Goal: Transaction & Acquisition: Book appointment/travel/reservation

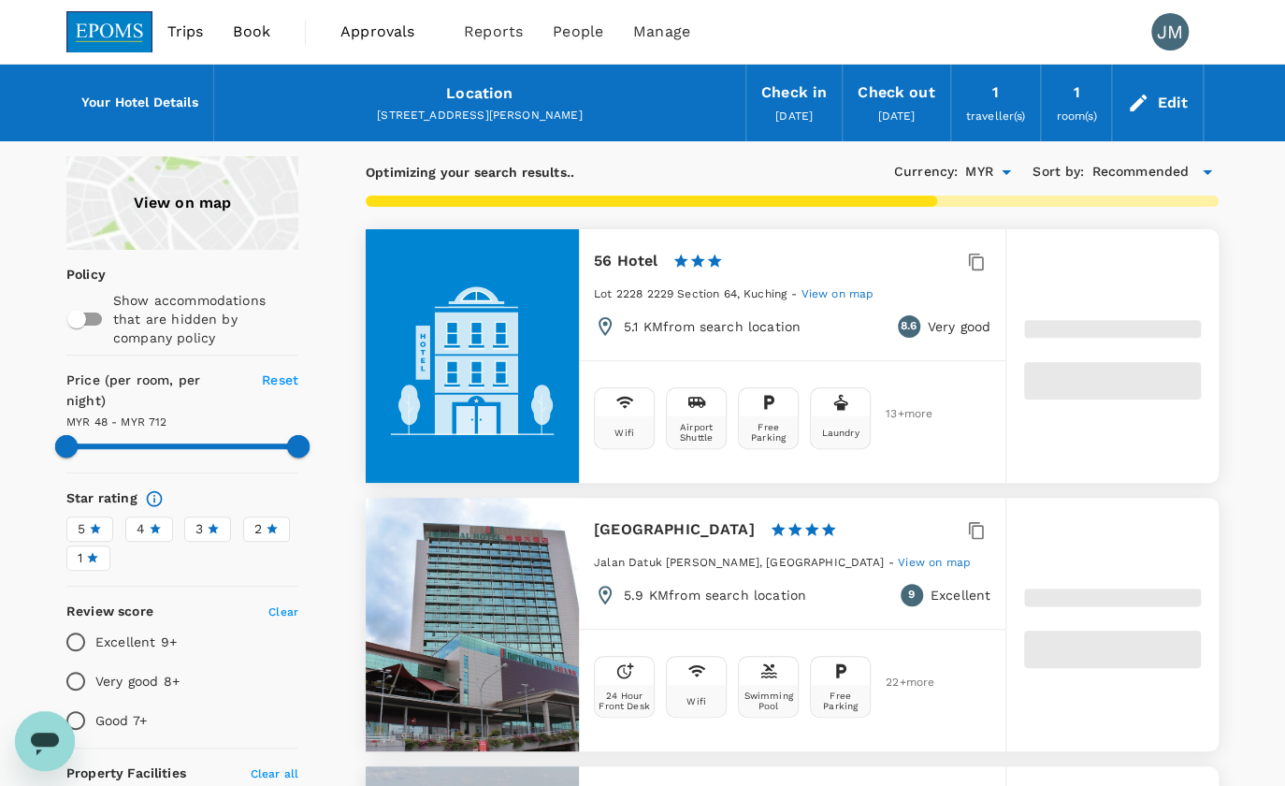
type input "711.63"
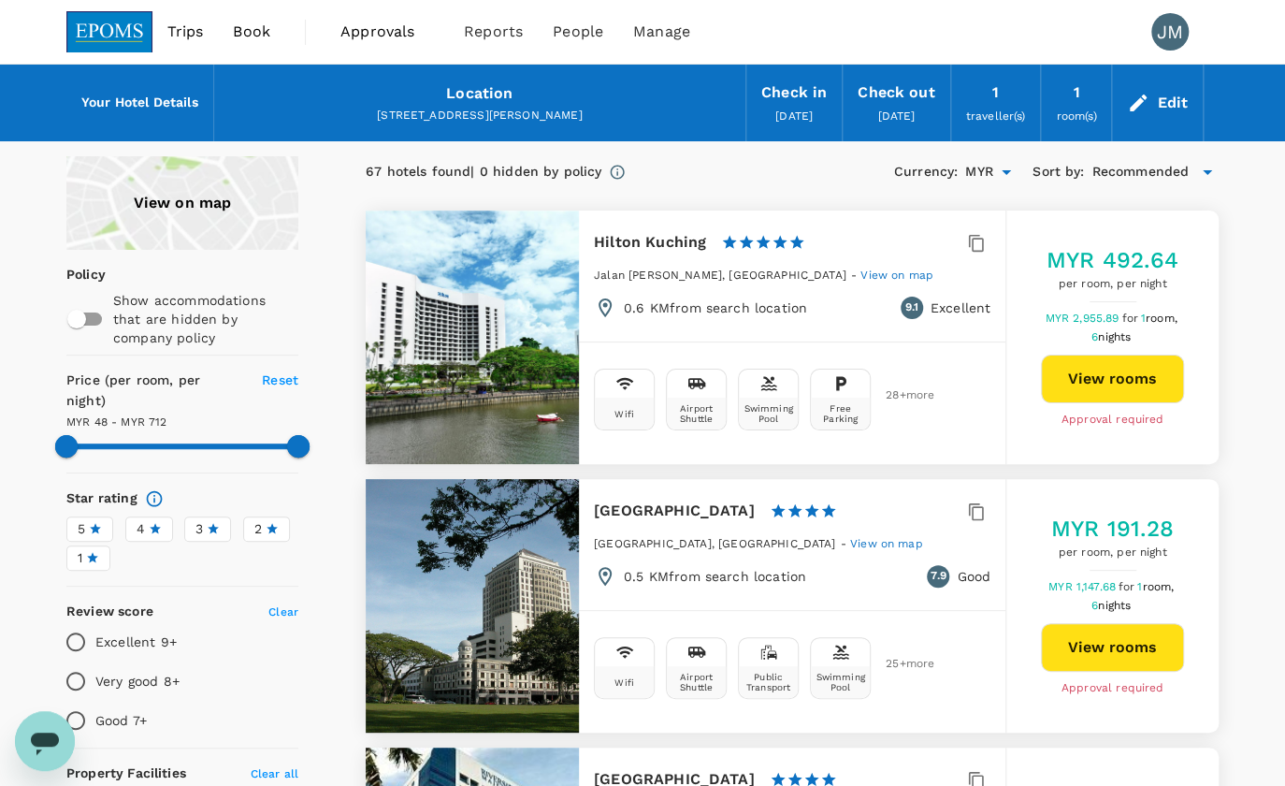
click at [242, 26] on span "Book" at bounding box center [251, 32] width 37 height 22
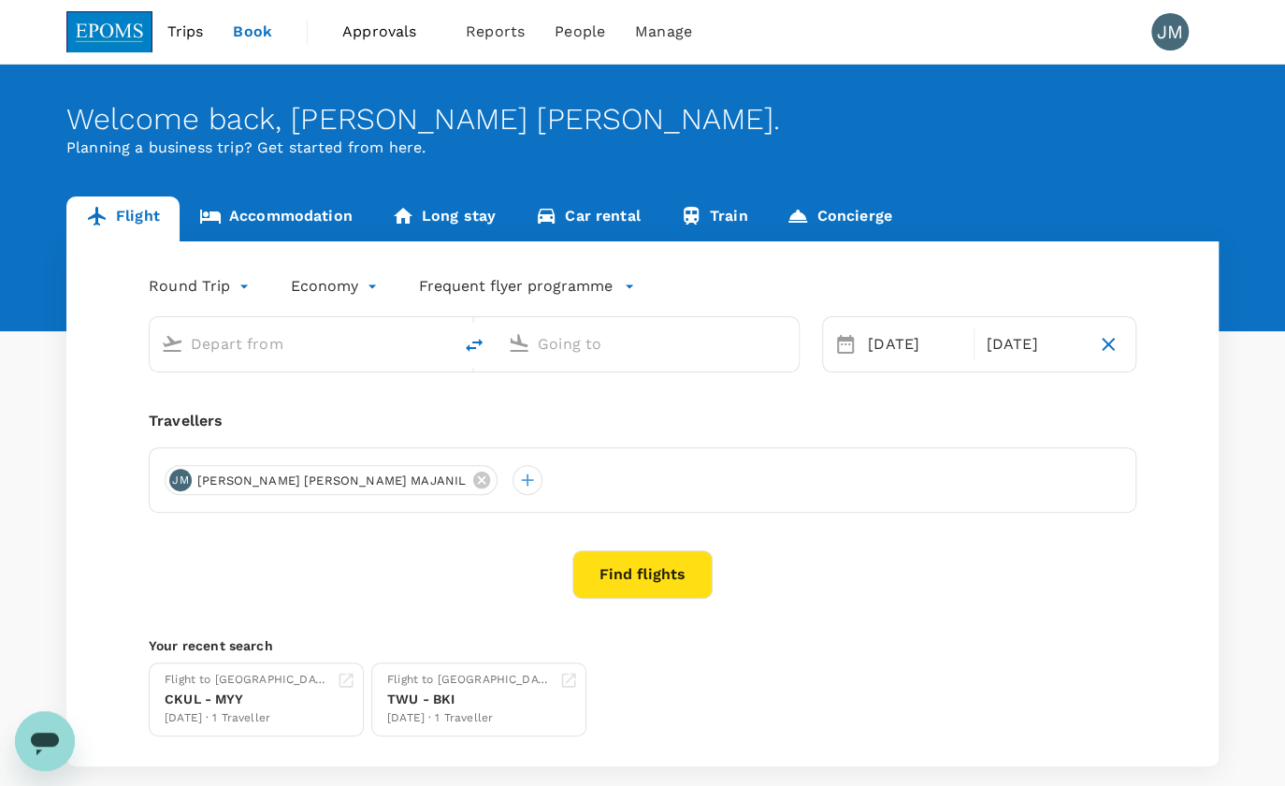
type input "Kuala Lumpur Intl ([GEOGRAPHIC_DATA])"
type input "Miri Intl (MYY)"
click at [219, 346] on input "text" at bounding box center [302, 343] width 222 height 29
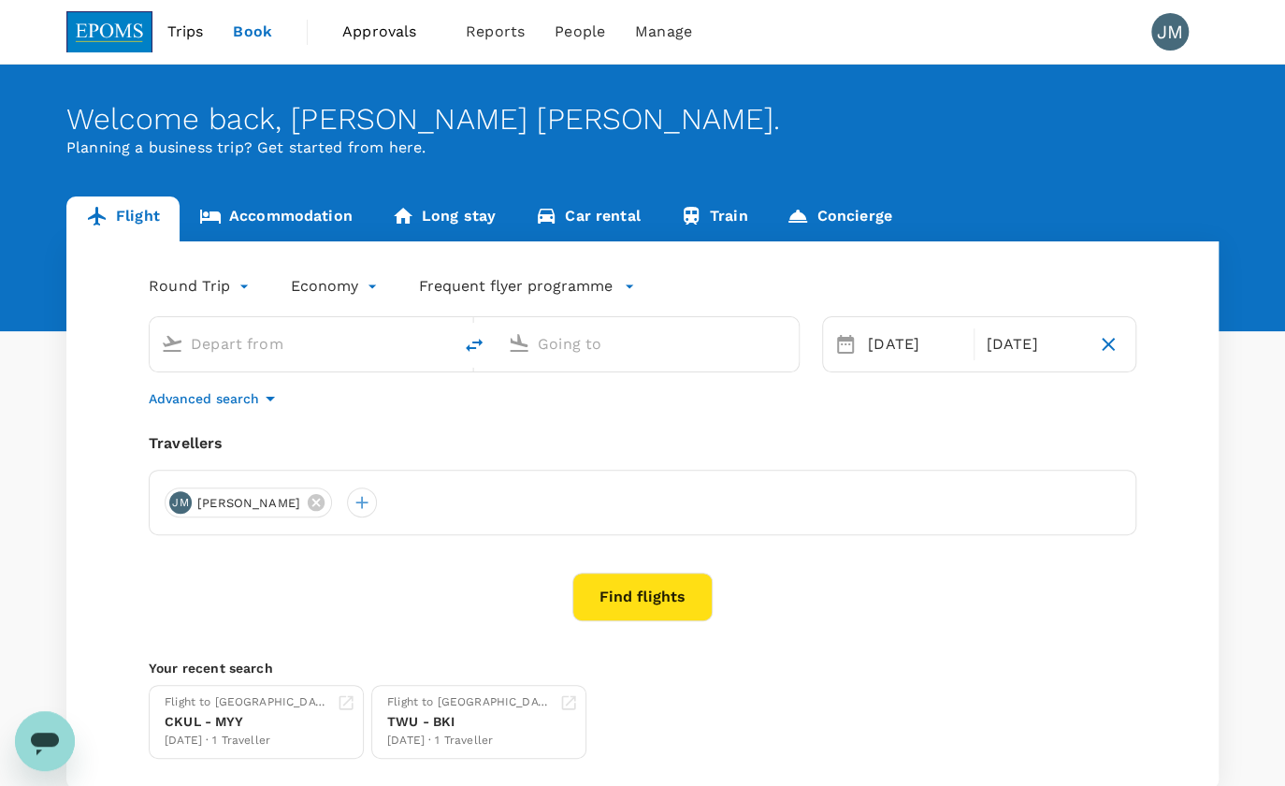
type input "Kuala Lumpur Intl ([GEOGRAPHIC_DATA])"
type input "Miri Intl (MYY)"
click at [219, 346] on input "Kuala Lumpur Intl ([GEOGRAPHIC_DATA])" at bounding box center [302, 343] width 222 height 29
drag, startPoint x: 411, startPoint y: 337, endPoint x: 131, endPoint y: 337, distance: 279.6
click at [131, 337] on div "Kuala Lumpur Intl (KUL) Miri Intl (MYY)" at bounding box center [462, 333] width 673 height 79
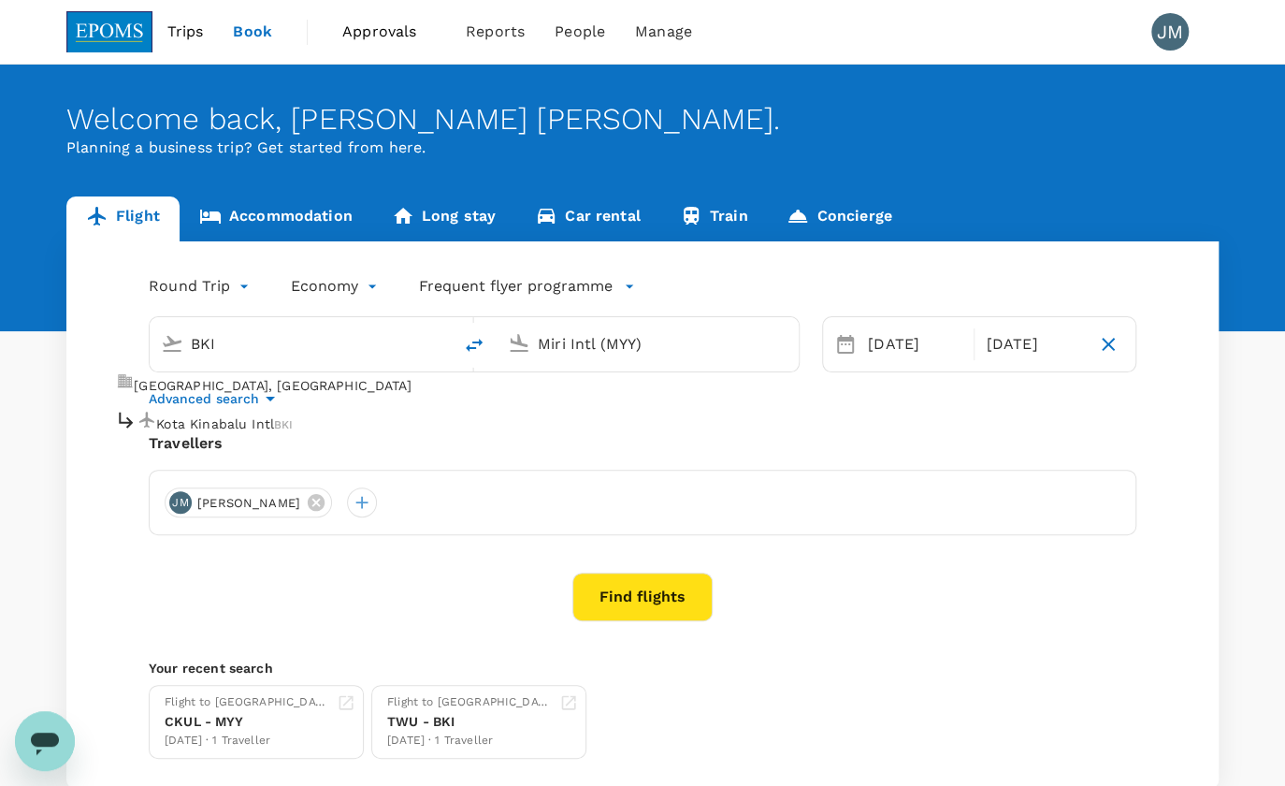
click at [242, 409] on div "Kota Kinabalu Intl BKI" at bounding box center [204, 423] width 178 height 29
type input "Kota Kinabalu Intl (BKI)"
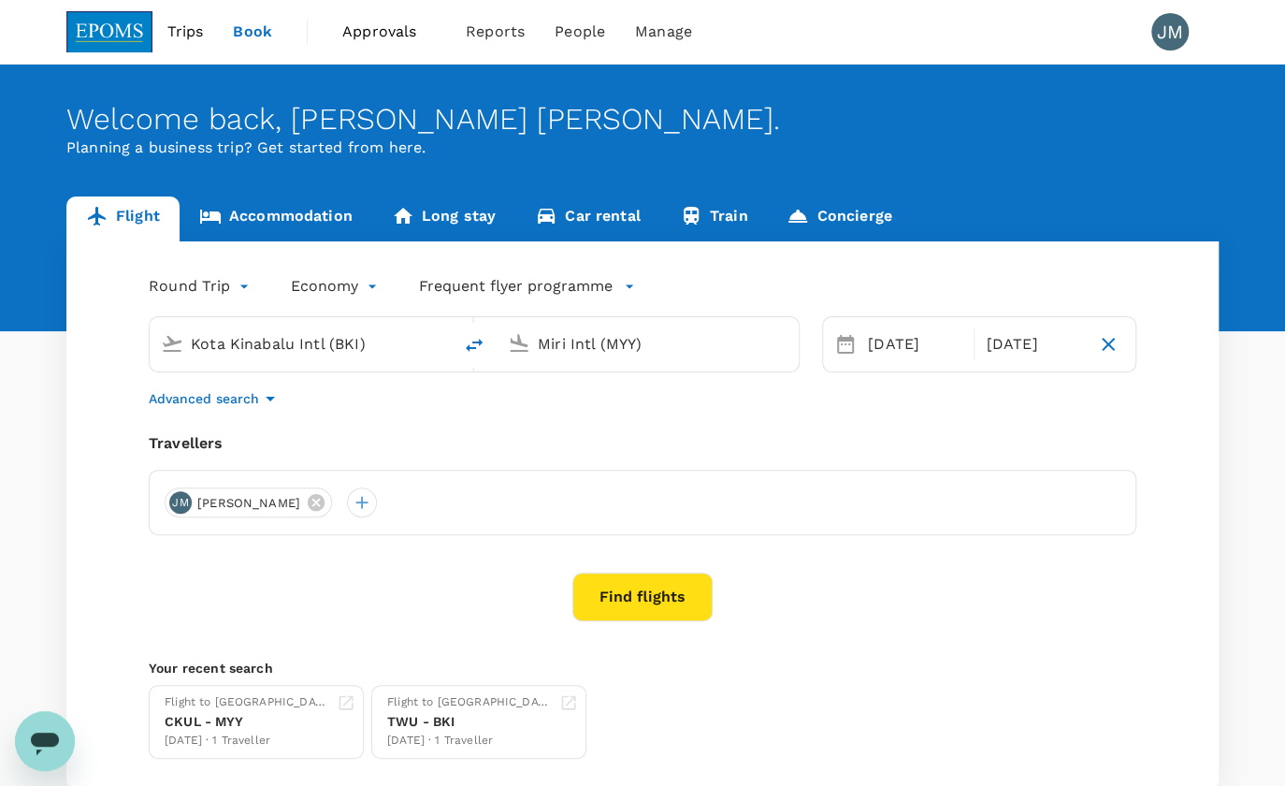
click at [580, 339] on input "Miri Intl (MYY)" at bounding box center [649, 343] width 222 height 29
click at [616, 430] on li "Kuching Intl KCH" at bounding box center [662, 423] width 430 height 40
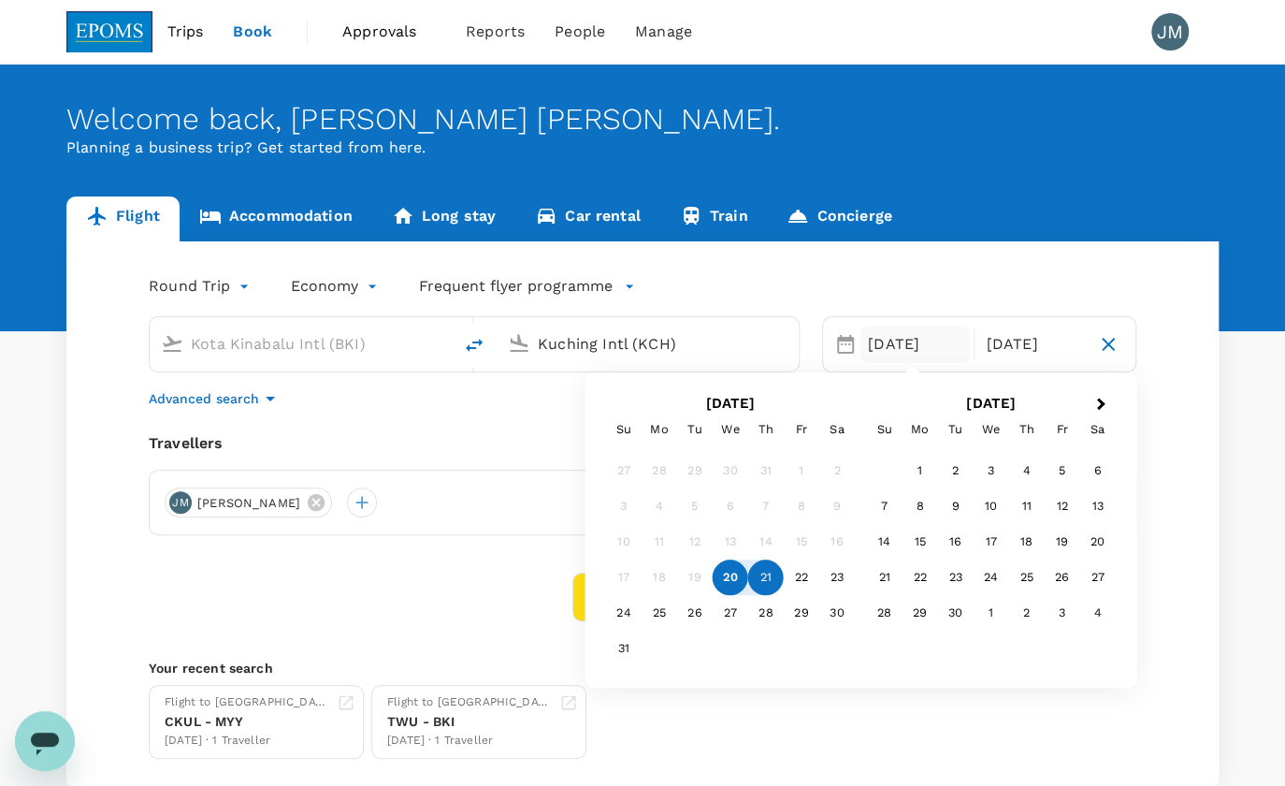
type input "Kuching Intl (KCH)"
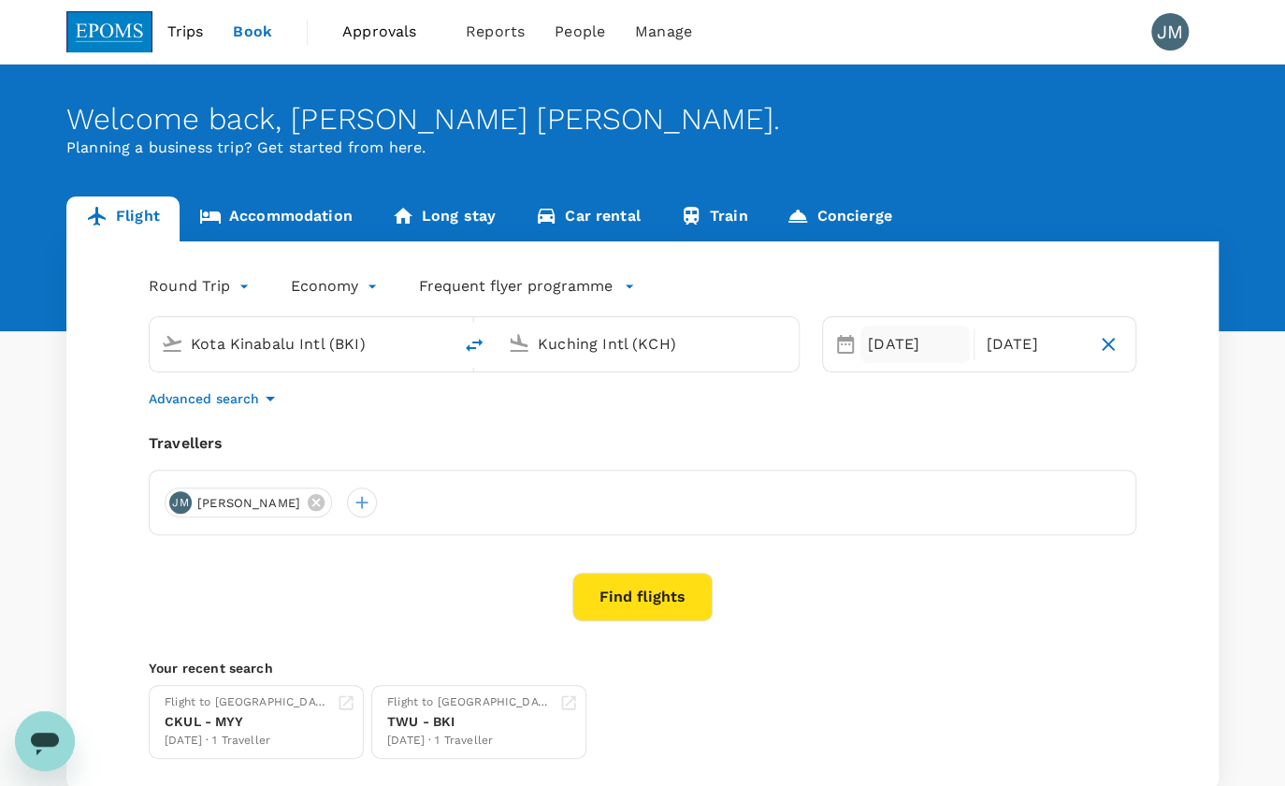
click at [860, 347] on div "[DATE]" at bounding box center [914, 343] width 109 height 37
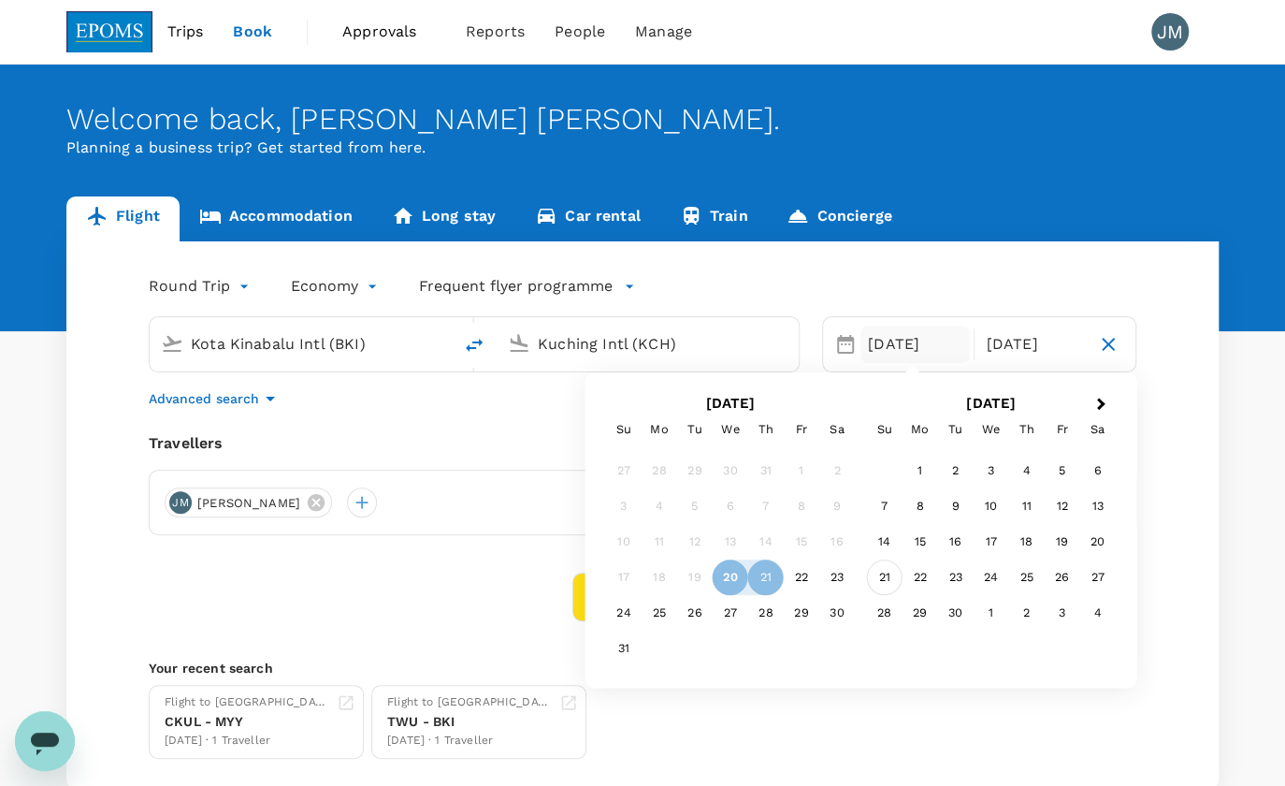
click at [888, 572] on div "21" at bounding box center [885, 578] width 36 height 36
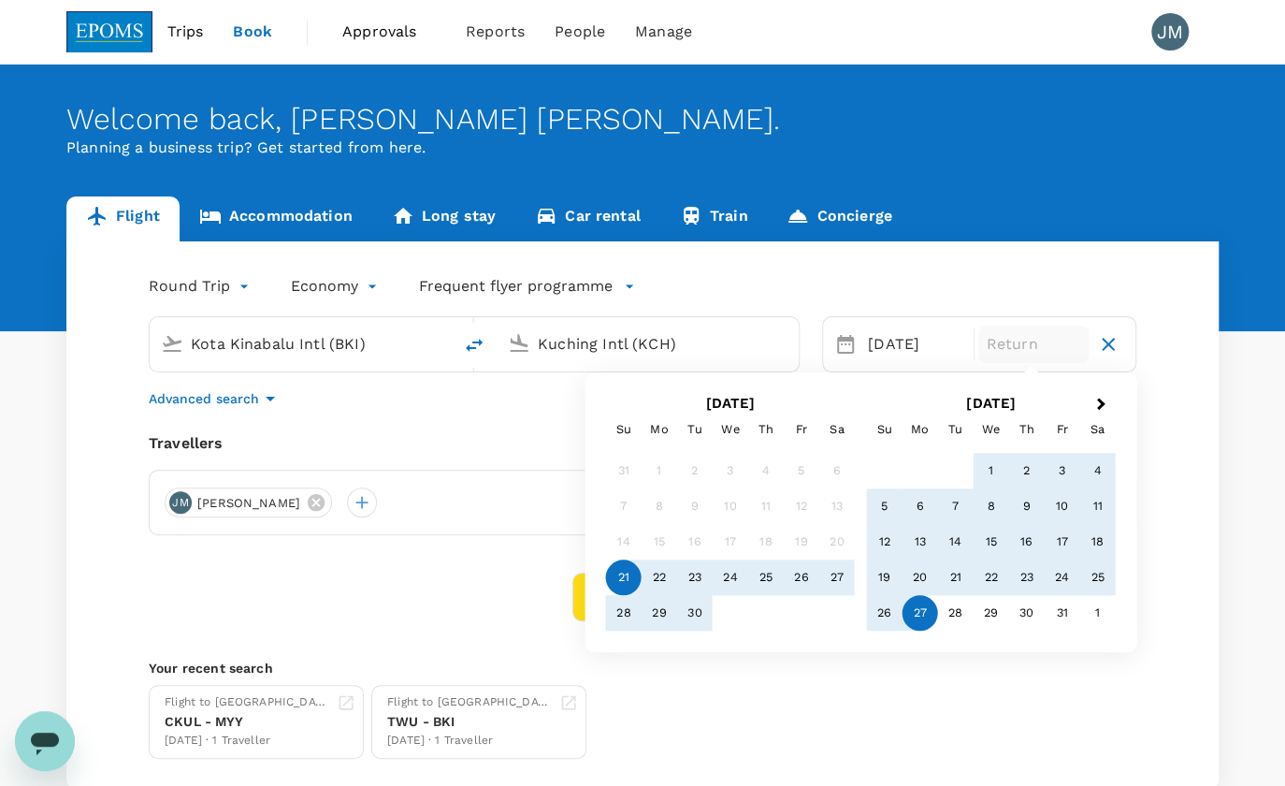
click at [928, 609] on div "27" at bounding box center [921, 614] width 36 height 36
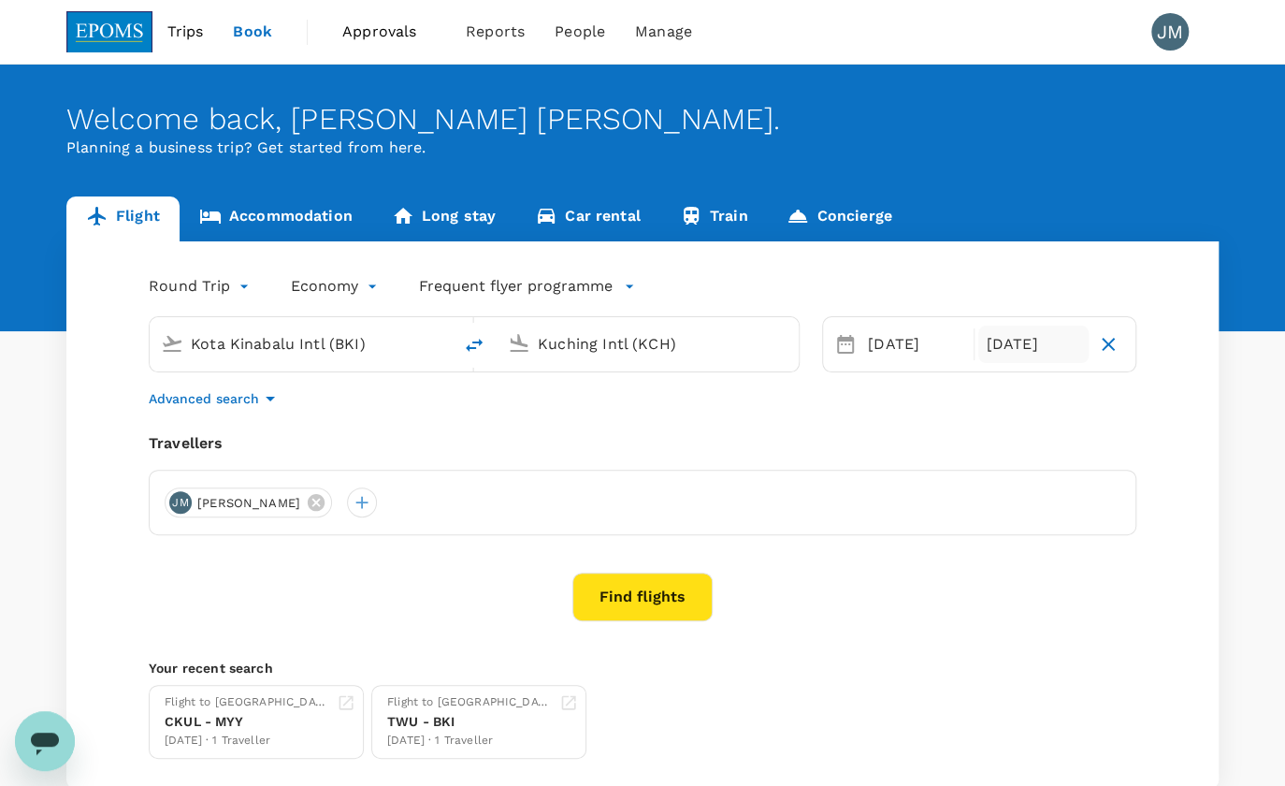
click at [1029, 345] on div "[DATE]" at bounding box center [1032, 343] width 109 height 37
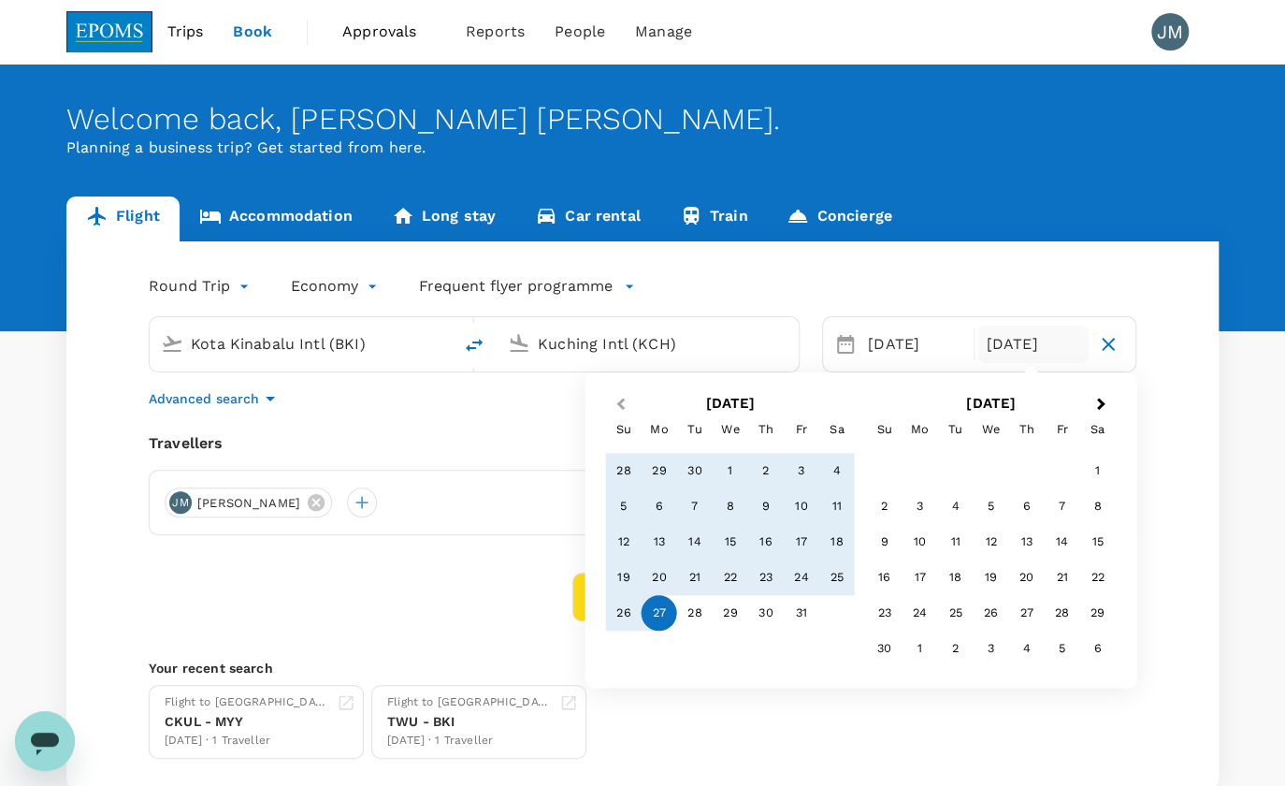
click at [618, 395] on button "Previous Month" at bounding box center [618, 405] width 30 height 30
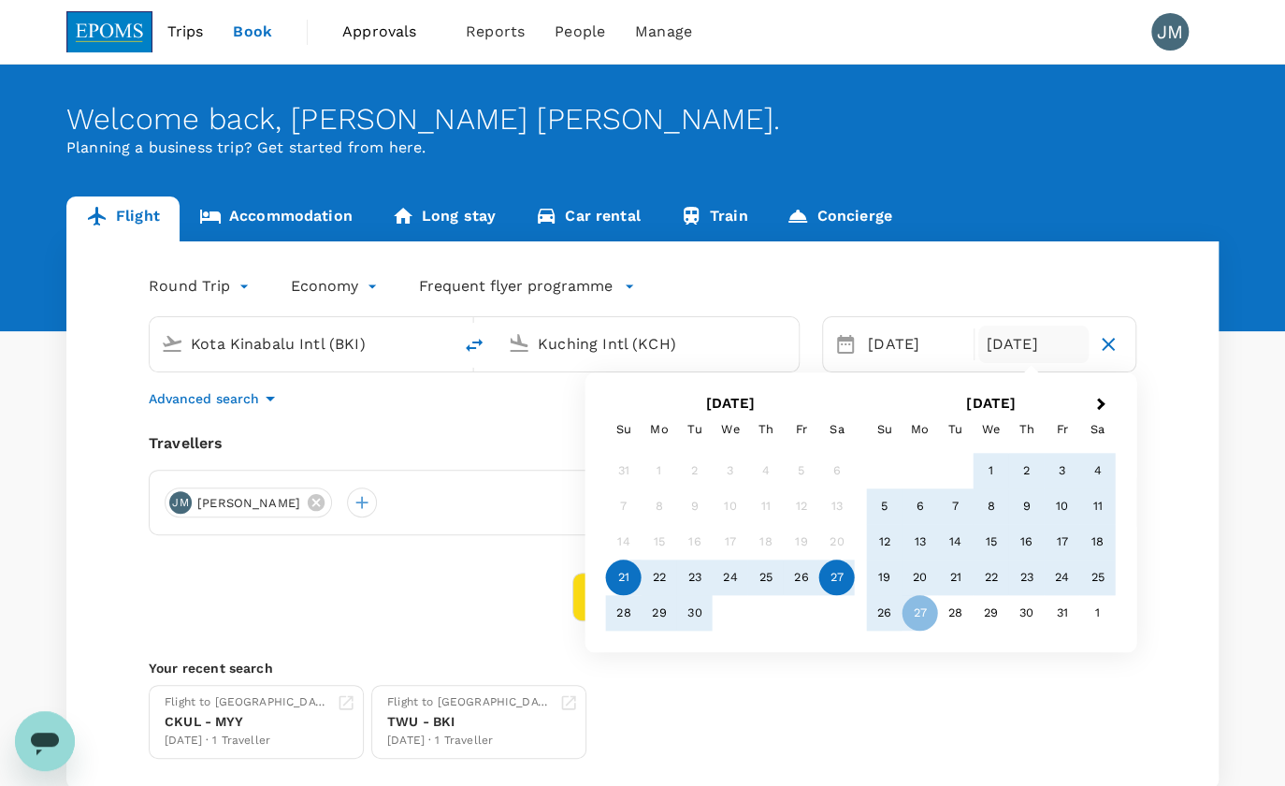
click at [834, 568] on div "27" at bounding box center [837, 578] width 36 height 36
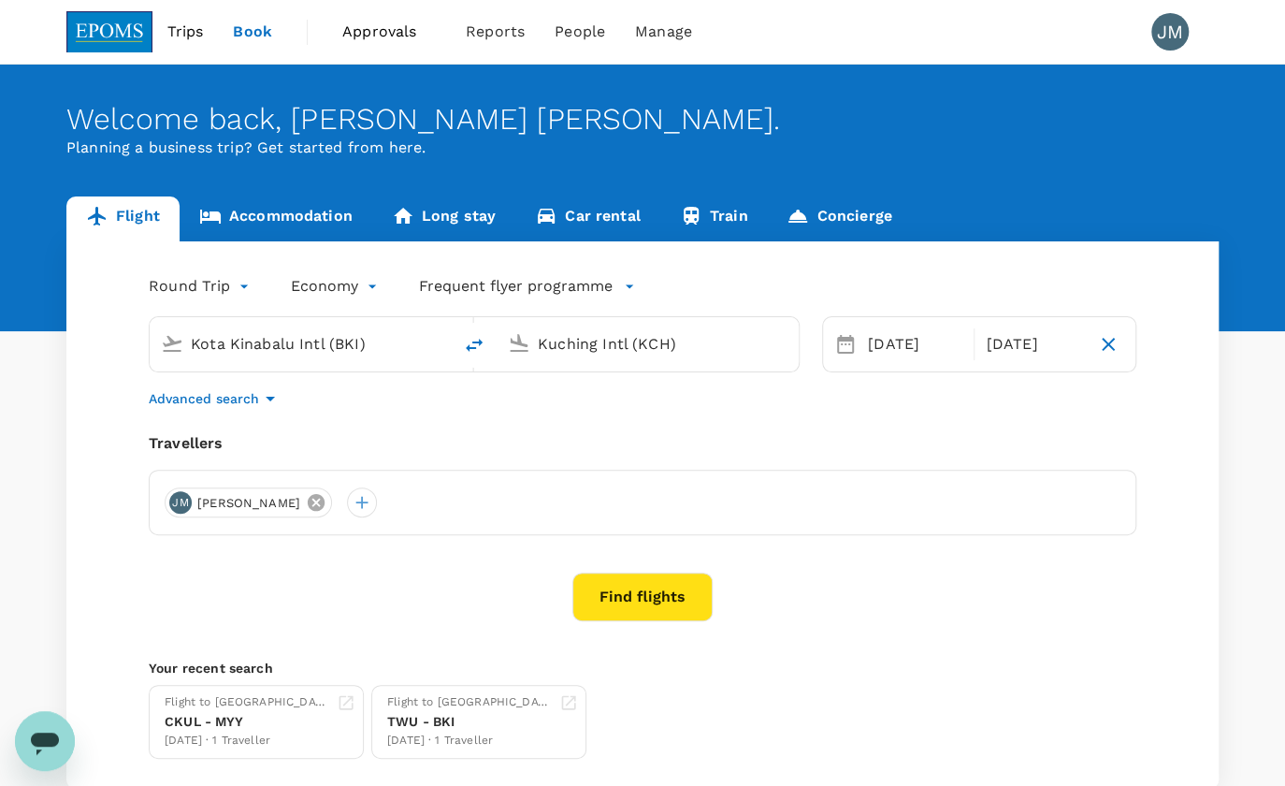
click at [325, 500] on icon at bounding box center [316, 502] width 17 height 17
click at [181, 504] on div at bounding box center [180, 502] width 30 height 30
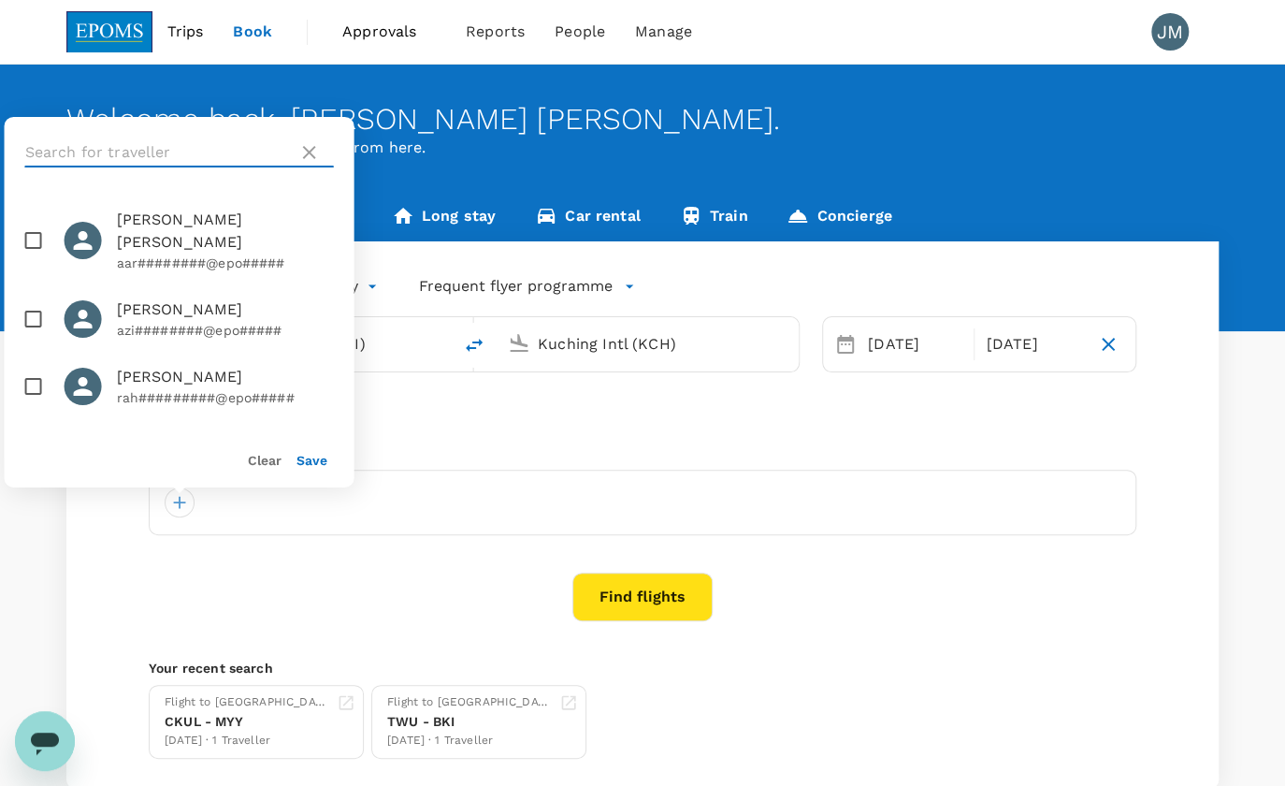
click at [181, 146] on input "text" at bounding box center [158, 152] width 266 height 30
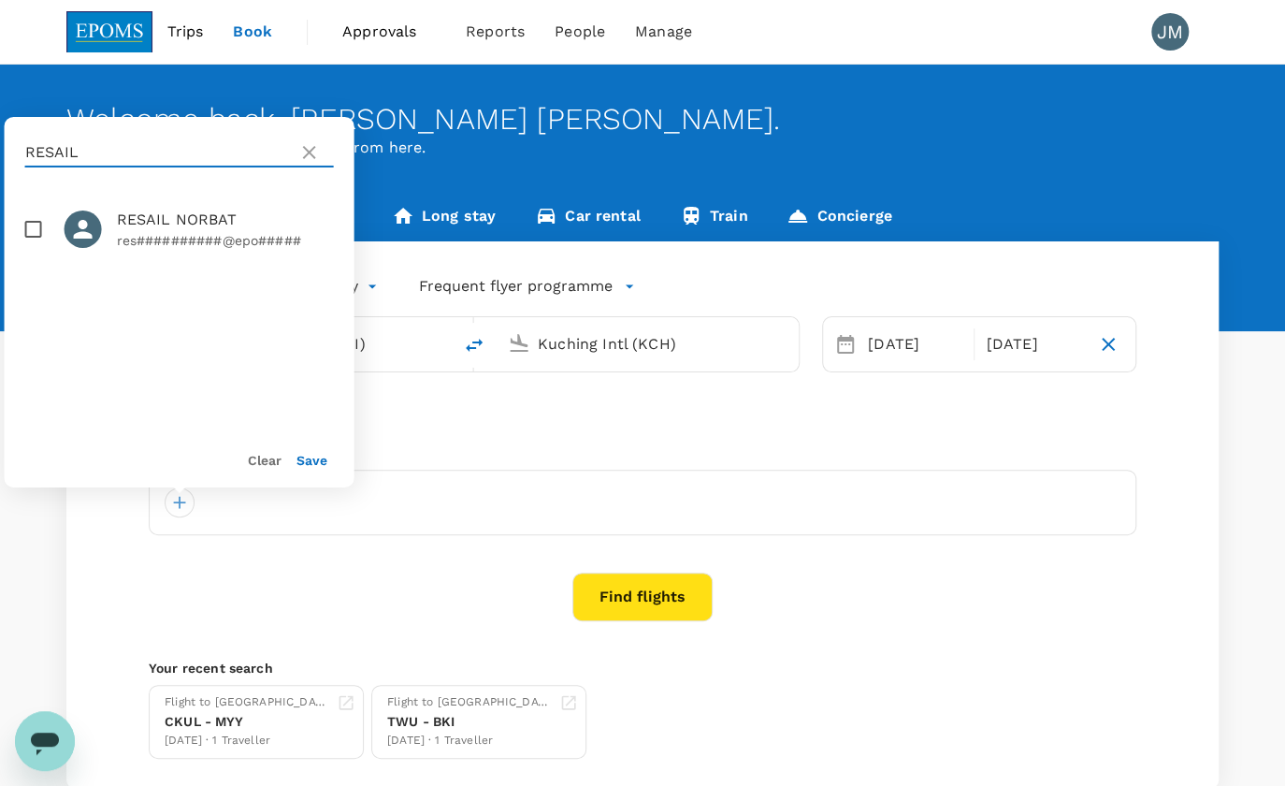
type input "RESAIL"
click at [18, 219] on input "checkbox" at bounding box center [33, 228] width 39 height 39
checkbox input "true"
click at [304, 461] on button "Save" at bounding box center [311, 460] width 31 height 15
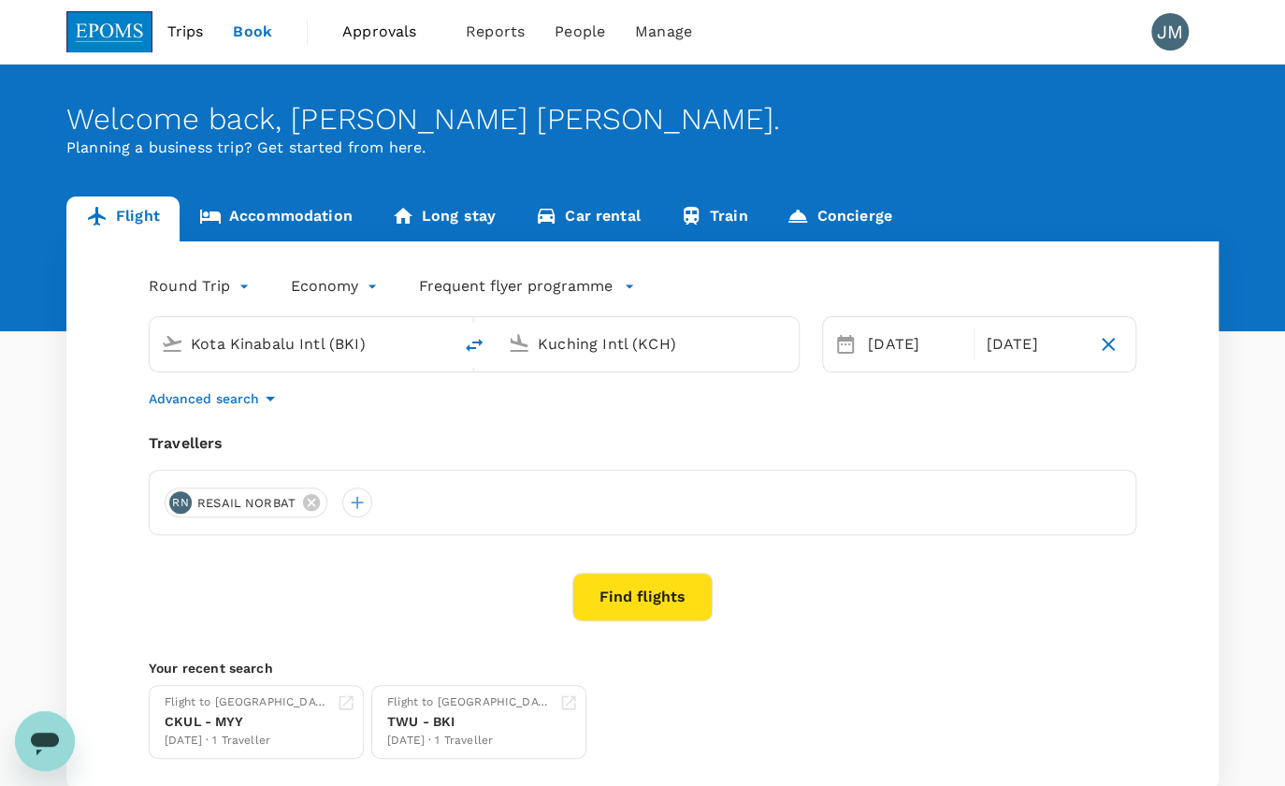
click at [660, 591] on button "Find flights" at bounding box center [642, 596] width 140 height 49
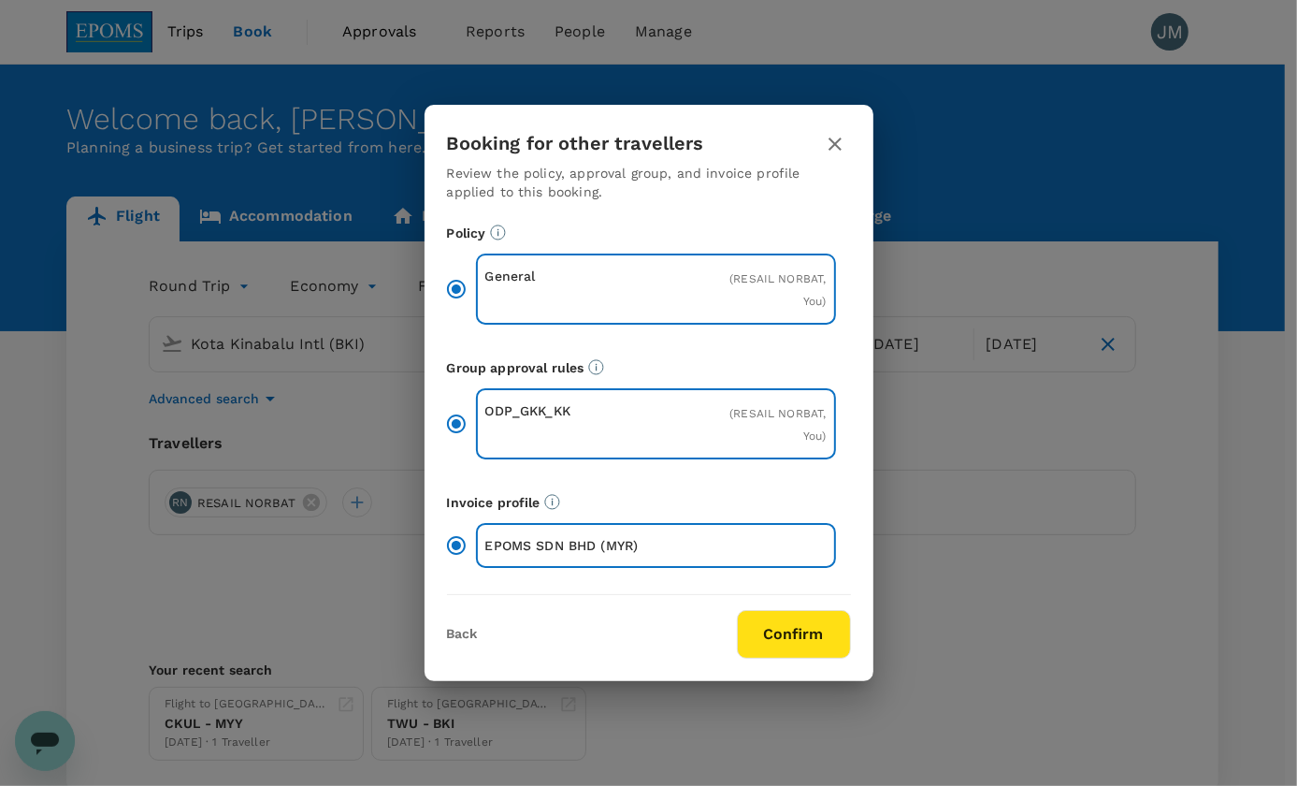
click at [860, 624] on div "Back Confirm" at bounding box center [649, 627] width 449 height 64
click at [837, 641] on button "Confirm" at bounding box center [794, 634] width 114 height 49
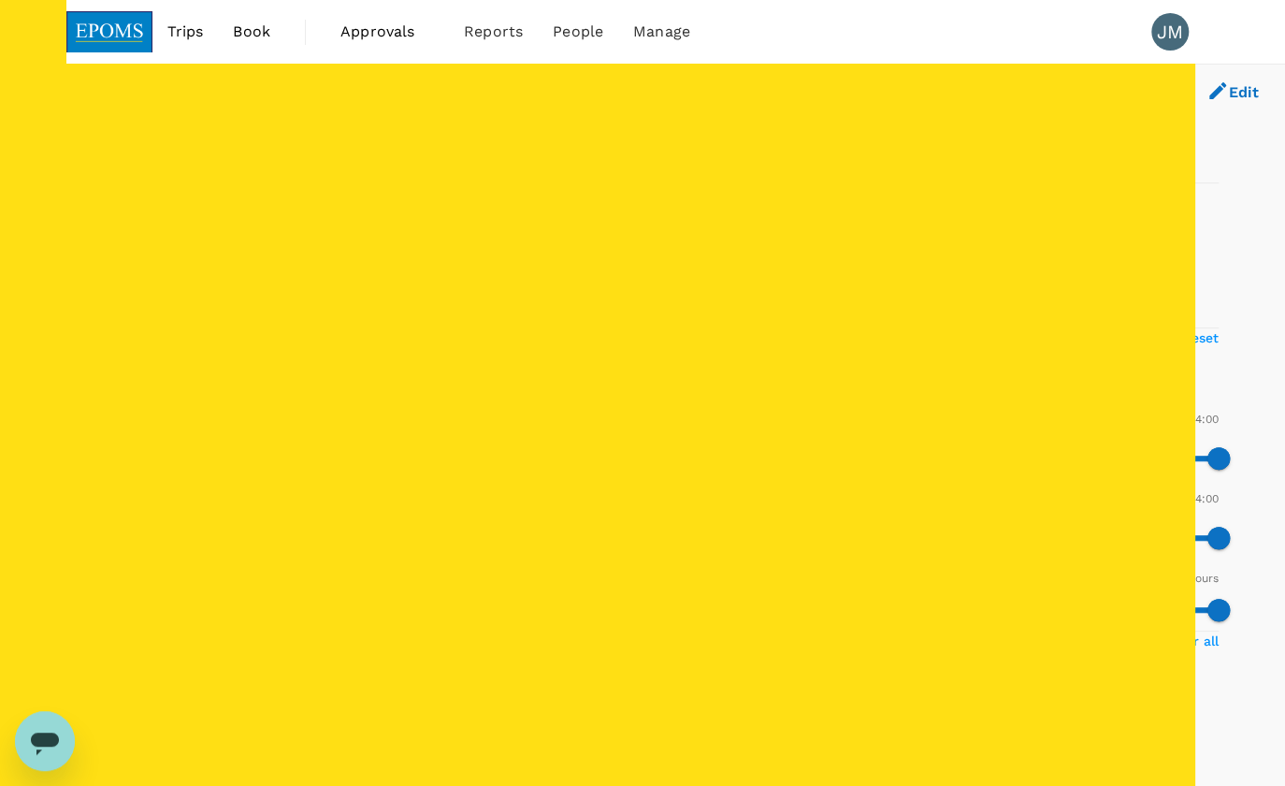
click at [102, 276] on span "1 stop" at bounding box center [114, 268] width 38 height 15
click at [95, 288] on input "1 stop" at bounding box center [75, 268] width 39 height 39
checkbox input "false"
click at [92, 327] on input "2+ stops" at bounding box center [75, 307] width 39 height 39
checkbox input "false"
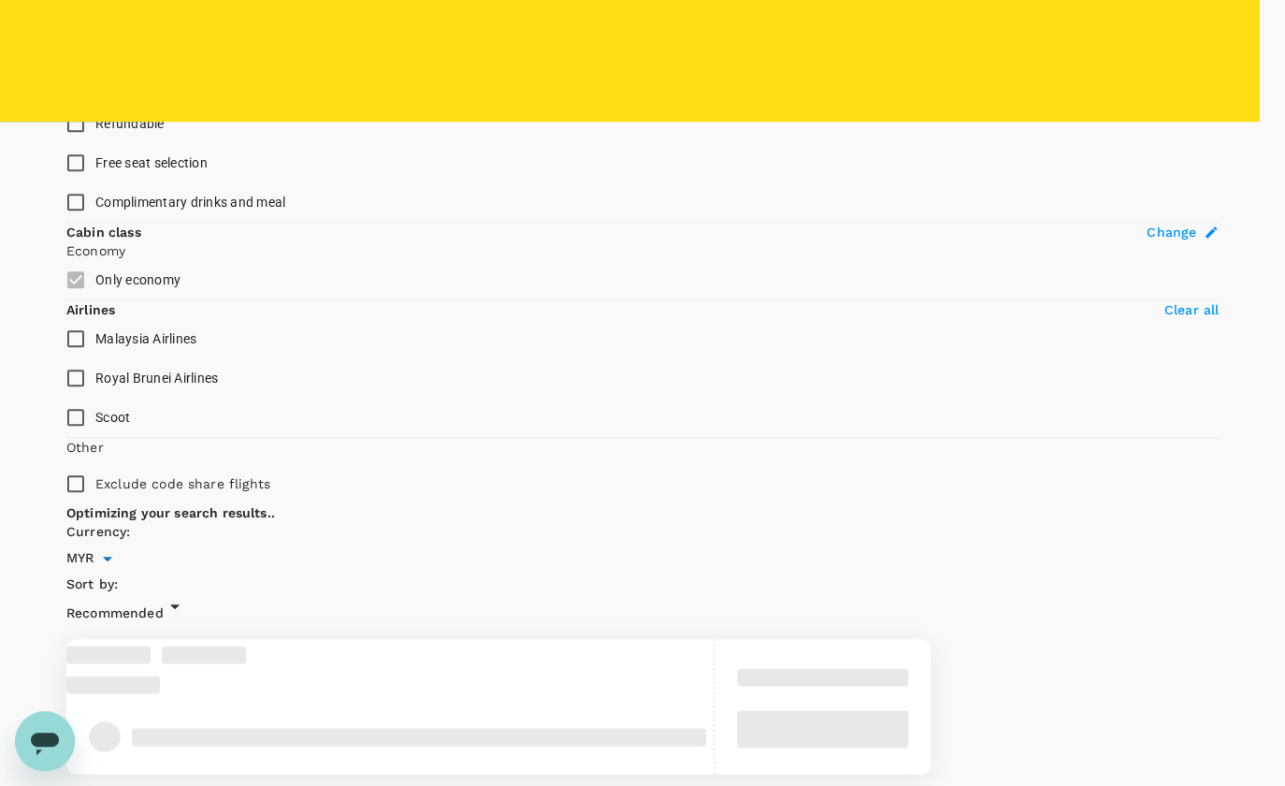
scroll to position [675, 0]
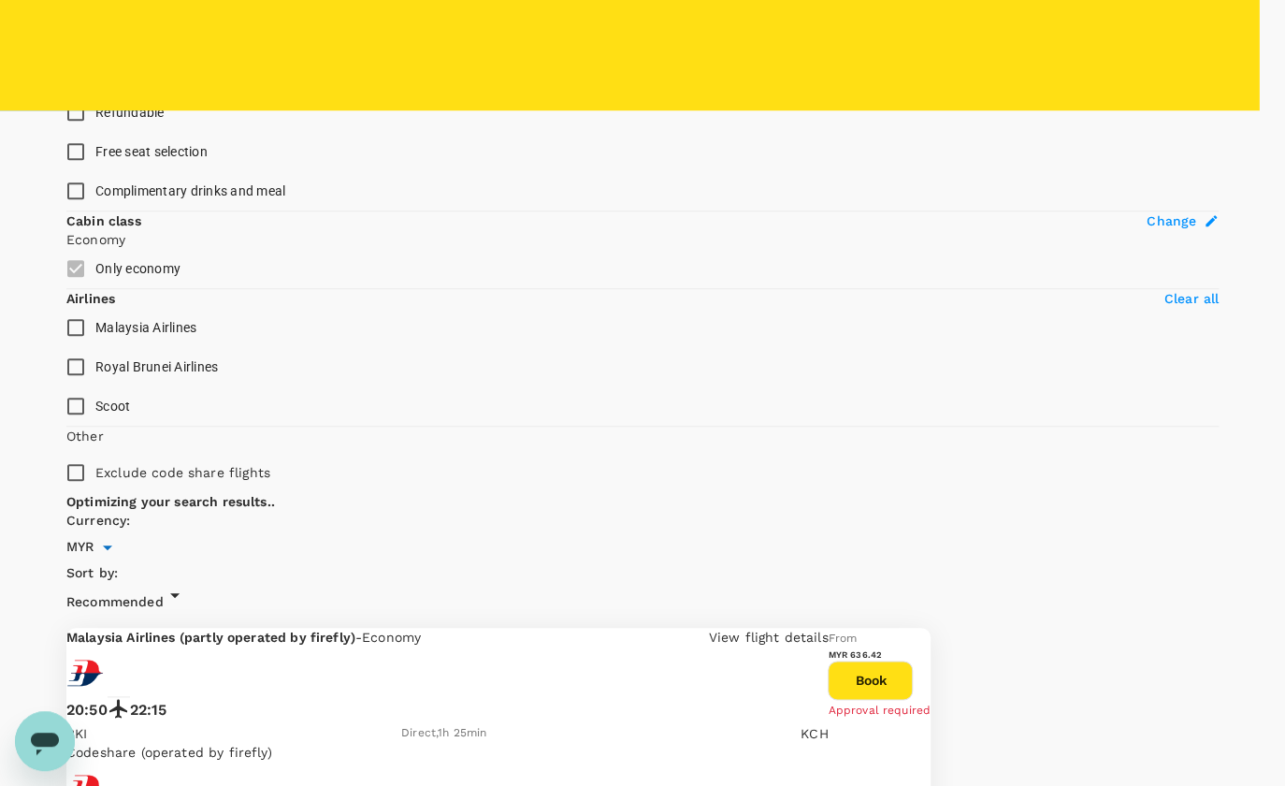
type input "1505"
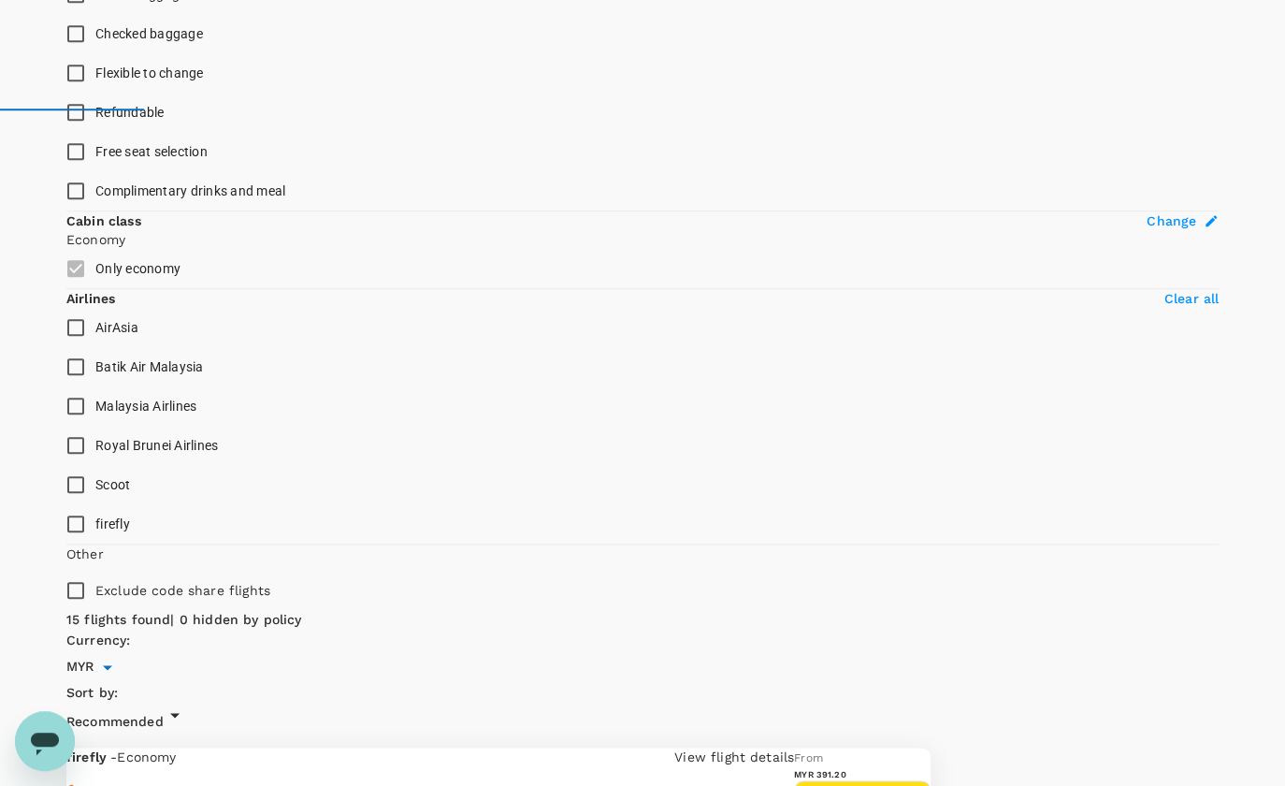
click at [81, 93] on input "Flexible to change" at bounding box center [75, 72] width 39 height 39
checkbox input "true"
click at [82, 347] on input "AirAsia" at bounding box center [75, 327] width 39 height 39
checkbox input "true"
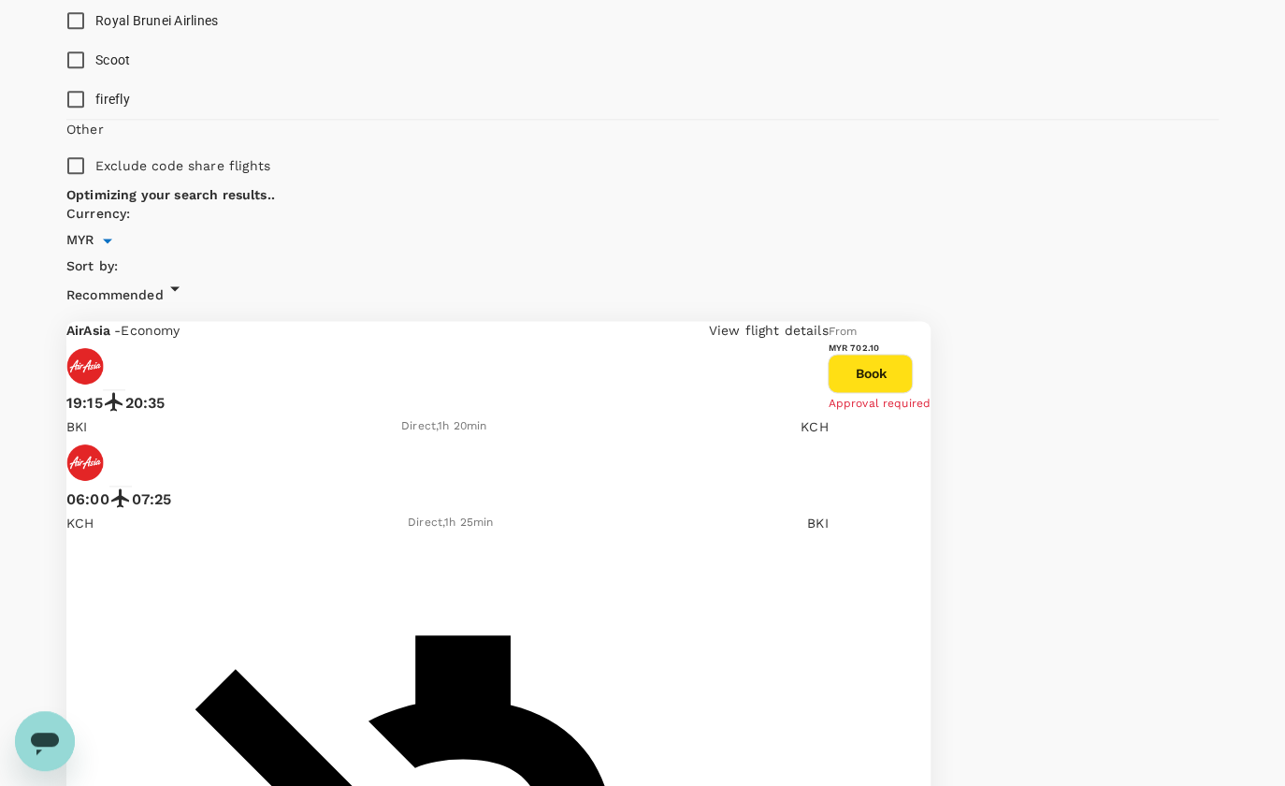
scroll to position [1186, 0]
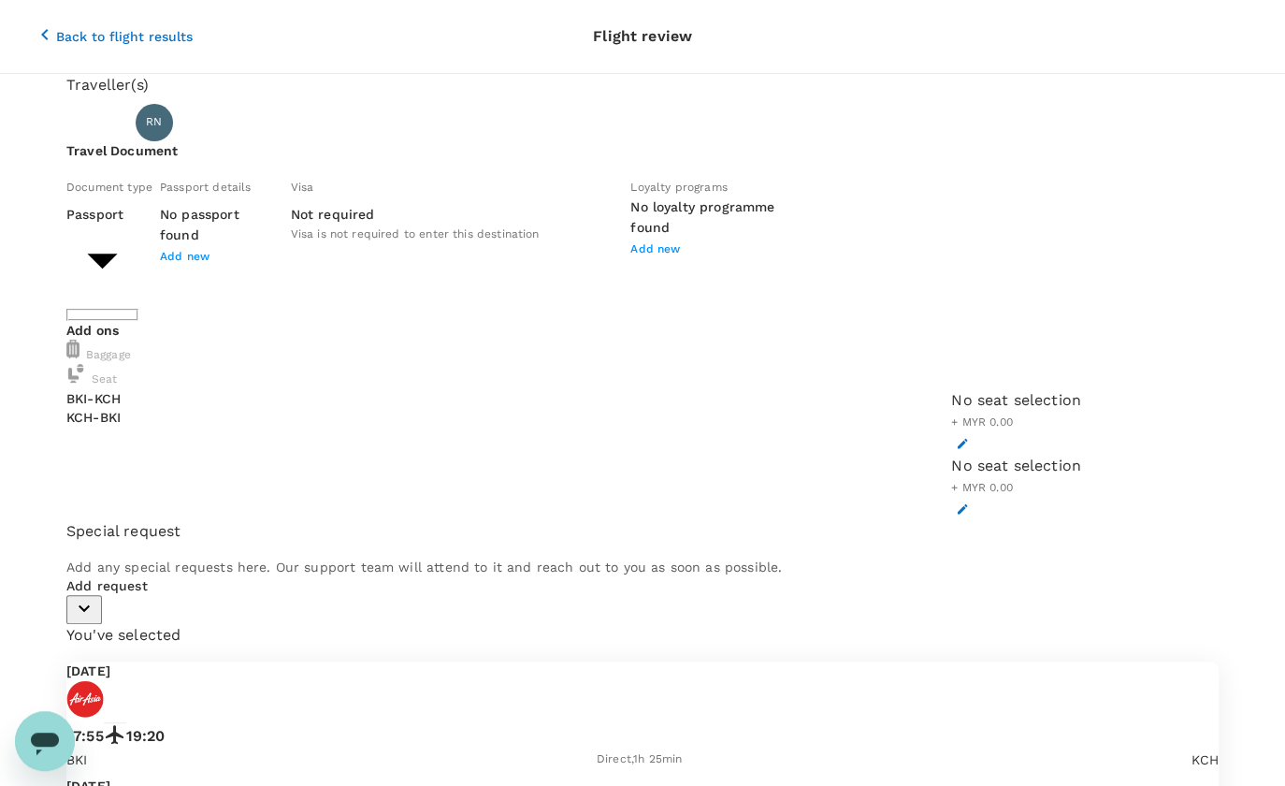
click at [209, 263] on span "Add new" at bounding box center [185, 256] width 50 height 13
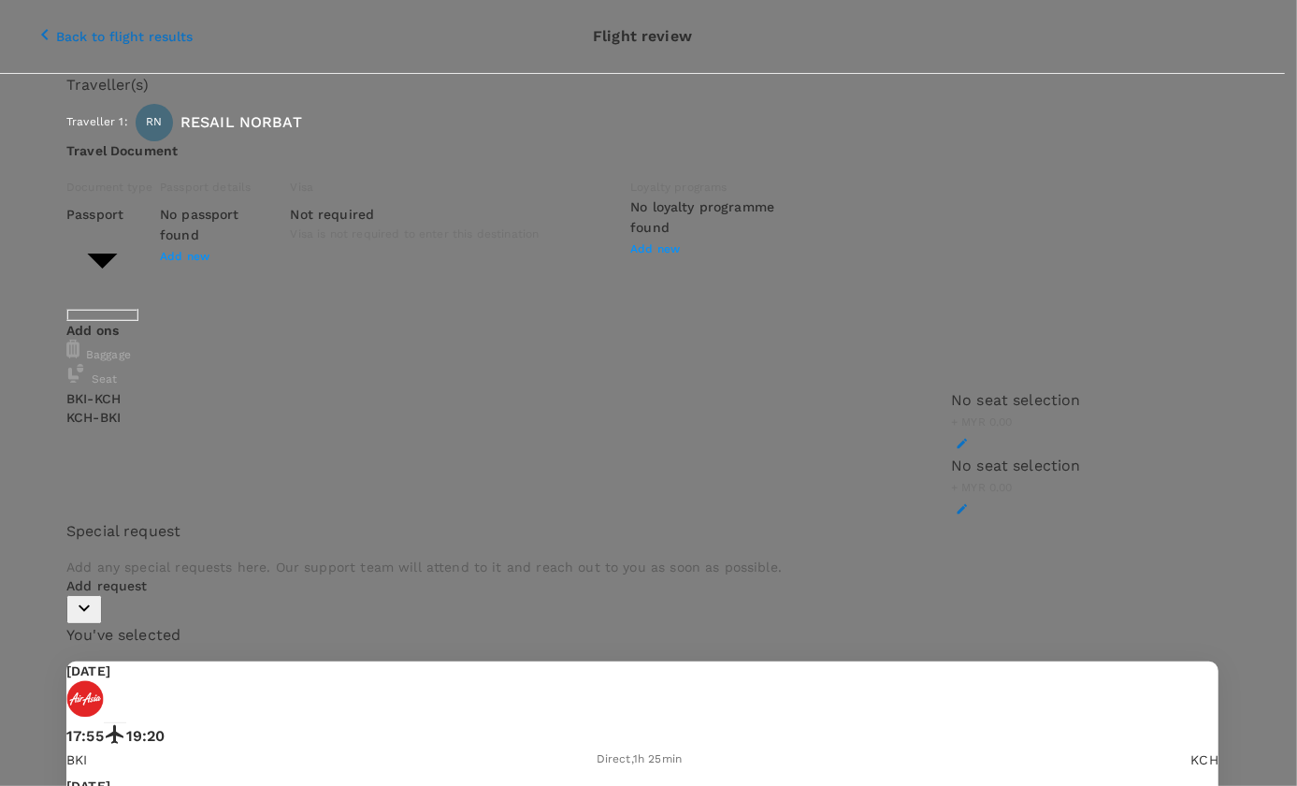
click at [524, 275] on div at bounding box center [648, 393] width 1297 height 786
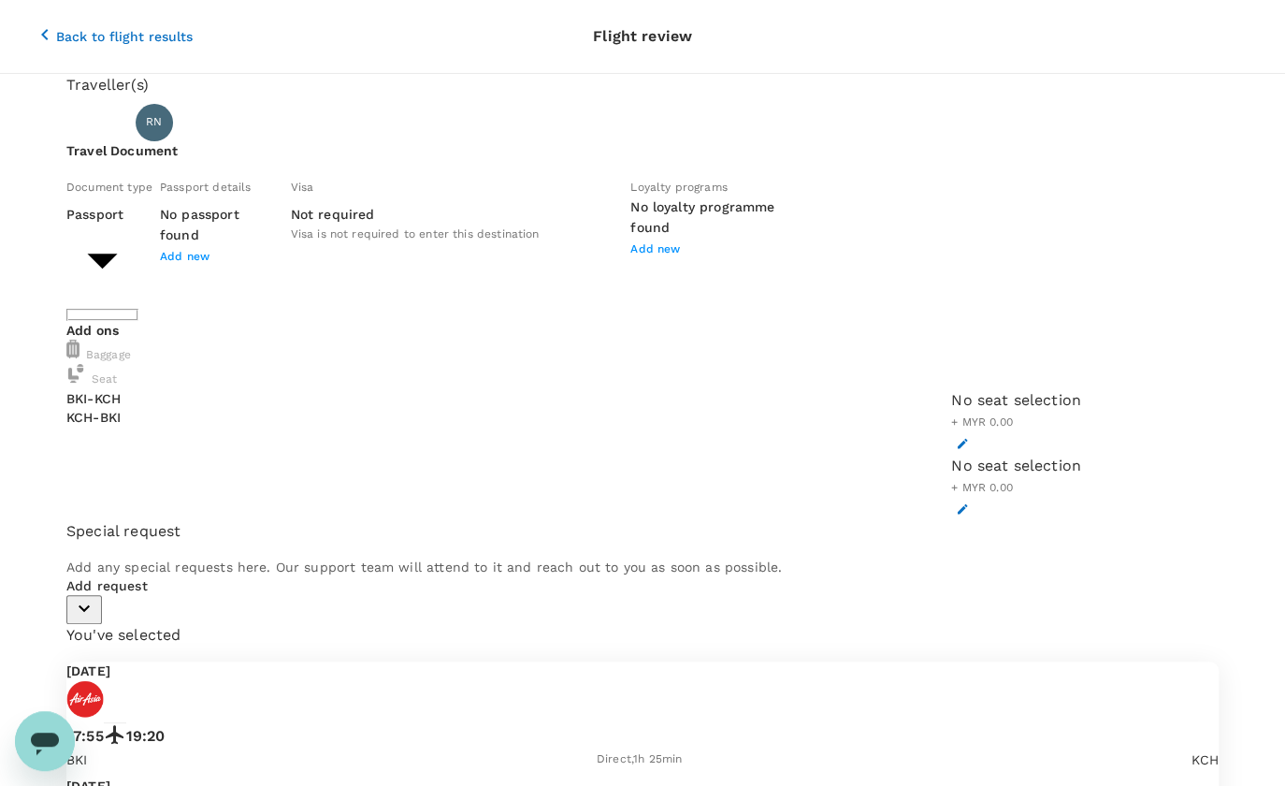
click at [201, 271] on body "Back to flight results Flight review Traveller(s) Traveller 1 : RN RESAIL NORBA…" at bounding box center [642, 625] width 1285 height 1250
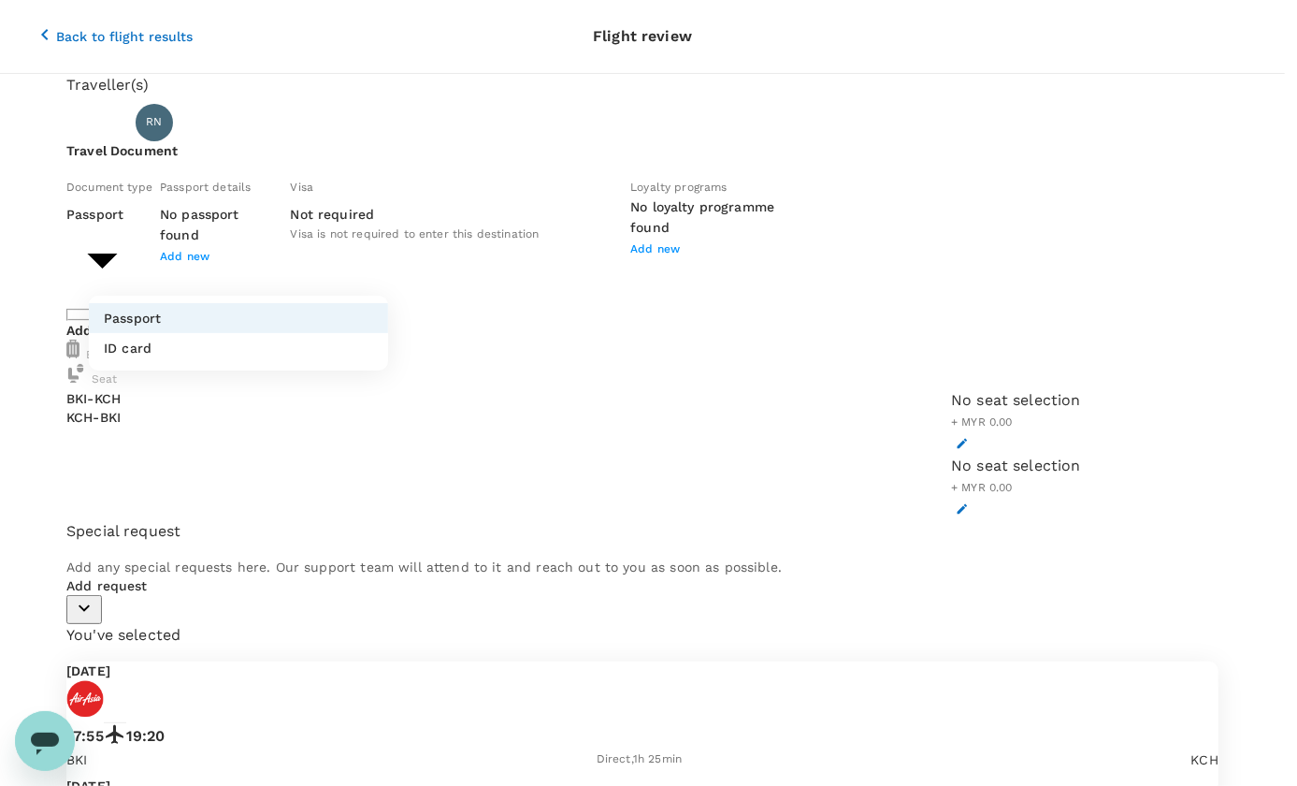
click at [157, 345] on li "ID card" at bounding box center [238, 348] width 299 height 30
type input "Id card"
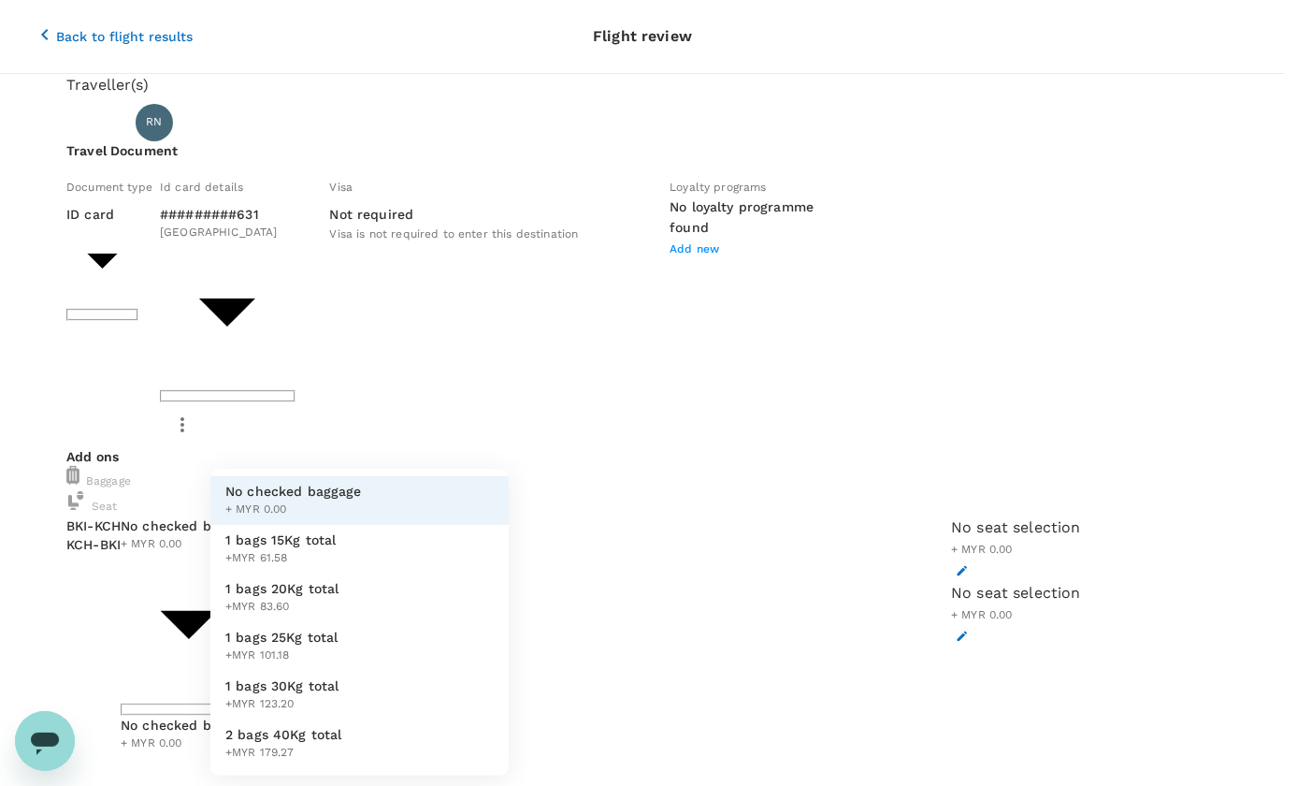
click at [267, 643] on span "1 bags 25Kg total" at bounding box center [281, 637] width 113 height 19
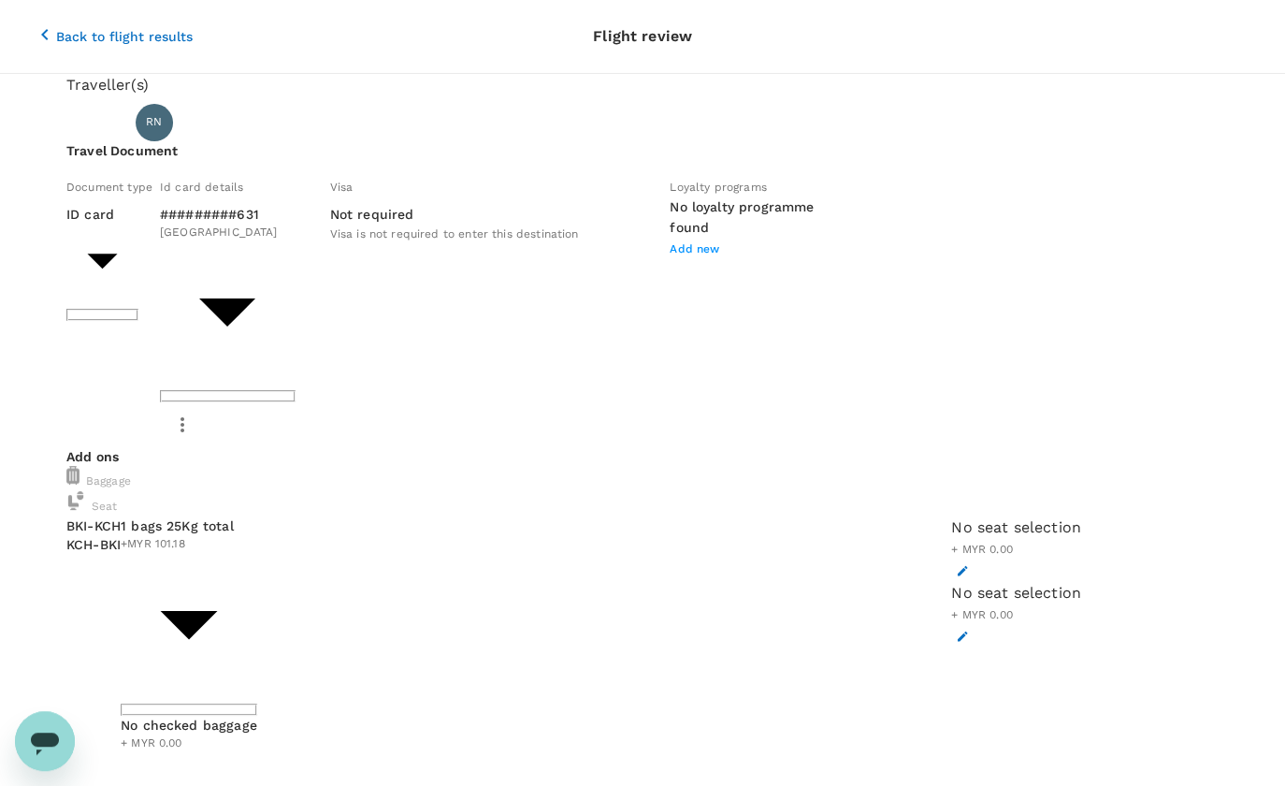
click at [951, 542] on span "+ MYR 0.00" at bounding box center [982, 548] width 62 height 13
click at [951, 516] on div "No seat selection + MYR 0.00" at bounding box center [1016, 548] width 130 height 65
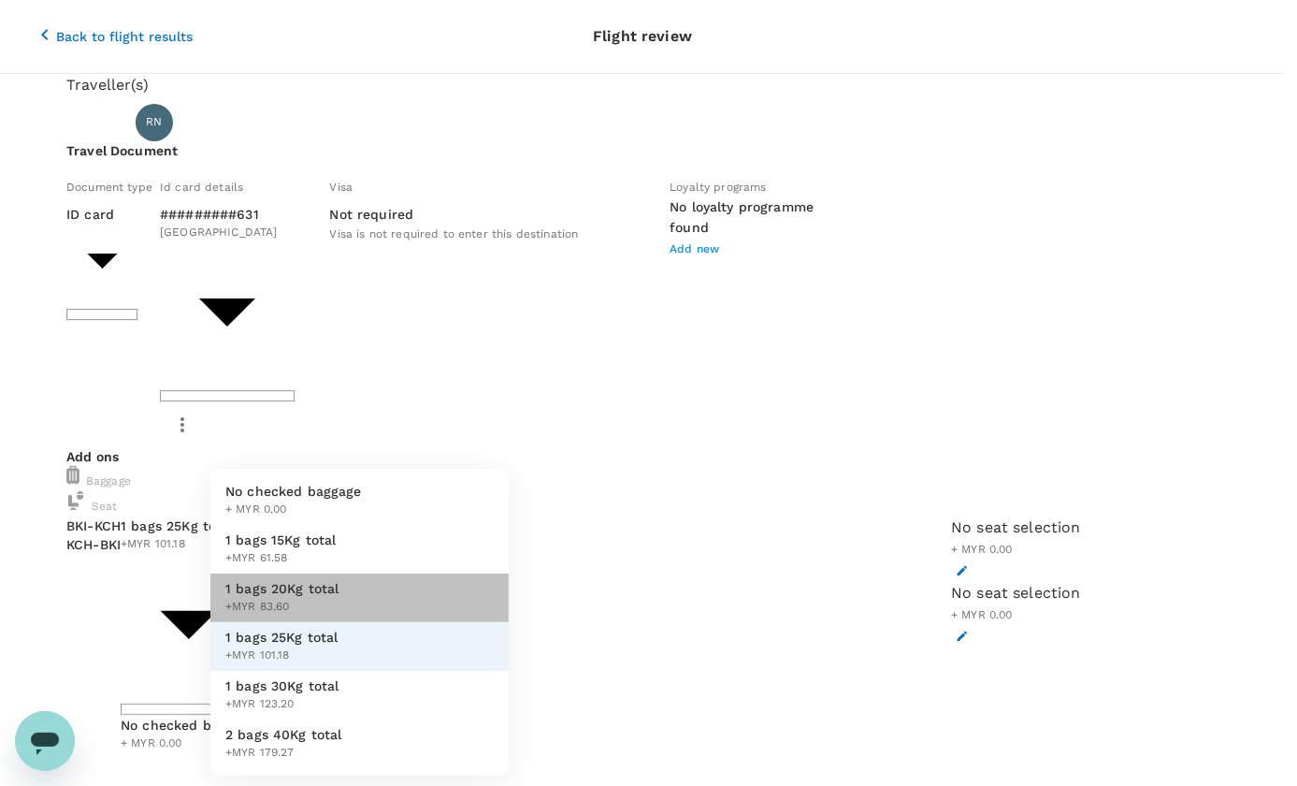
click at [331, 599] on span "+MYR 83.60" at bounding box center [282, 607] width 114 height 19
type input "2 - 83.6"
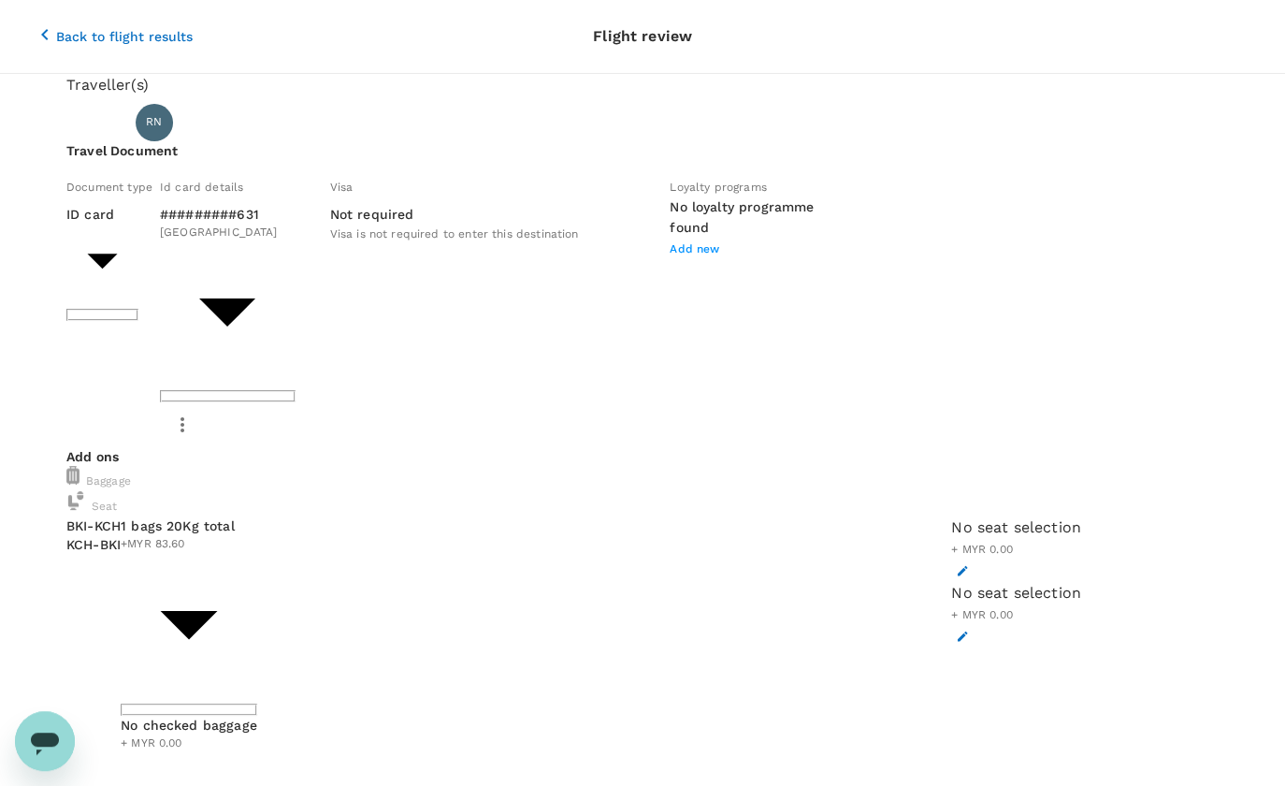
click at [951, 516] on div "No seat selection + MYR 0.00" at bounding box center [1016, 548] width 130 height 65
click at [956, 564] on icon "button" at bounding box center [962, 570] width 13 height 13
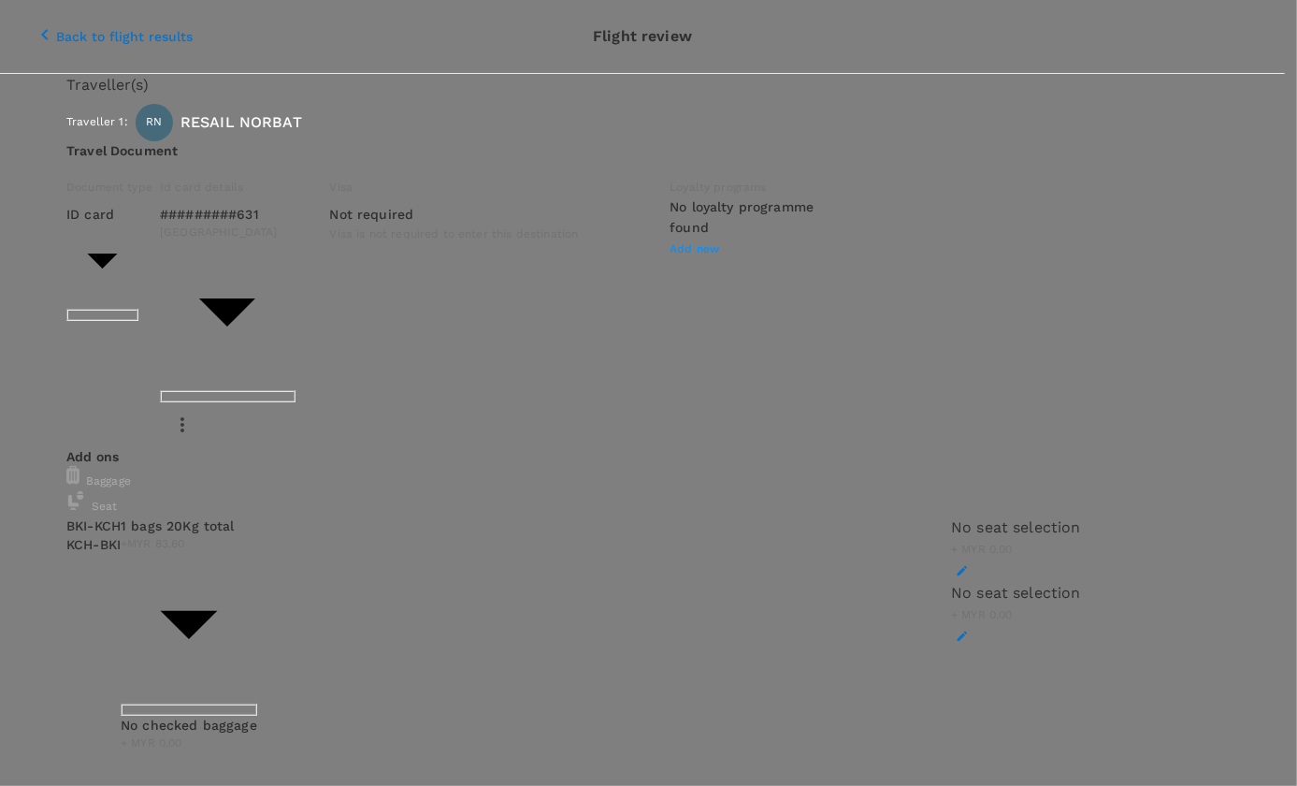
click at [1124, 264] on p "Select" at bounding box center [1110, 273] width 102 height 19
click at [209, 264] on p "Select" at bounding box center [158, 273] width 102 height 19
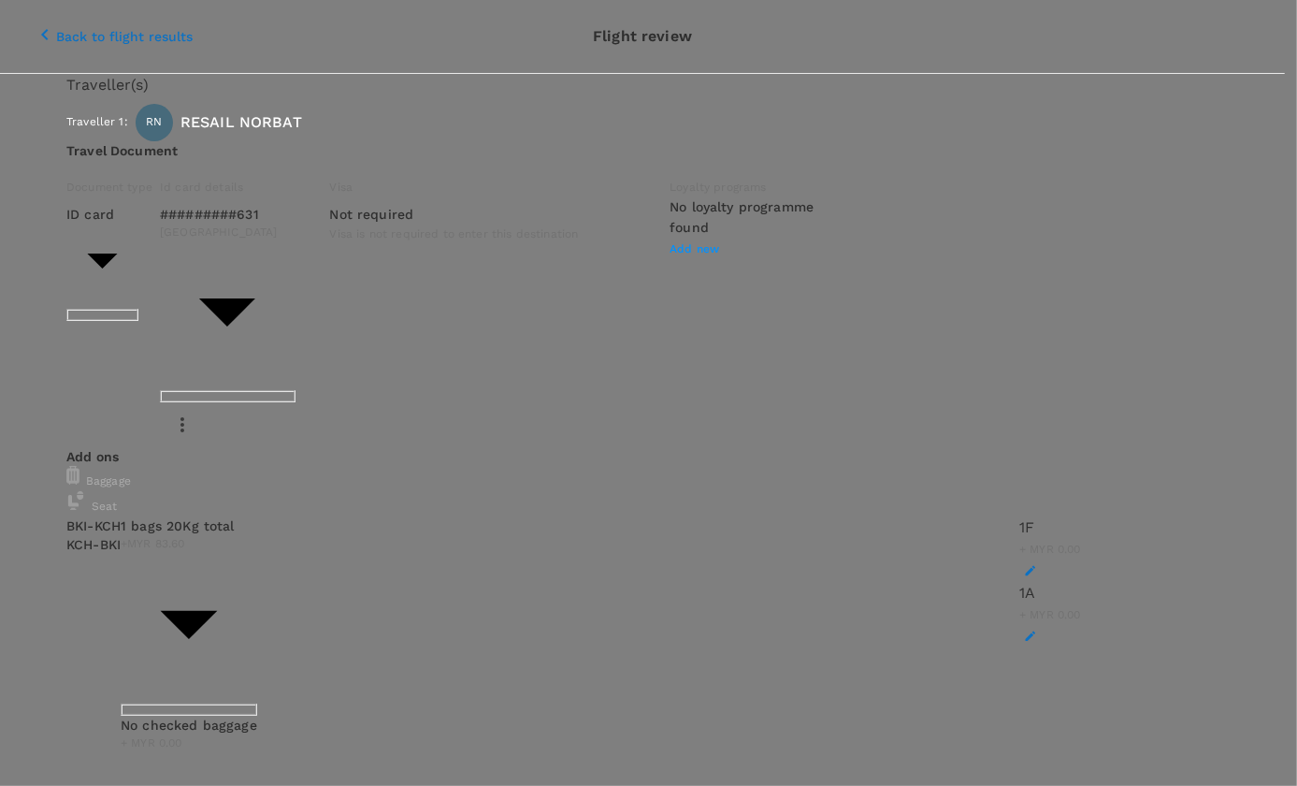
click at [678, 398] on div at bounding box center [648, 393] width 1297 height 786
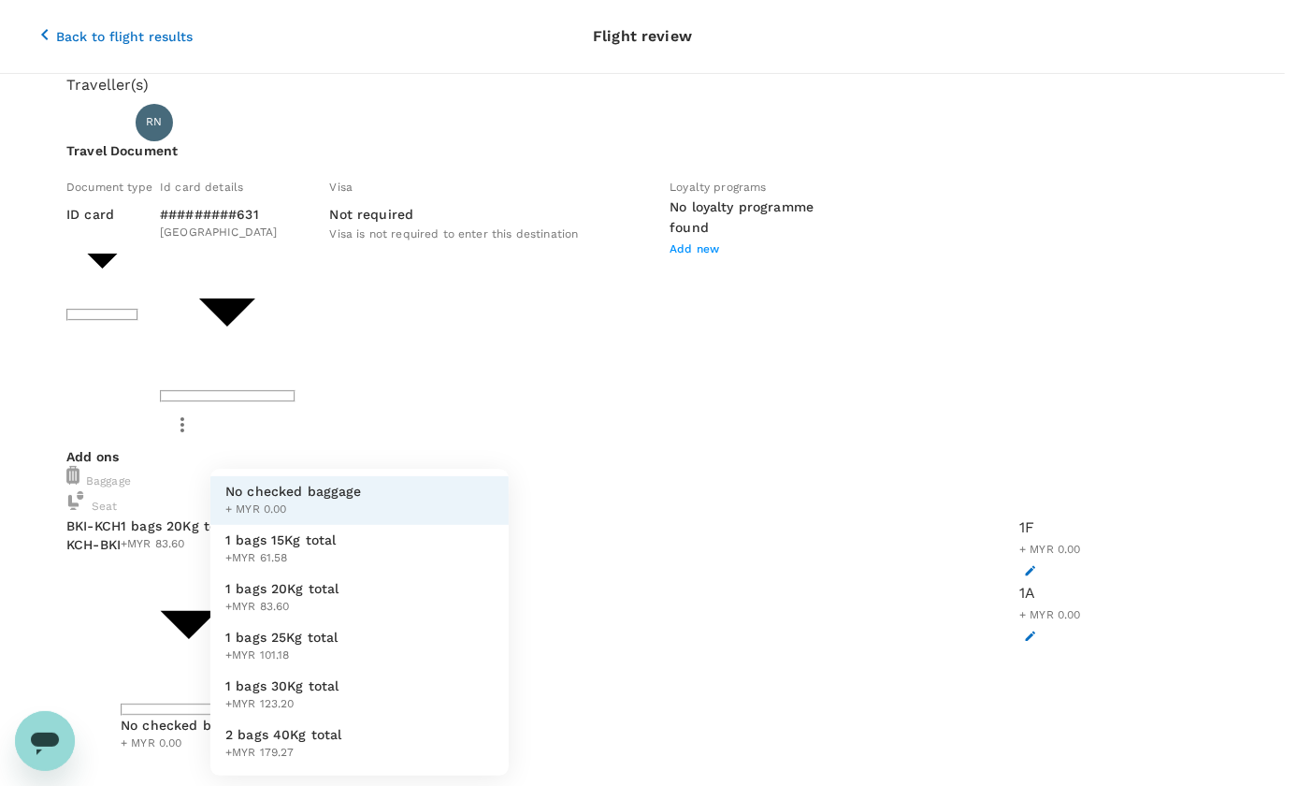
click at [315, 682] on span "1 bags 30Kg total" at bounding box center [282, 685] width 114 height 19
type input "4 - 123.2"
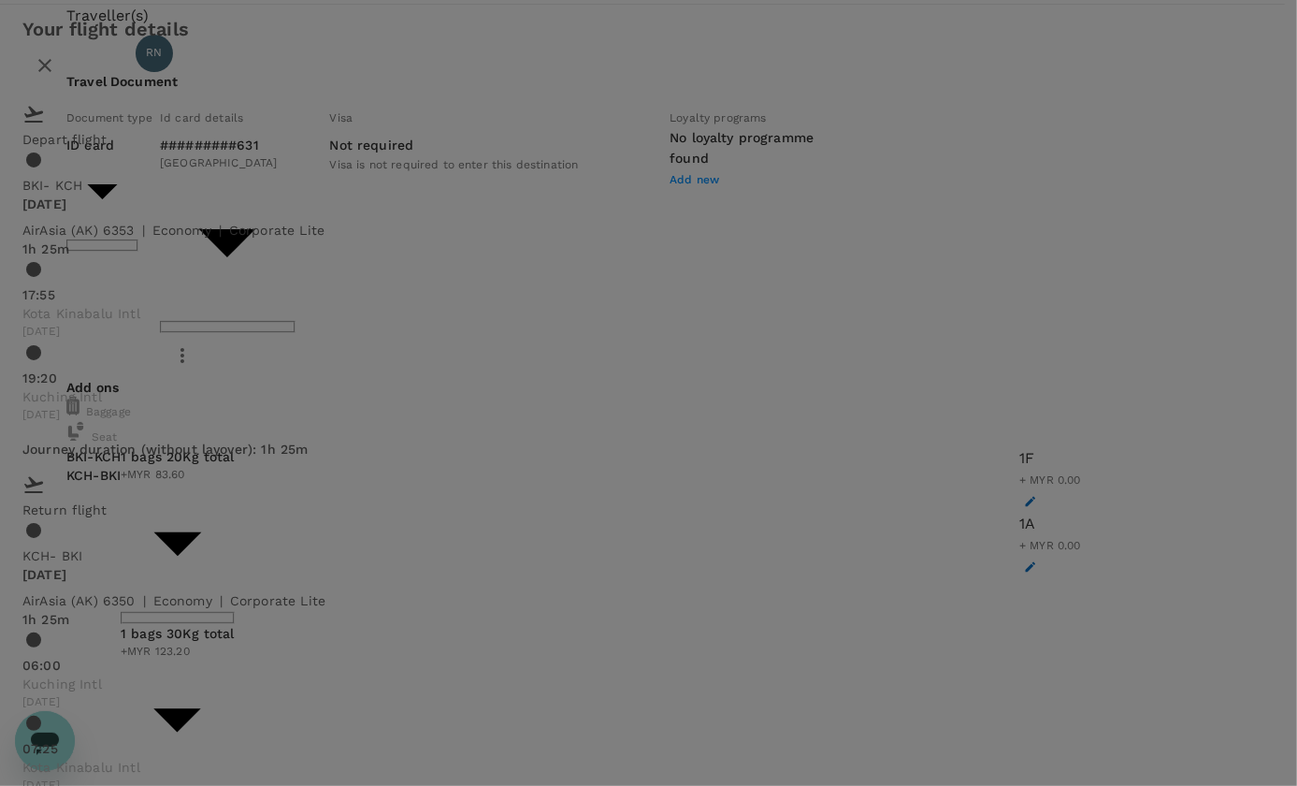
click at [56, 54] on icon "close" at bounding box center [45, 65] width 22 height 22
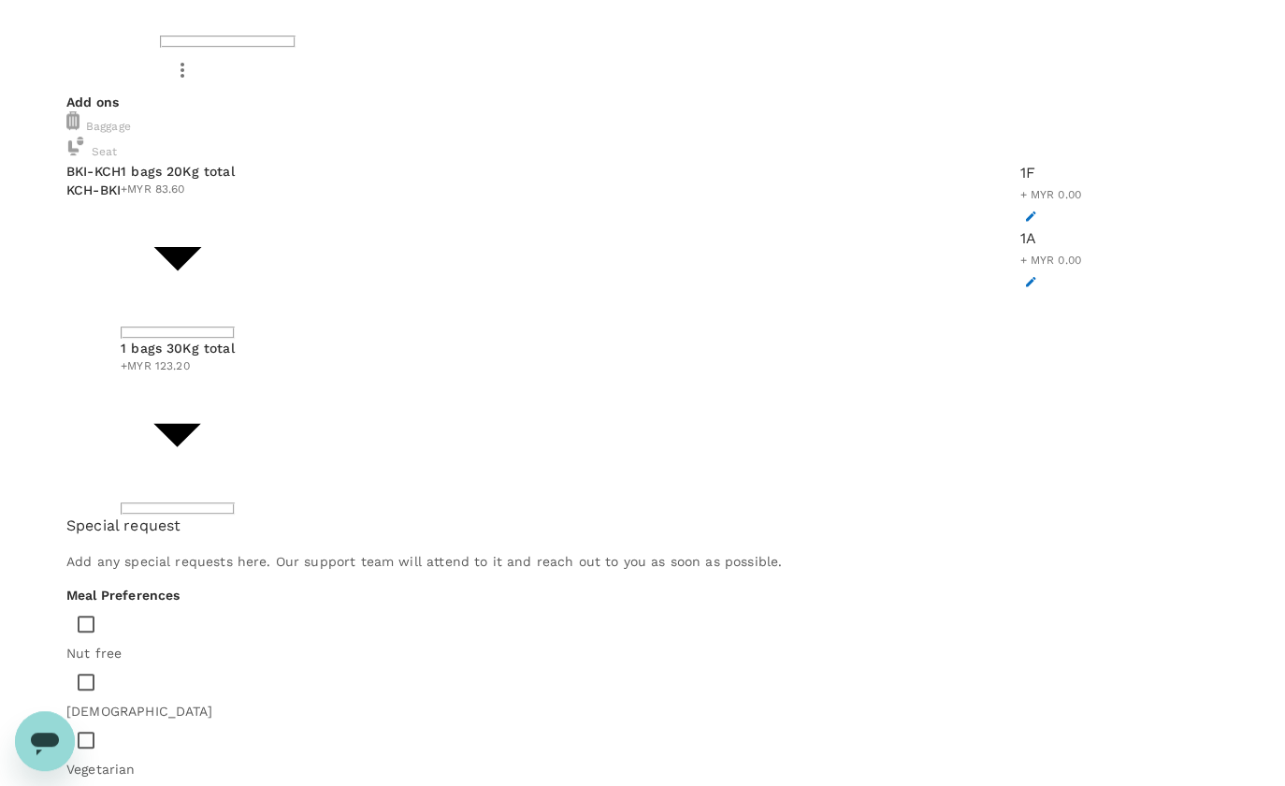
scroll to position [368, 0]
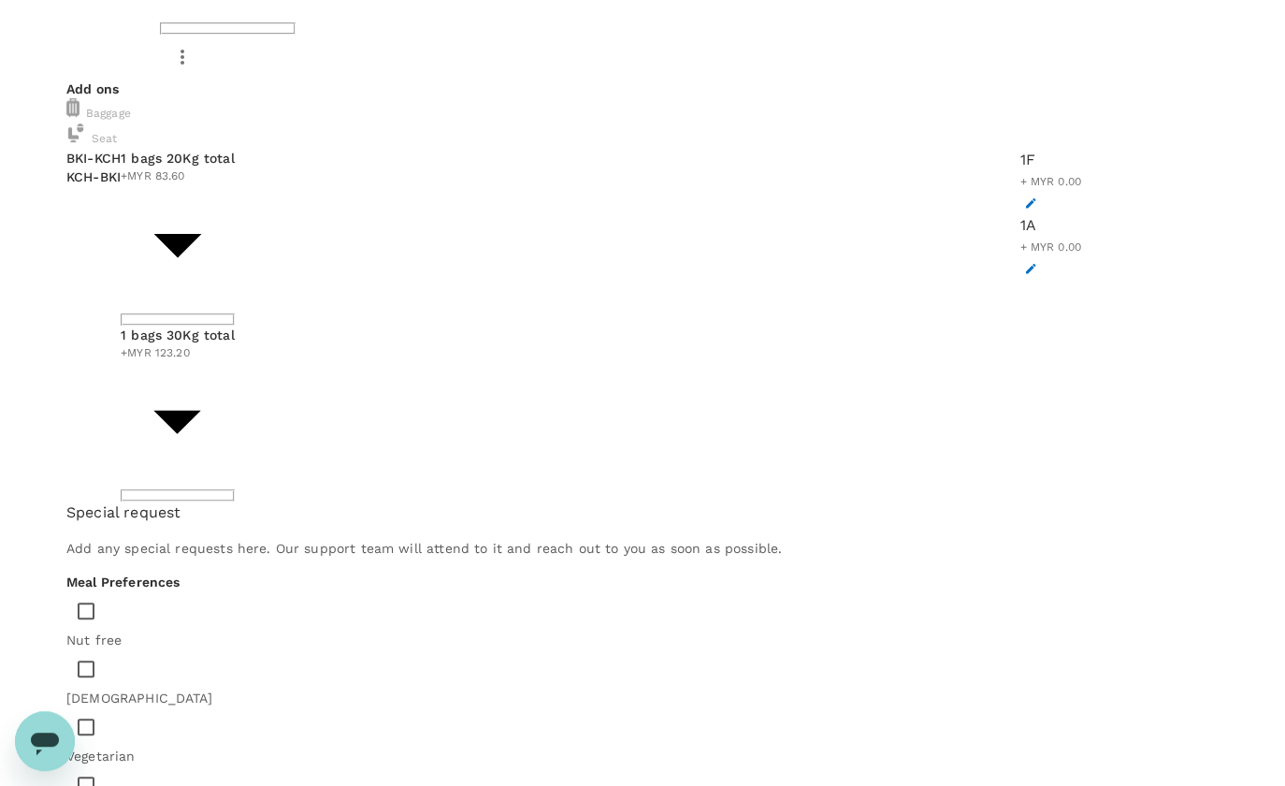
paste textarea "Bukhara Chicken Biryani"
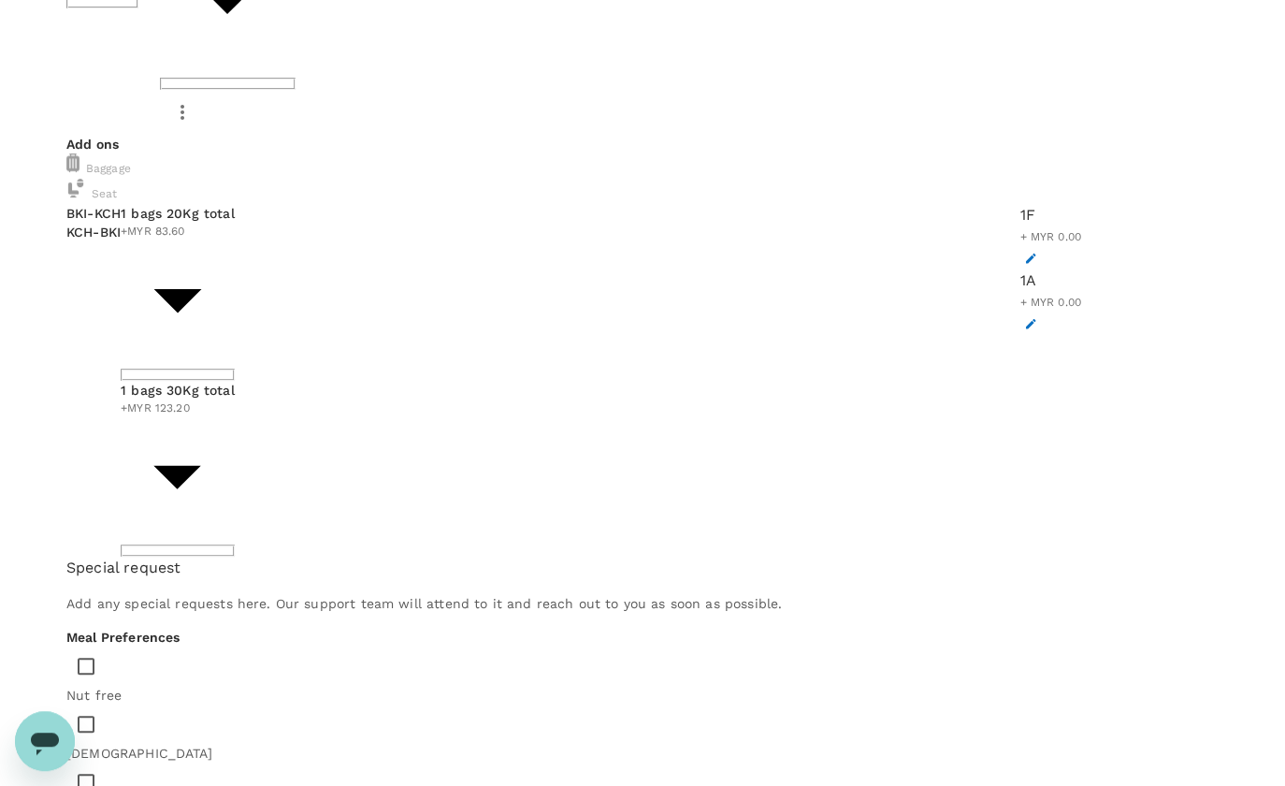
scroll to position [282, 0]
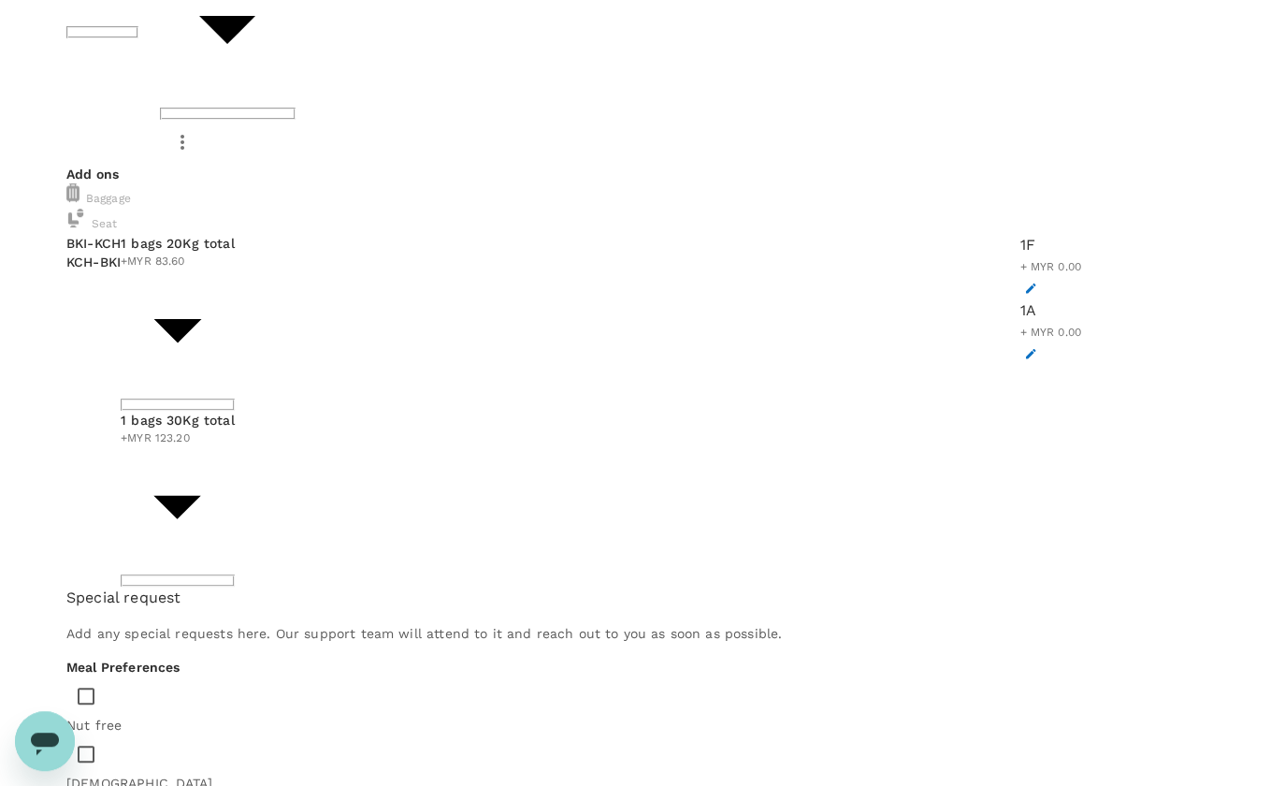
paste textarea "[PERSON_NAME] [PERSON_NAME]"
type textarea "Meal BKI-KCH Bukhara Chicken Biryani KCH-BKI Pak [PERSON_NAME] Nasi Lemak"
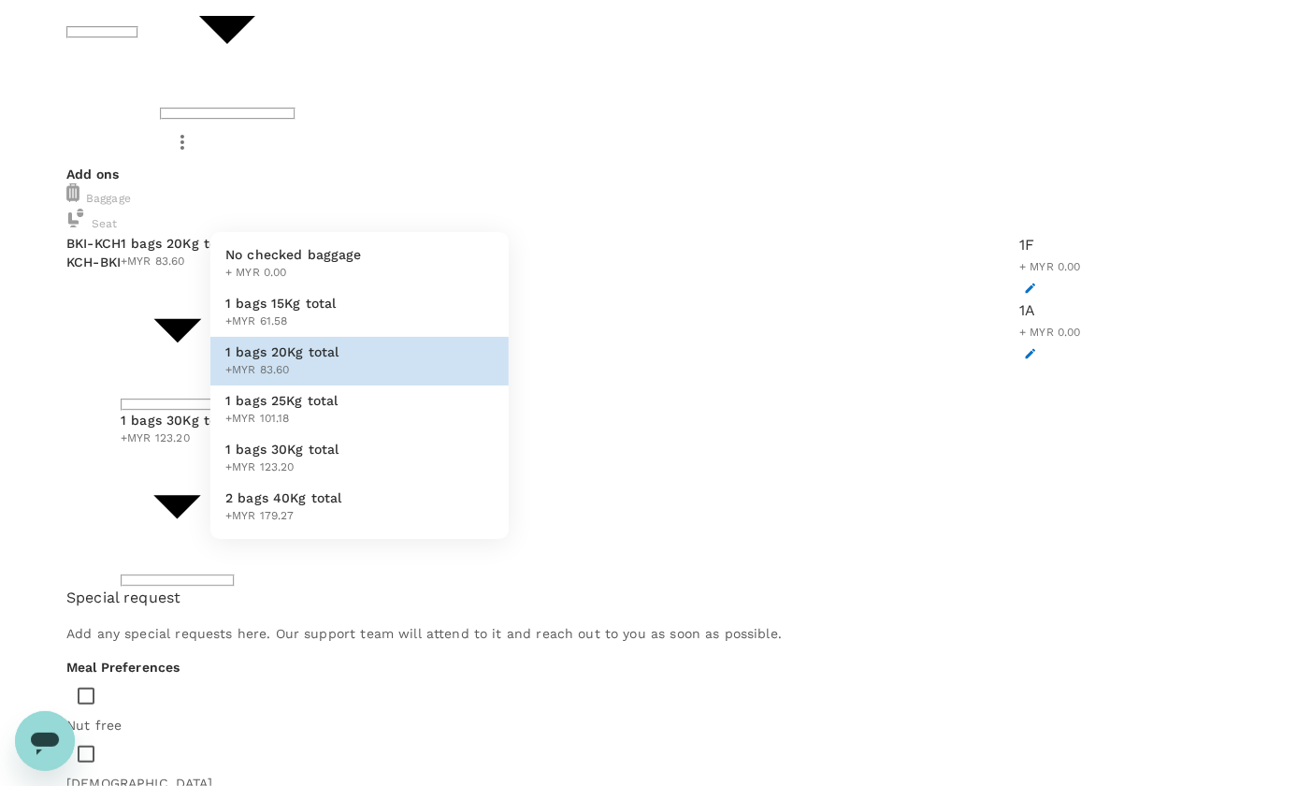
click at [293, 405] on span "1 bags 25Kg total" at bounding box center [281, 400] width 113 height 19
type input "3 - 101.18"
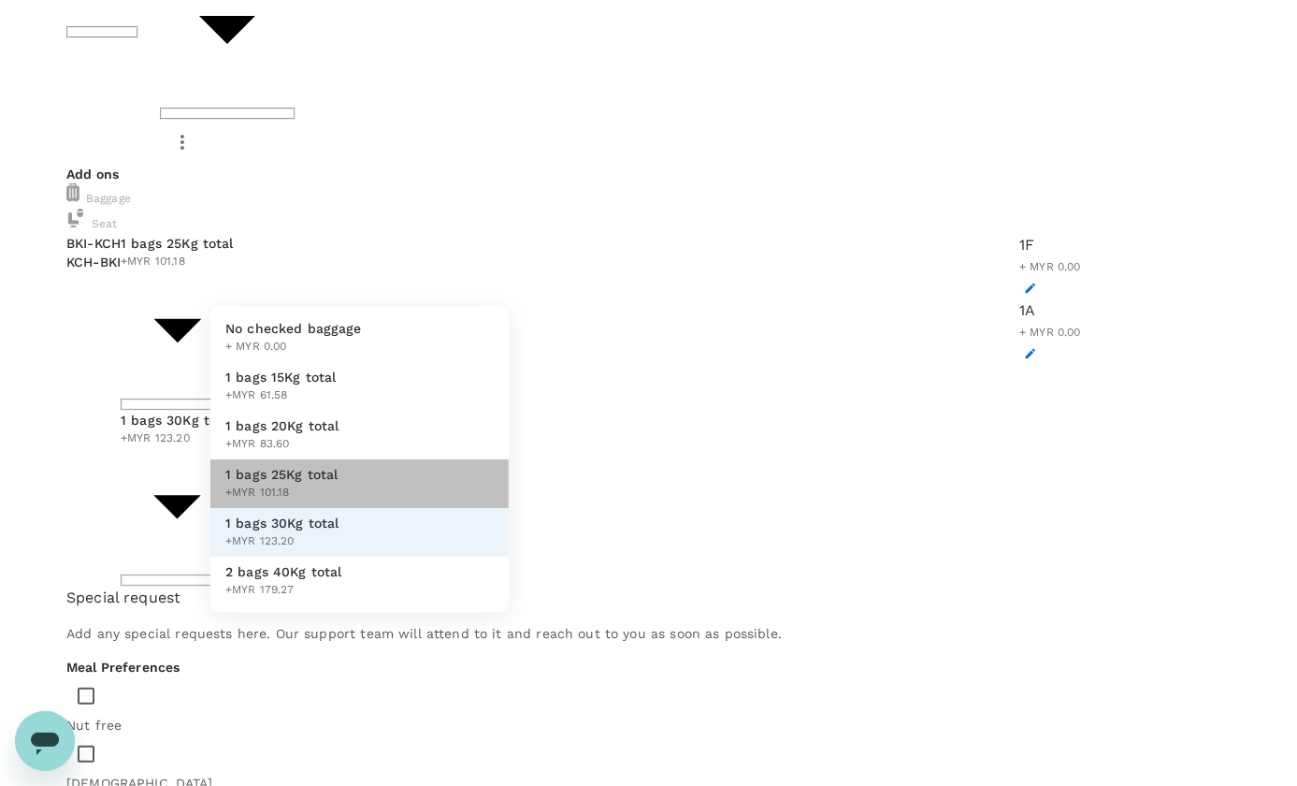
click at [300, 468] on span "1 bags 25Kg total" at bounding box center [281, 474] width 113 height 19
type input "3 - 101.18"
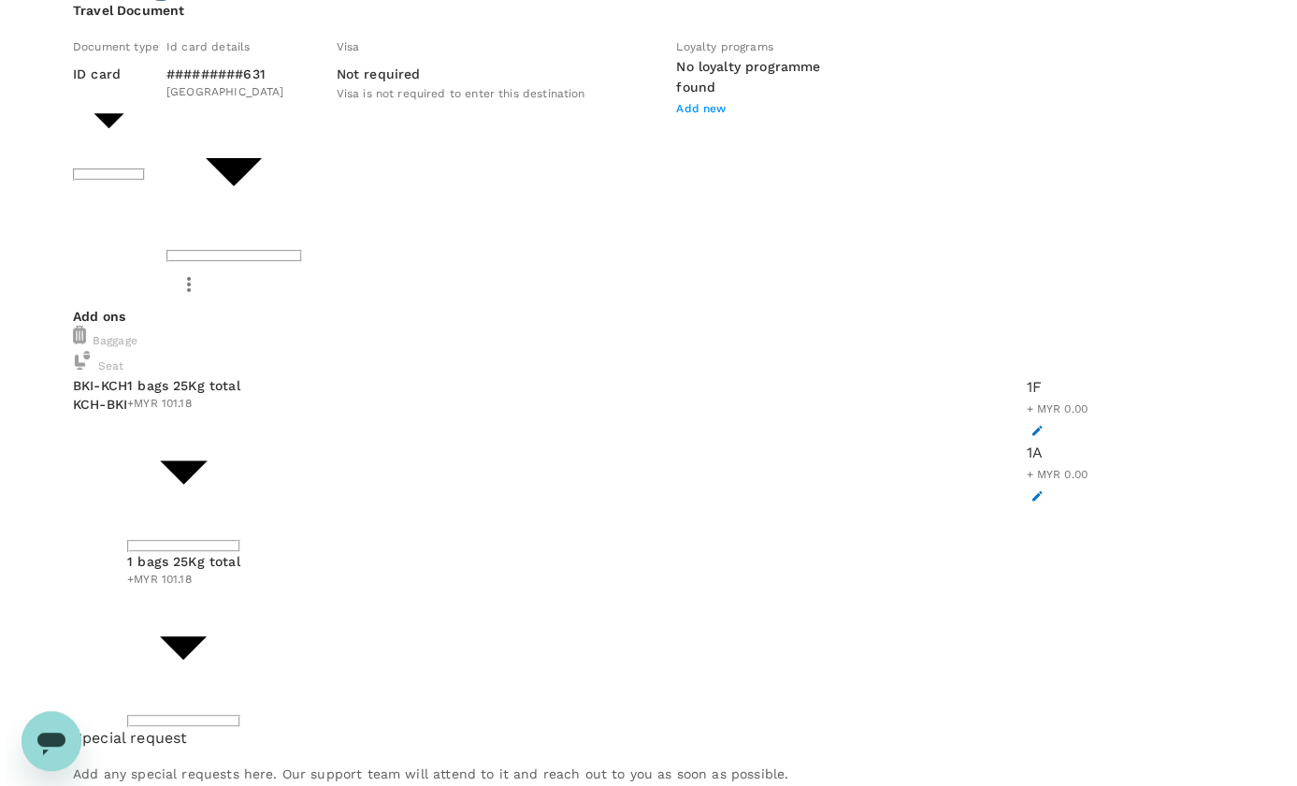
scroll to position [28, 0]
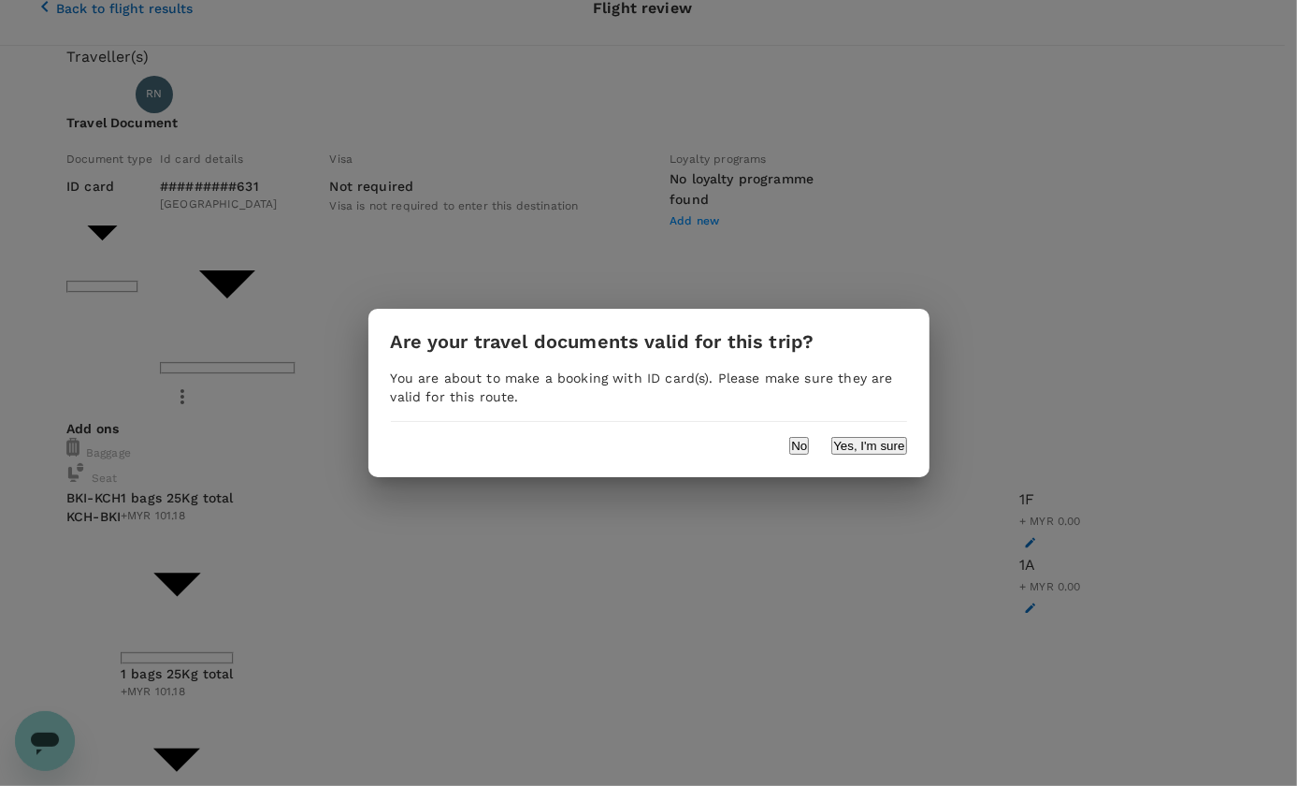
click at [895, 438] on button "Yes, I'm sure" at bounding box center [868, 446] width 75 height 18
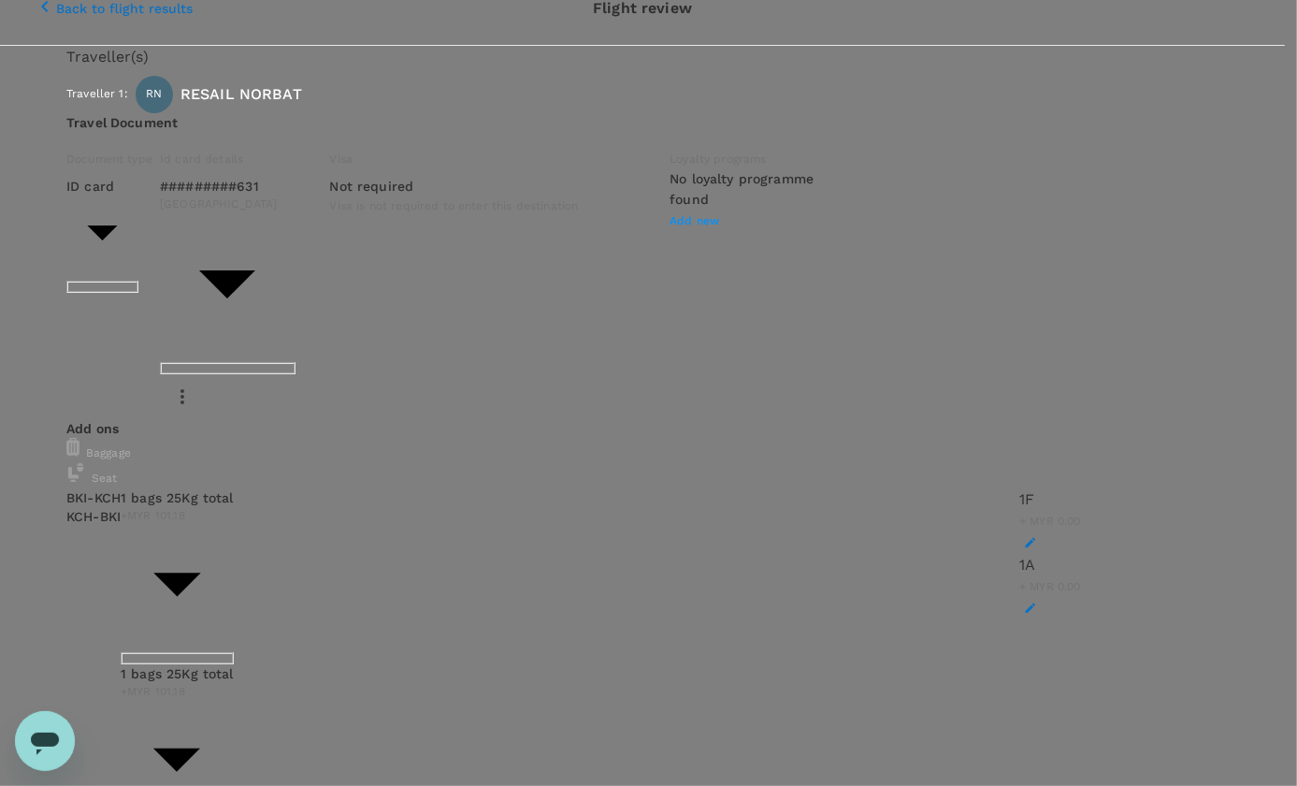
type input "9ea61a02-274a-4f65-9d5b-ca51ac7b2cfc"
paste textarea "EIU Chargeman L1 at [GEOGRAPHIC_DATA], [GEOGRAPHIC_DATA] on [DATE]-[DATE]"
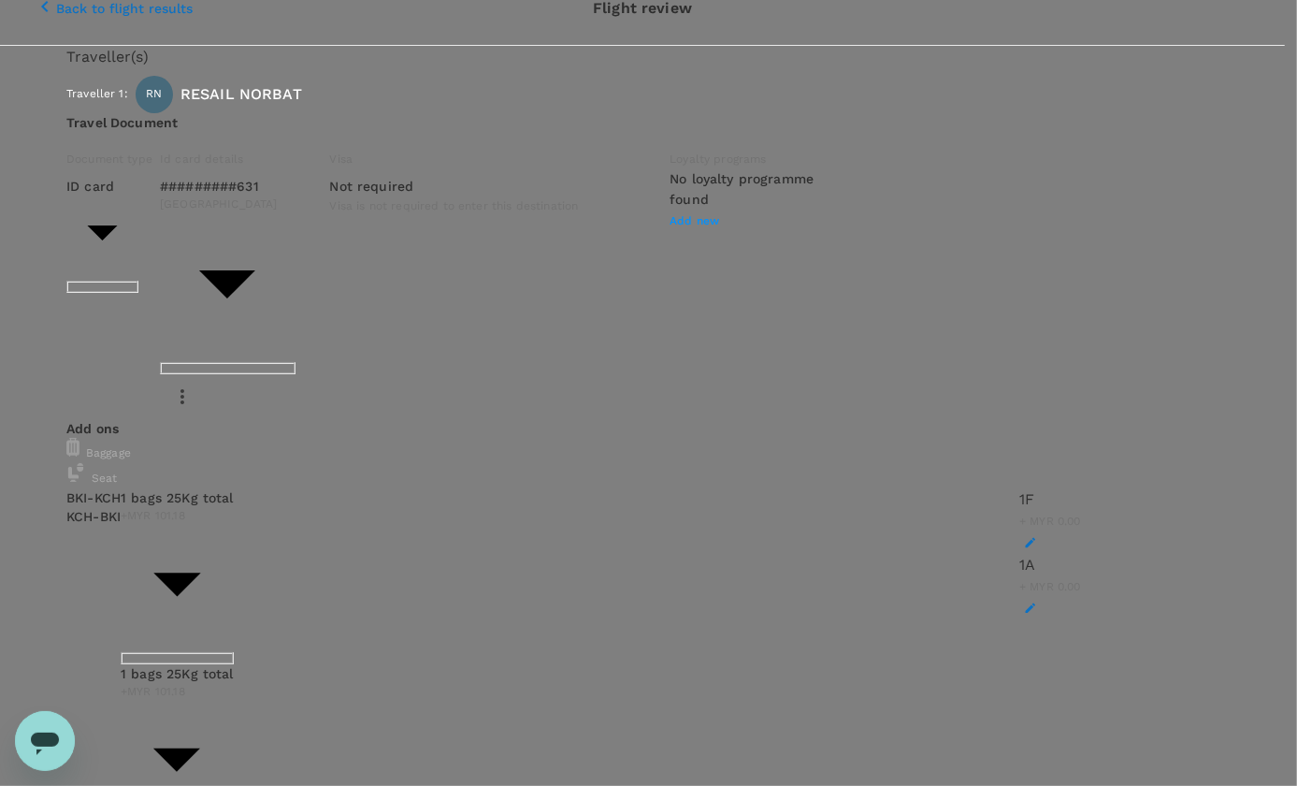
paste textarea "EPOMS-OPS-GKA-TRF/25-054"
paste textarea "TAF-GKA-25-041"
type textarea "Resail Norbat - EIU Chargeman L1 at [GEOGRAPHIC_DATA], [GEOGRAPHIC_DATA] on [DA…"
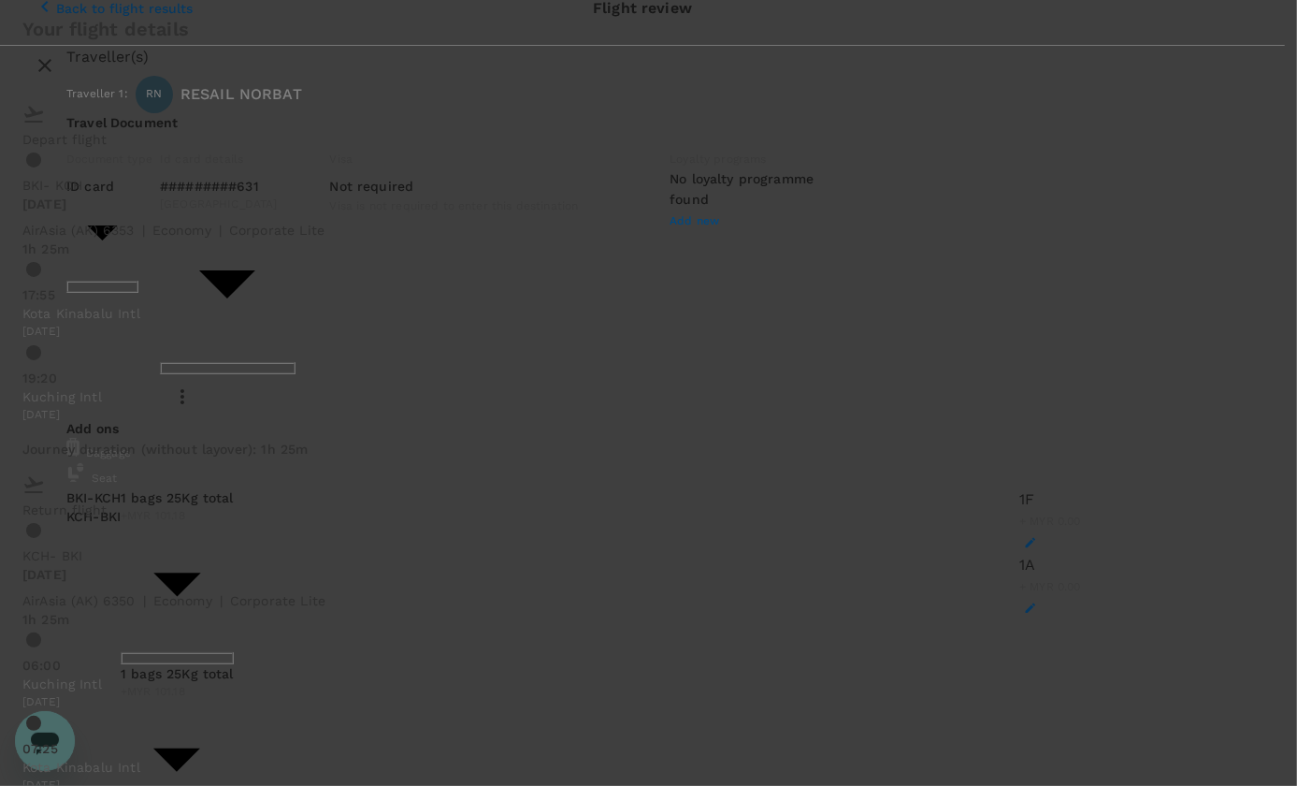
click at [56, 59] on icon "close" at bounding box center [45, 65] width 22 height 22
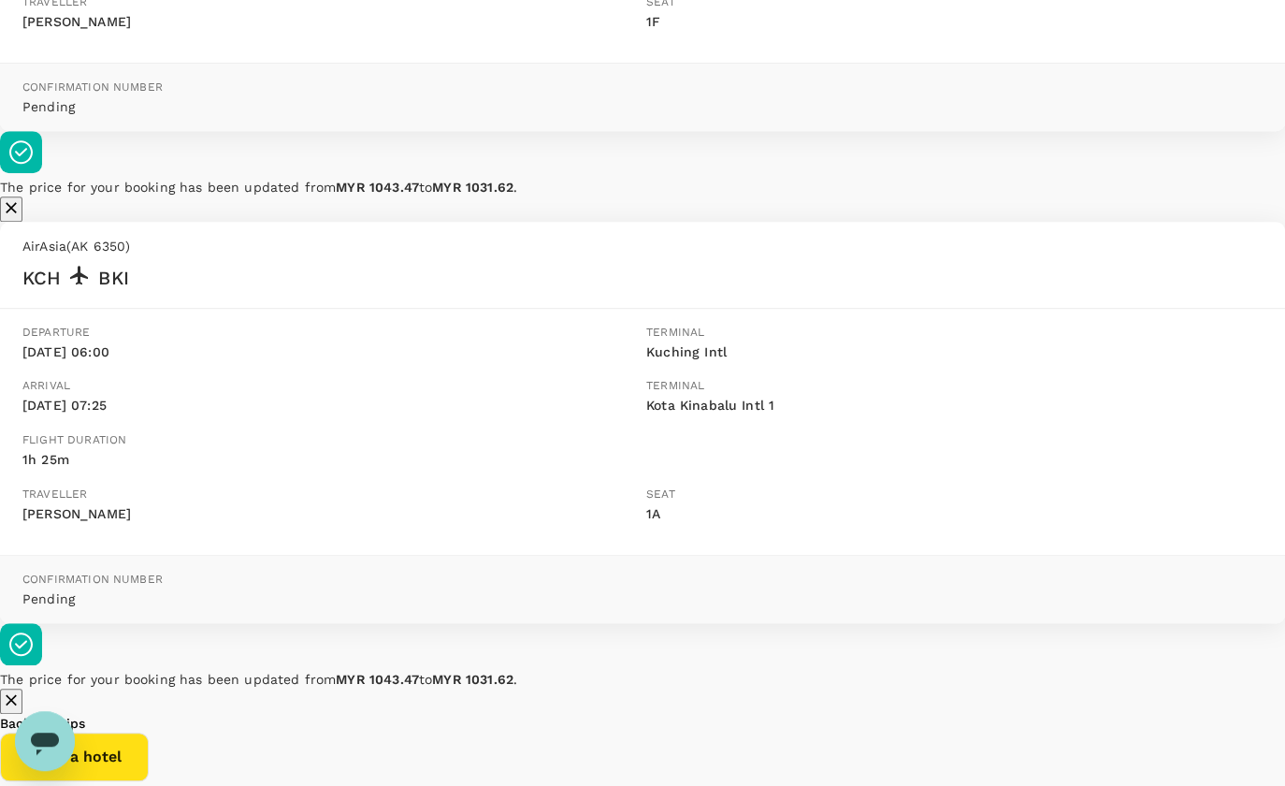
scroll to position [520, 0]
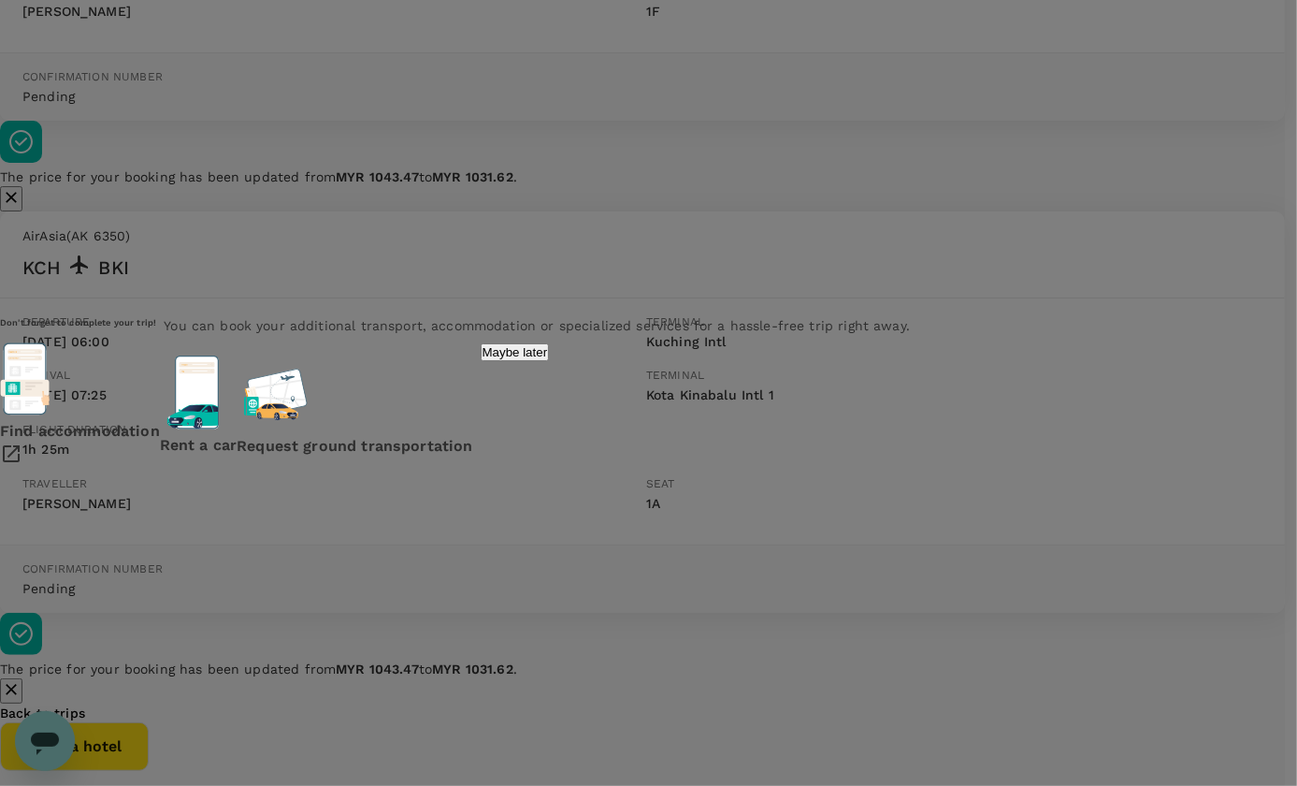
click at [47, 395] on icon at bounding box center [25, 379] width 43 height 72
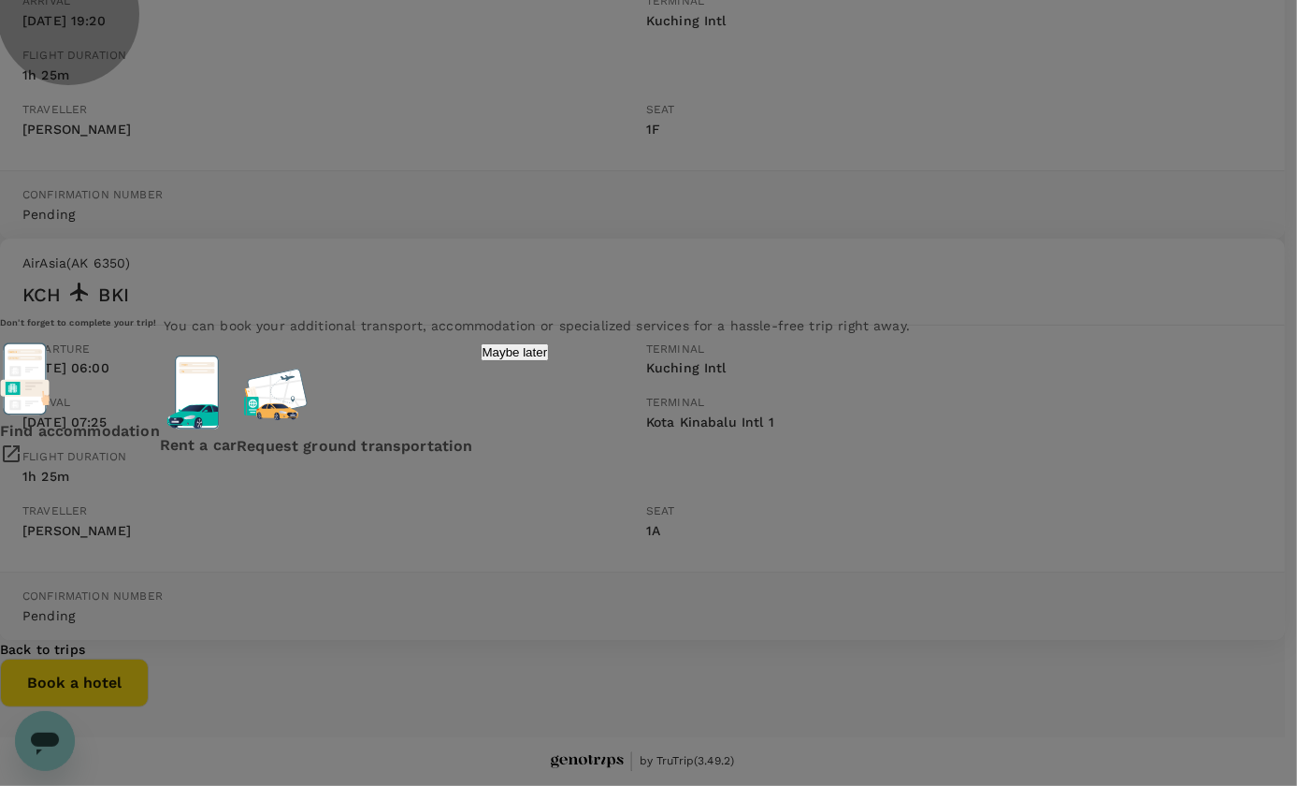
click at [548, 359] on p "Maybe later" at bounding box center [515, 352] width 65 height 14
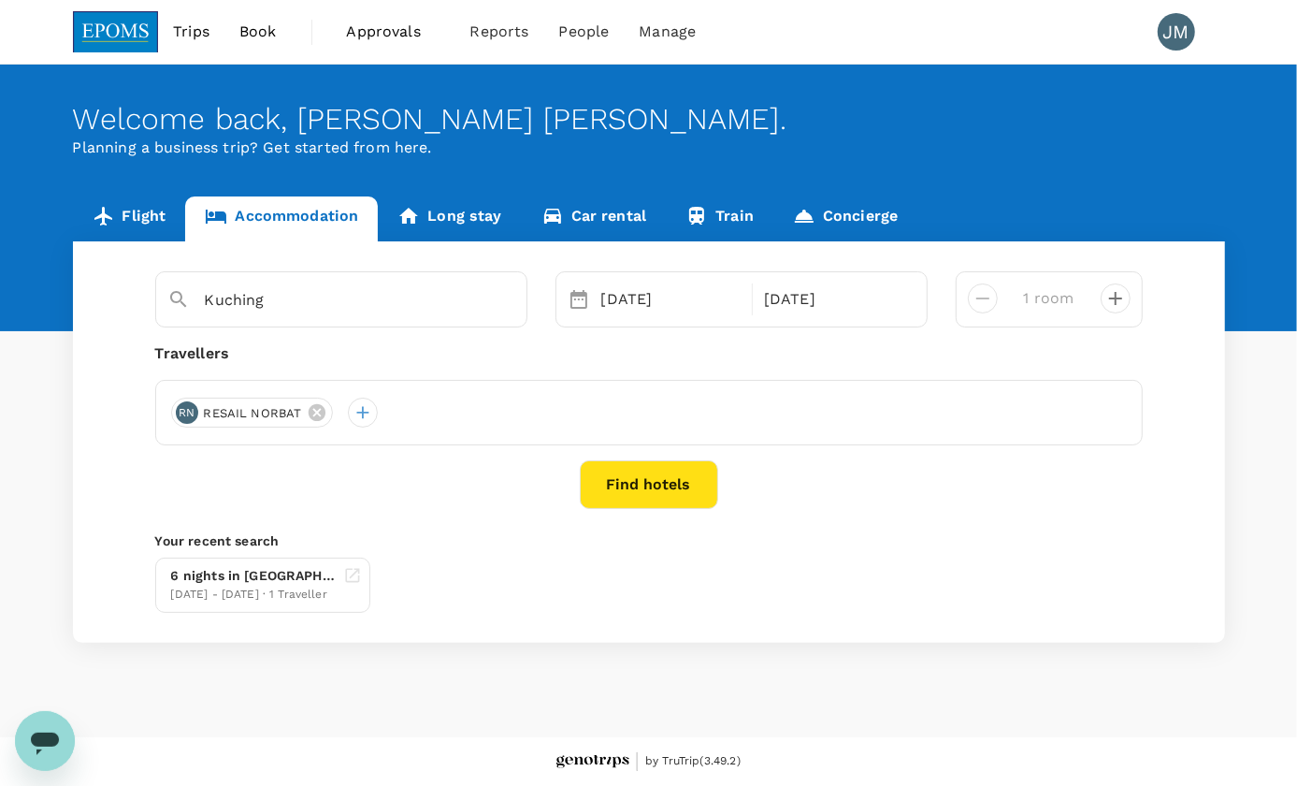
click at [660, 504] on button "Find hotels" at bounding box center [649, 484] width 138 height 49
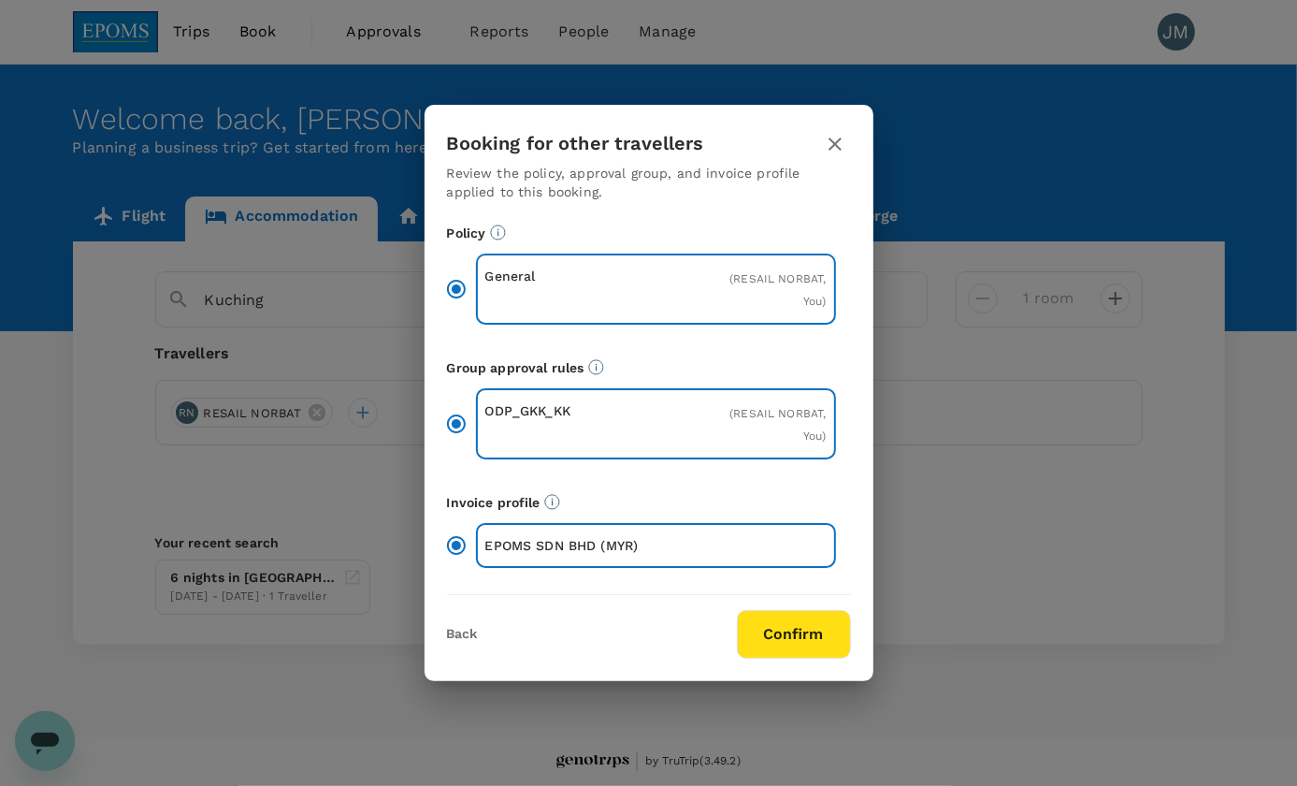
click at [773, 632] on button "Confirm" at bounding box center [794, 634] width 114 height 49
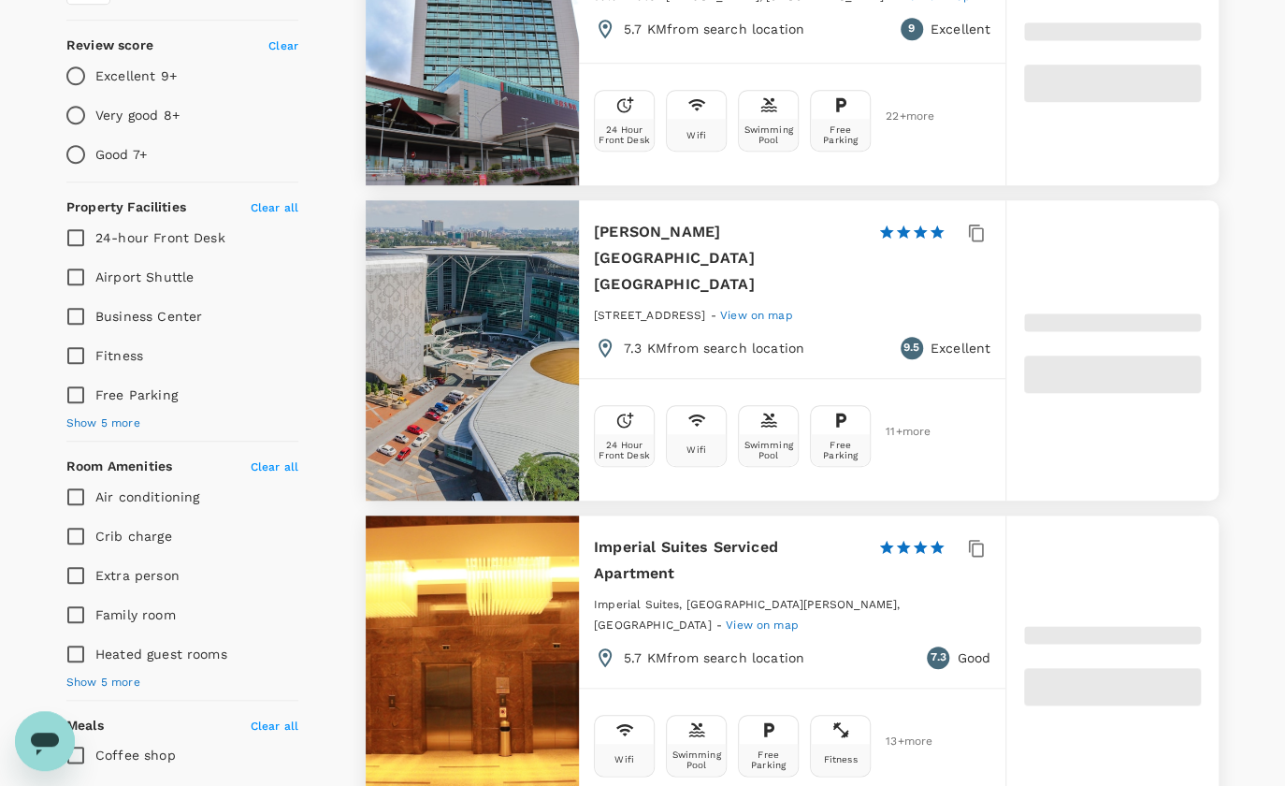
type input "1231.3"
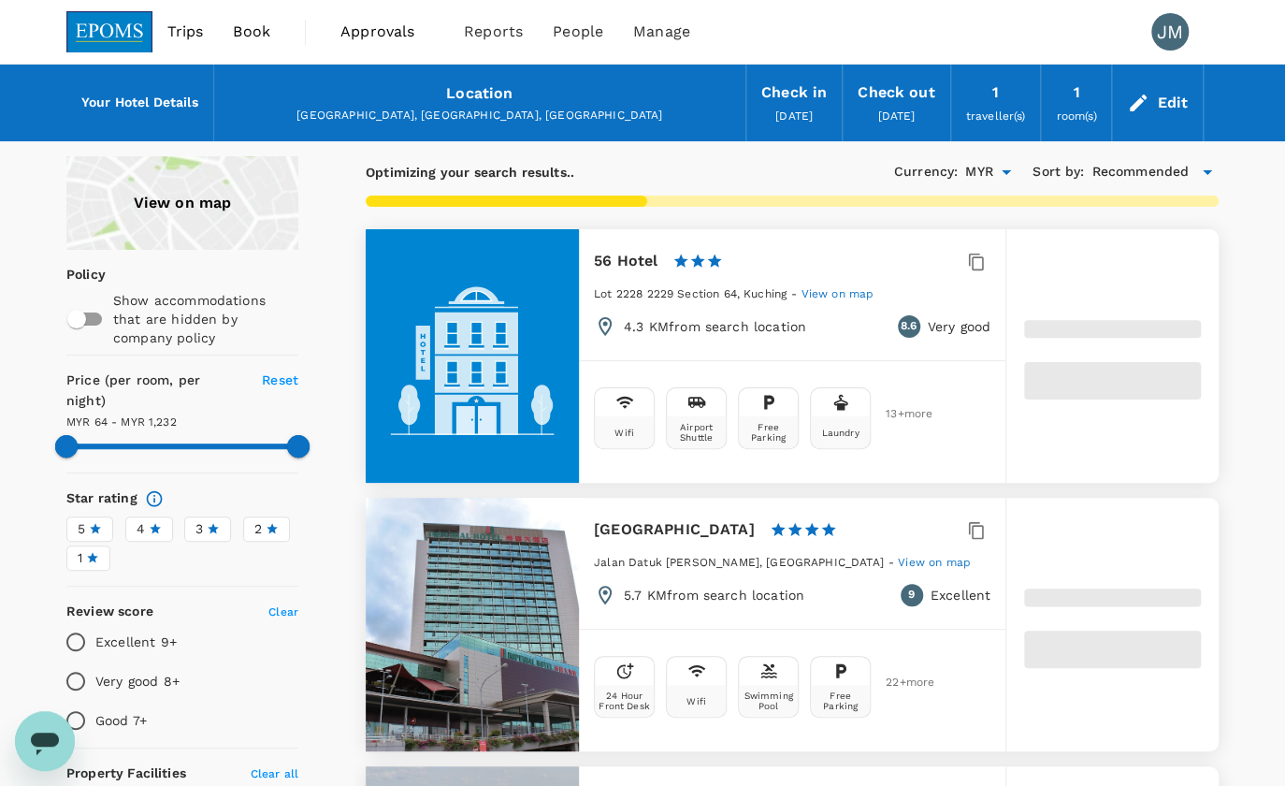
type input "64.63"
type input "1231.63"
type input "47.63"
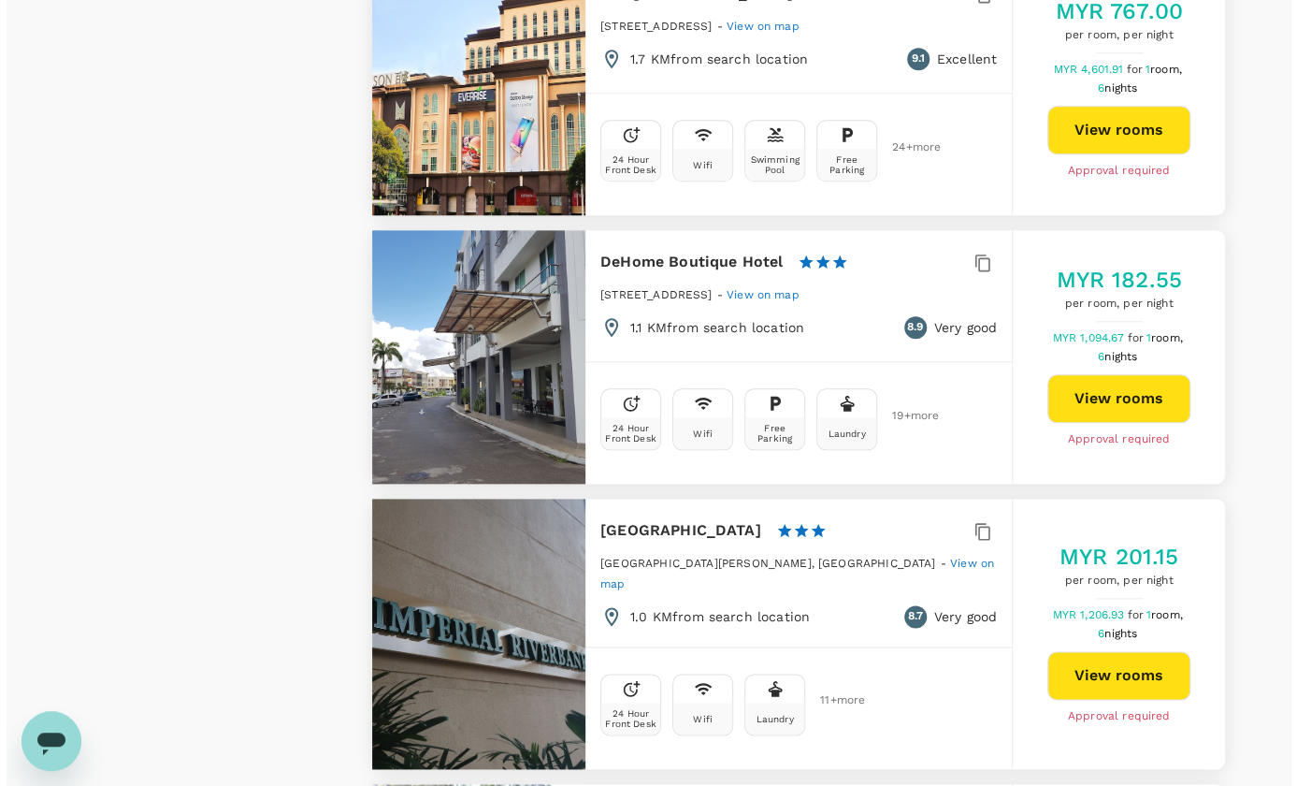
scroll to position [4421, 0]
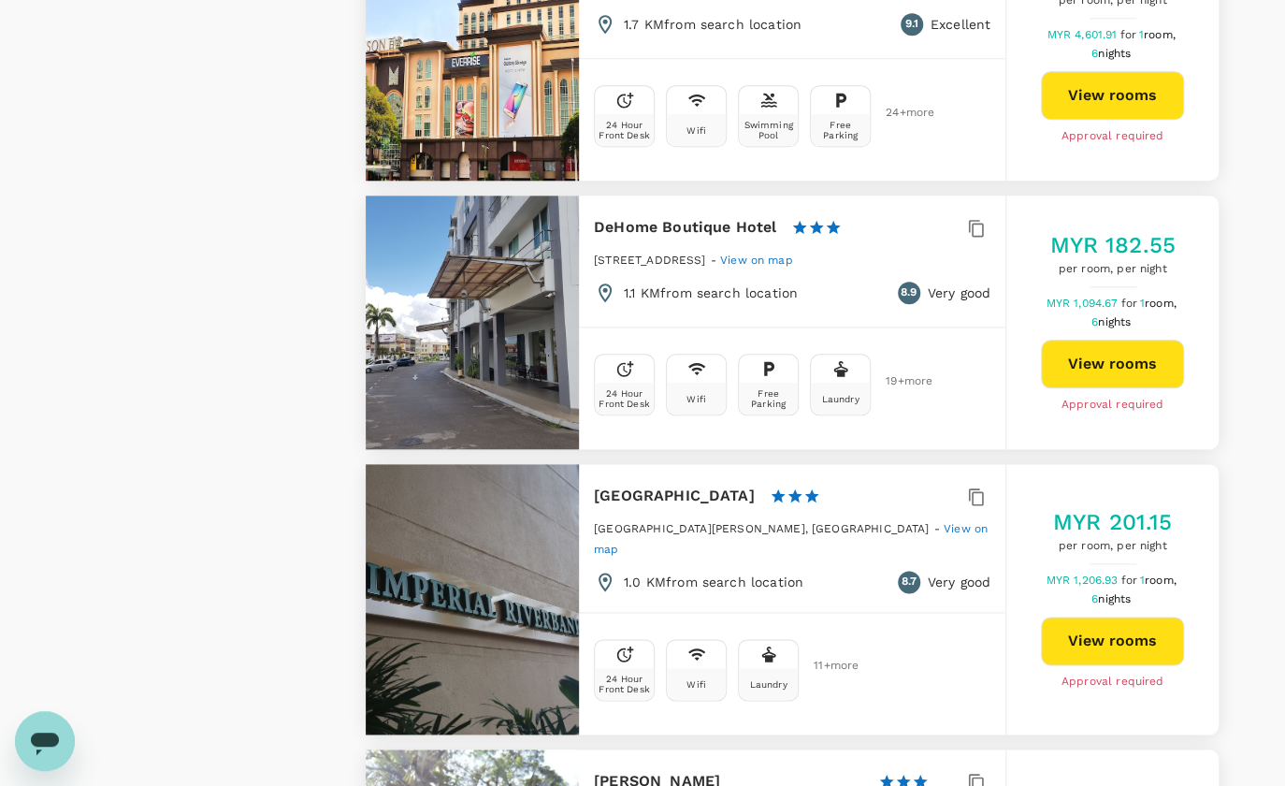
click at [1141, 616] on button "View rooms" at bounding box center [1112, 640] width 143 height 49
type input "1231.63"
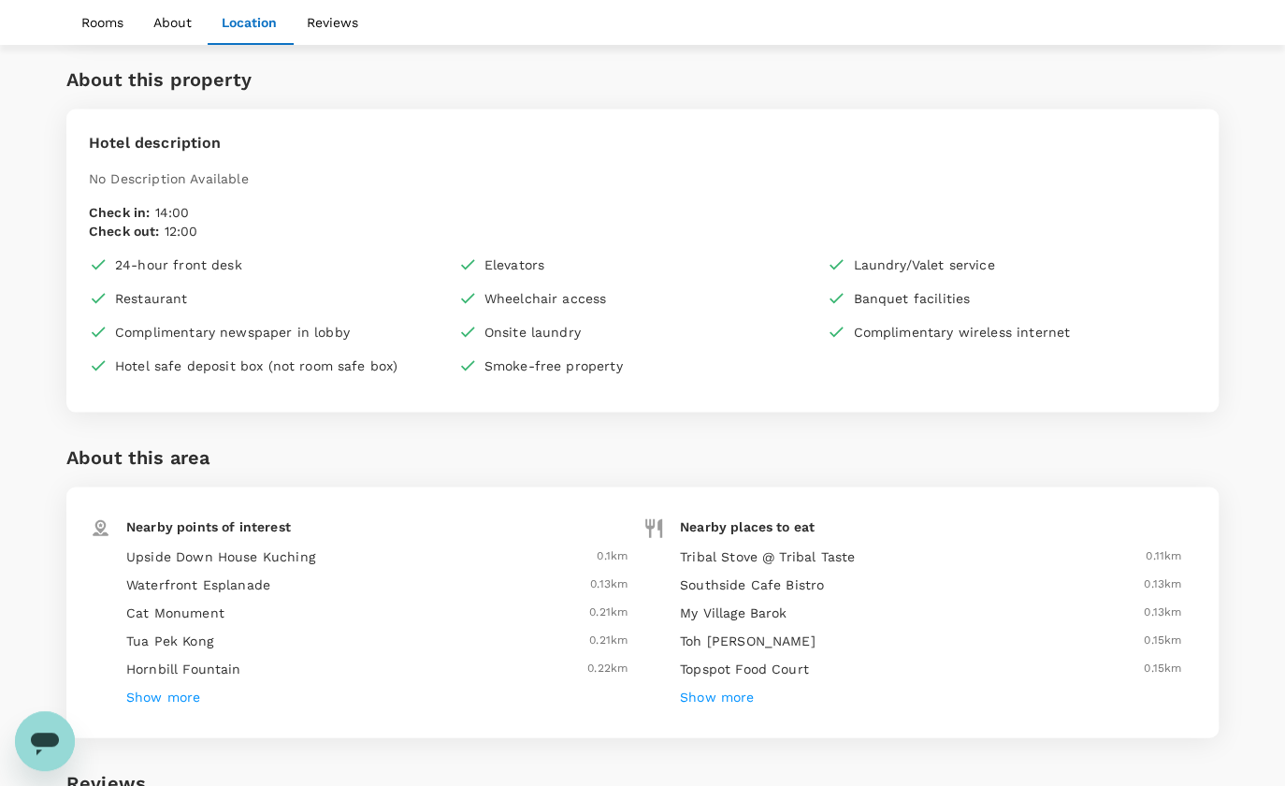
scroll to position [1360, 0]
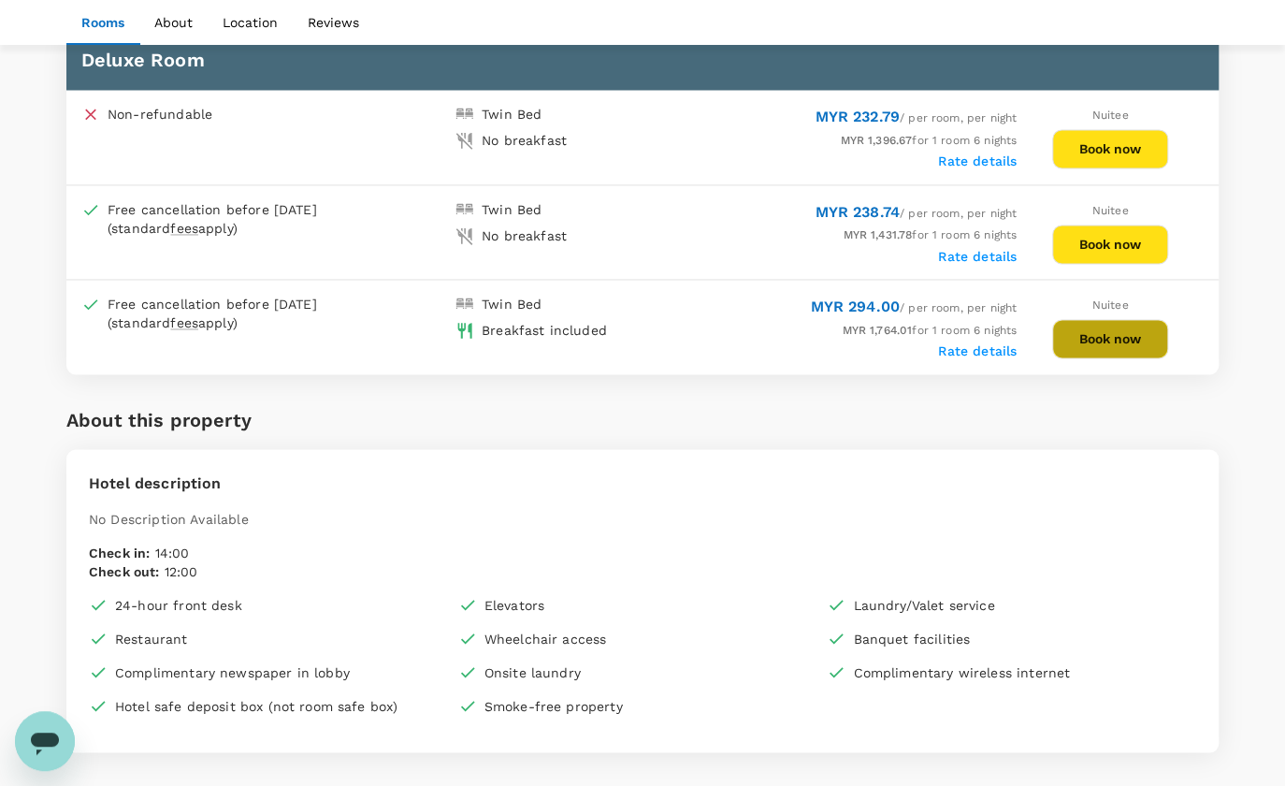
click at [1075, 324] on button "Book now" at bounding box center [1110, 338] width 116 height 39
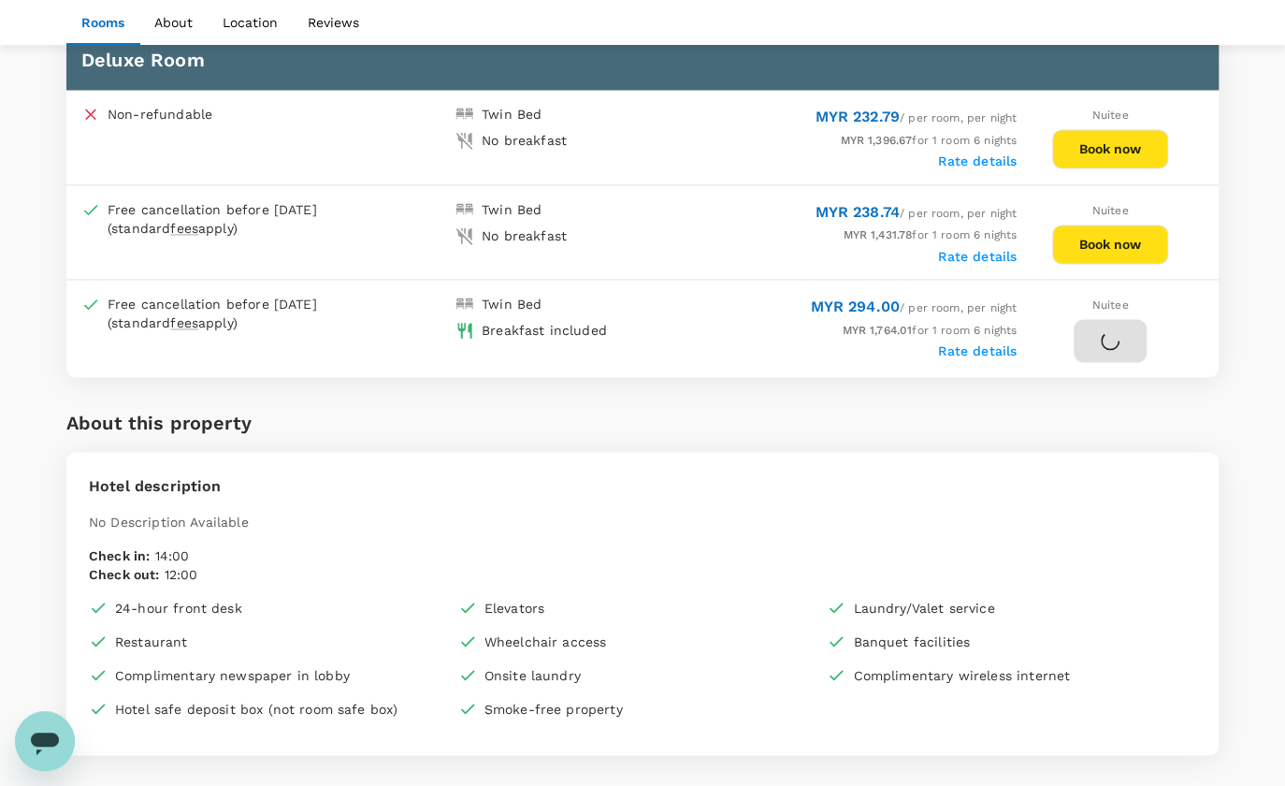
scroll to position [1190, 0]
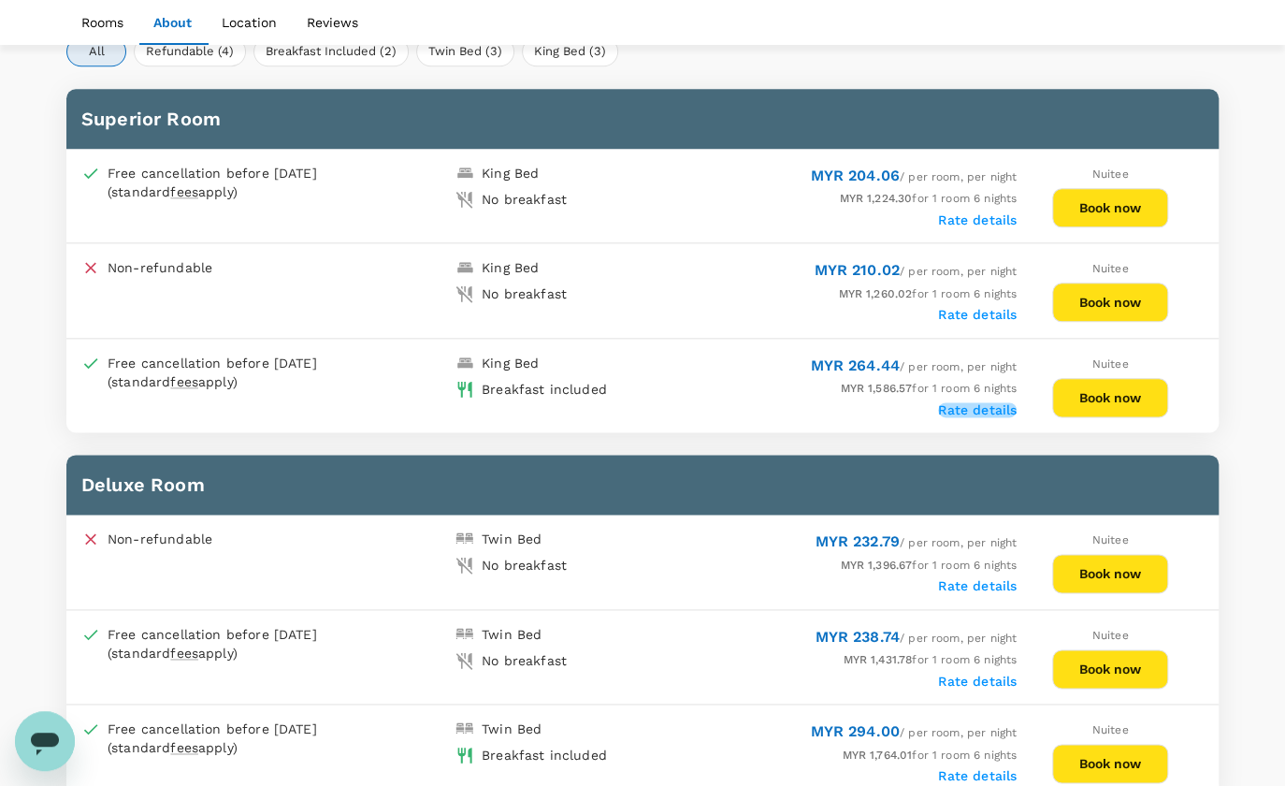
scroll to position [928, 0]
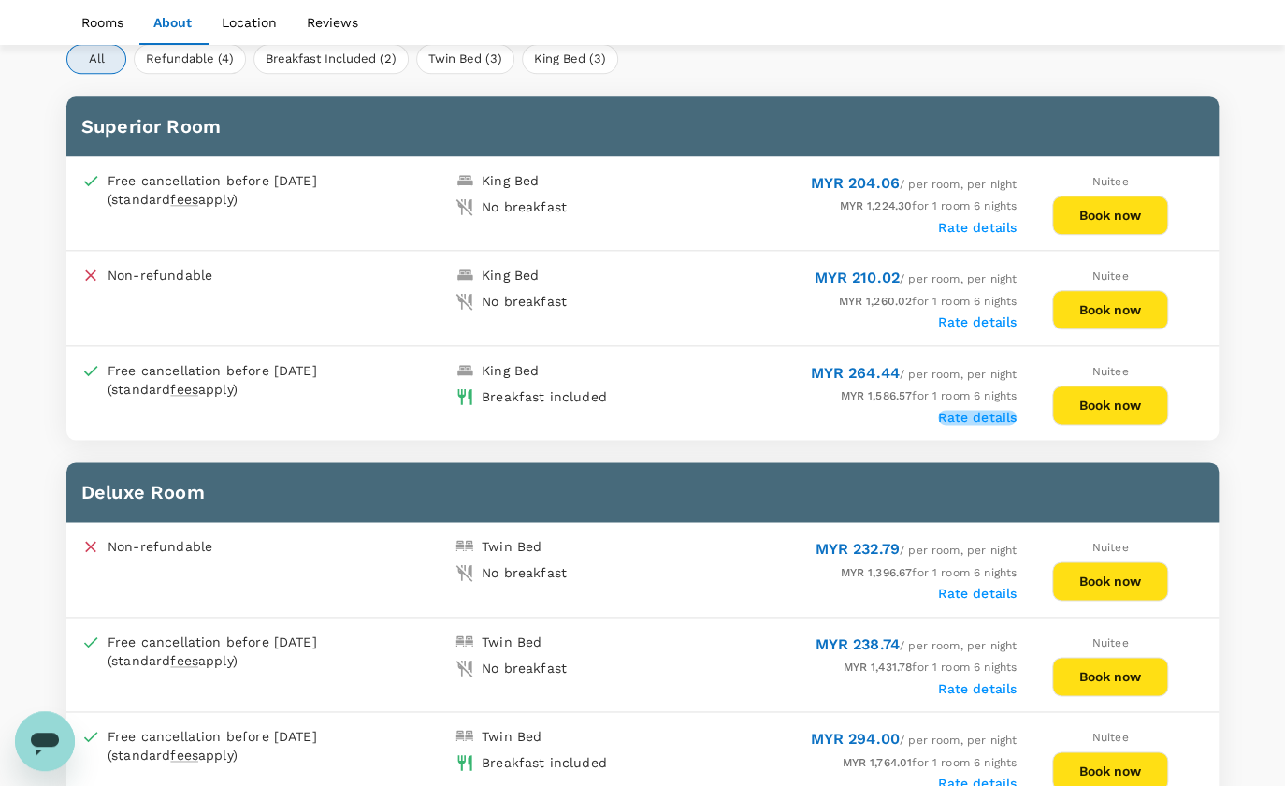
click at [988, 410] on label "Rate details" at bounding box center [977, 417] width 79 height 15
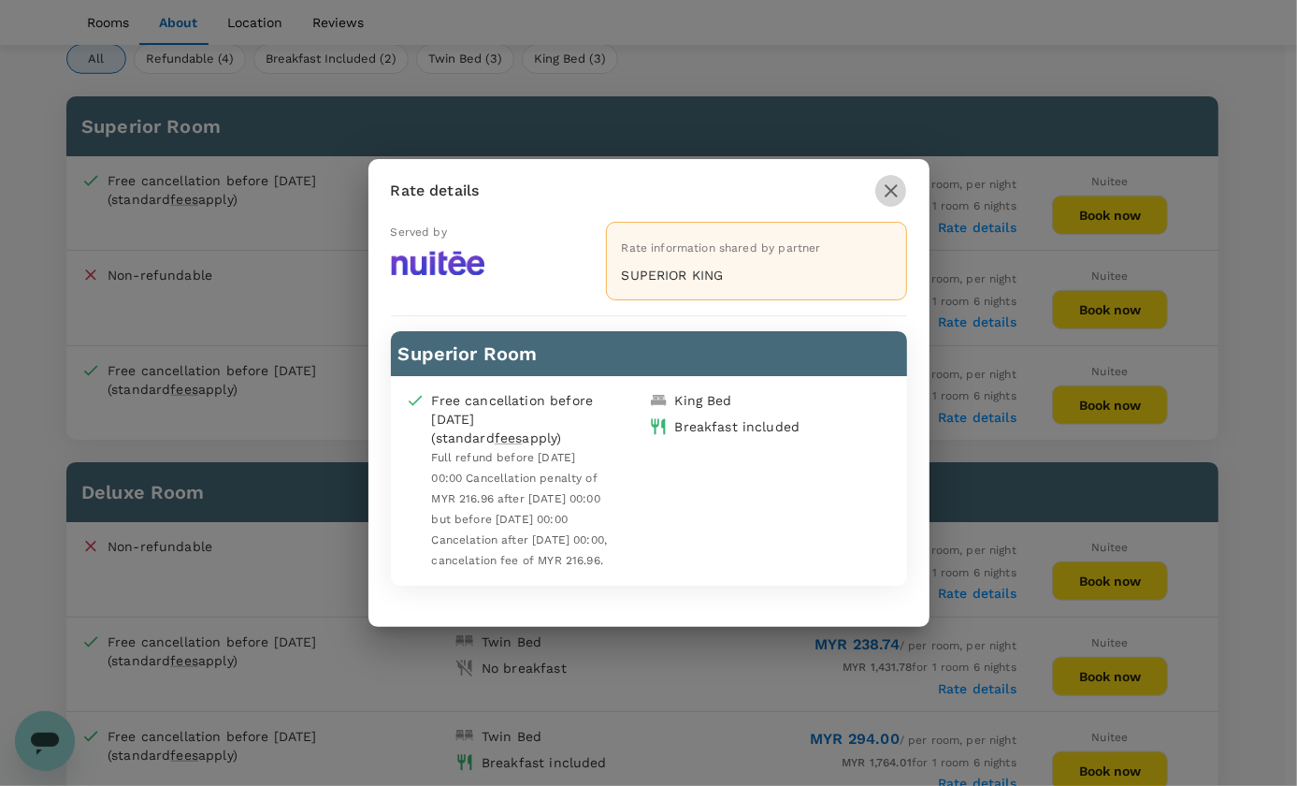
click at [895, 186] on icon "button" at bounding box center [891, 191] width 22 height 22
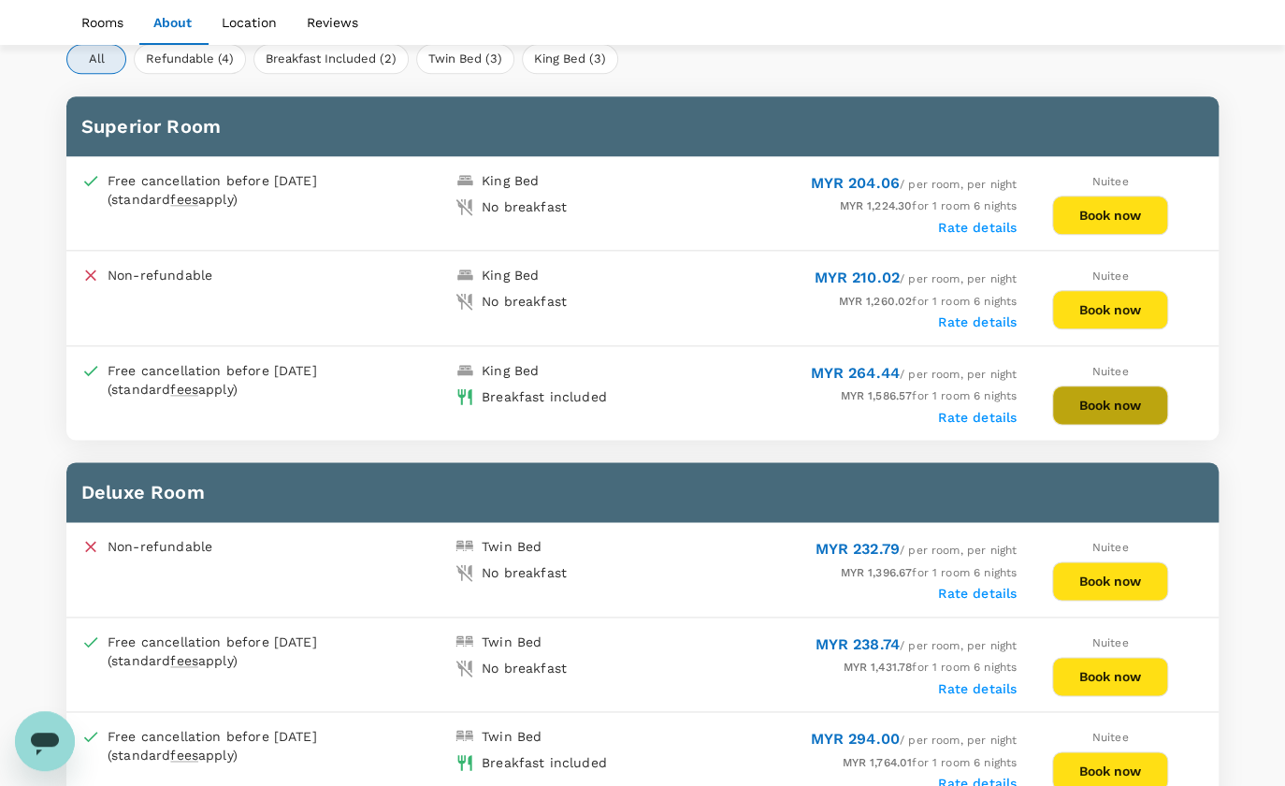
click at [1091, 394] on button "Book now" at bounding box center [1110, 404] width 116 height 39
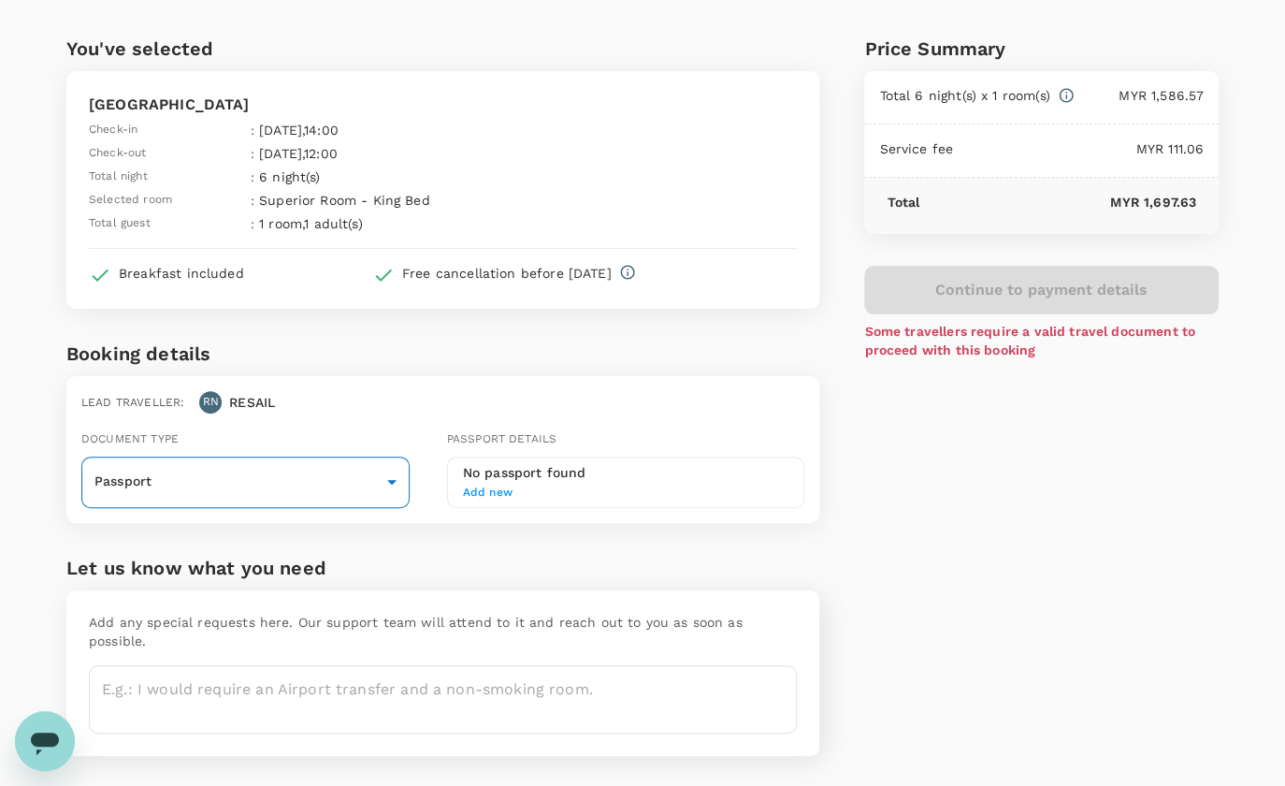
scroll to position [79, 0]
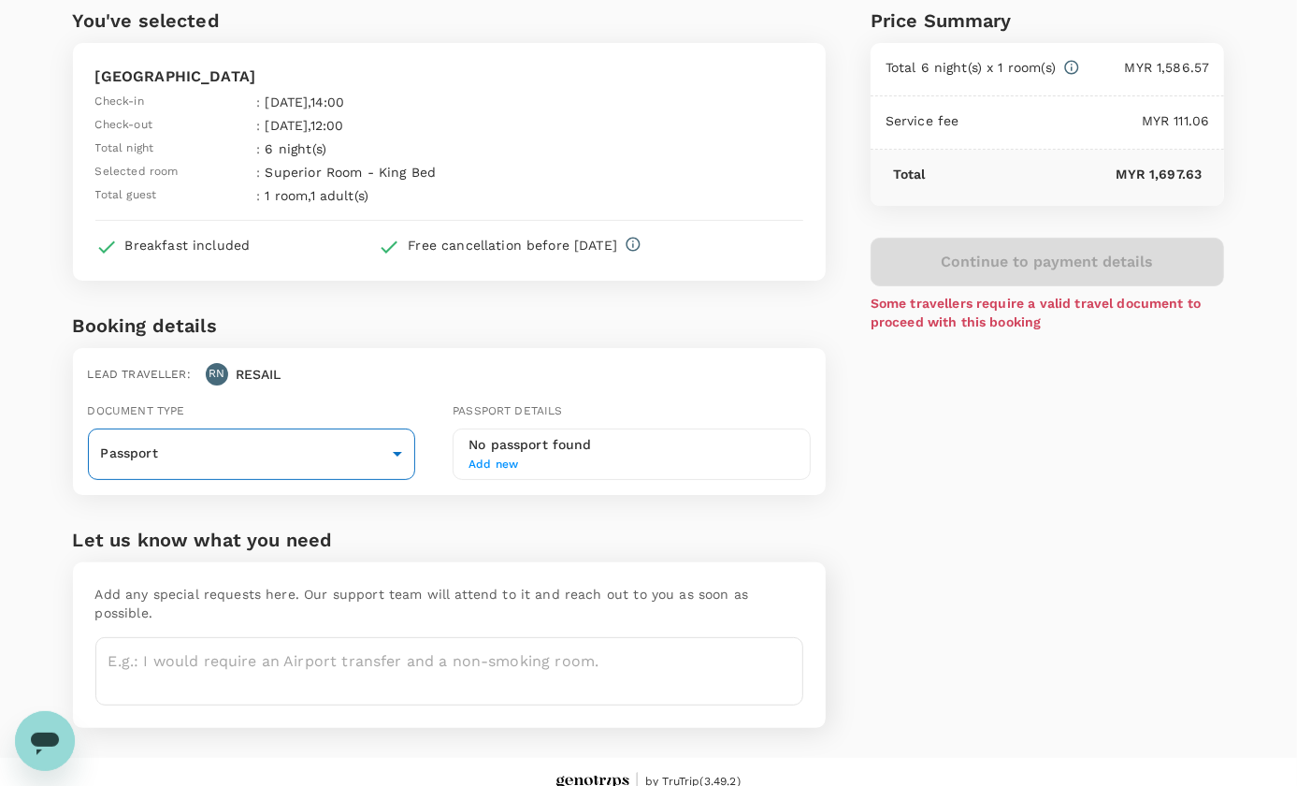
click at [319, 456] on body "Back to hotel details Review selection You've selected Imperial Riverbank Hotel…" at bounding box center [648, 364] width 1297 height 886
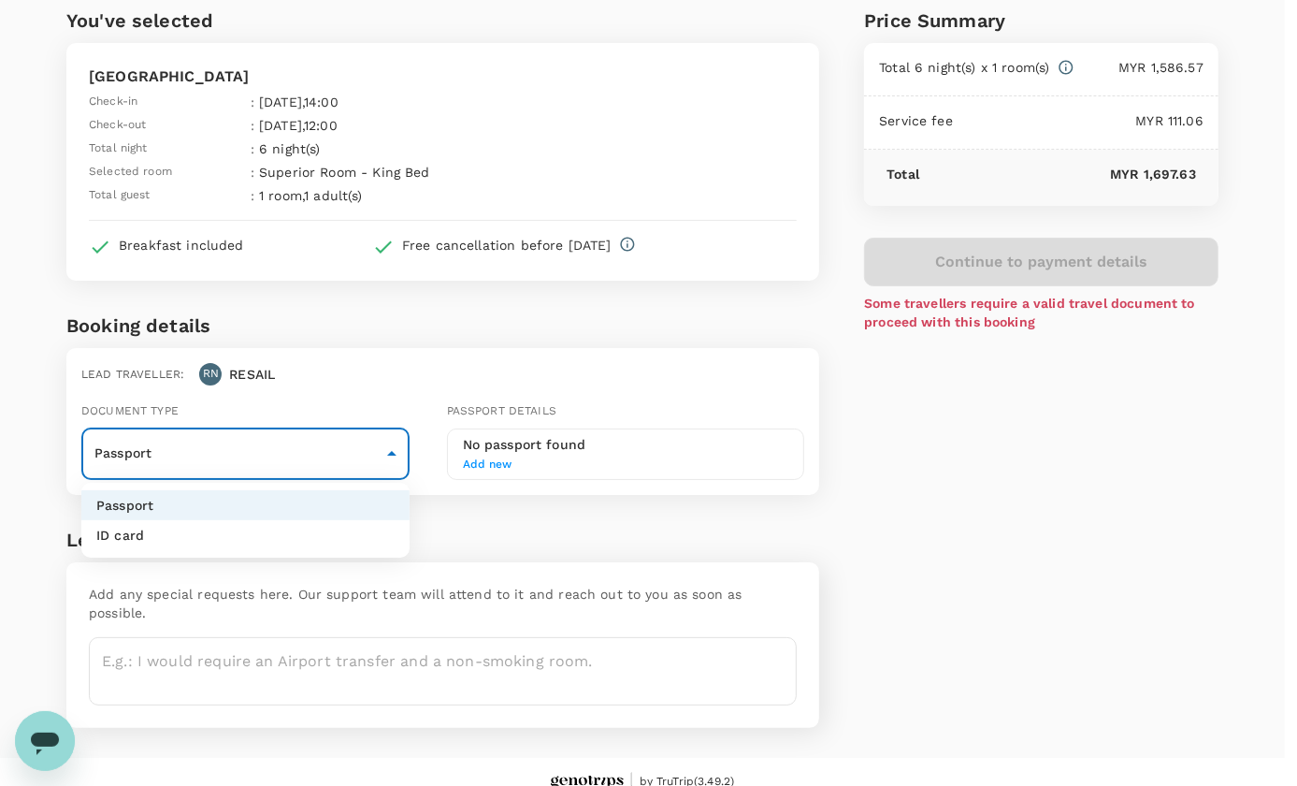
click at [226, 538] on li "ID card" at bounding box center [245, 535] width 328 height 30
type input "Id card"
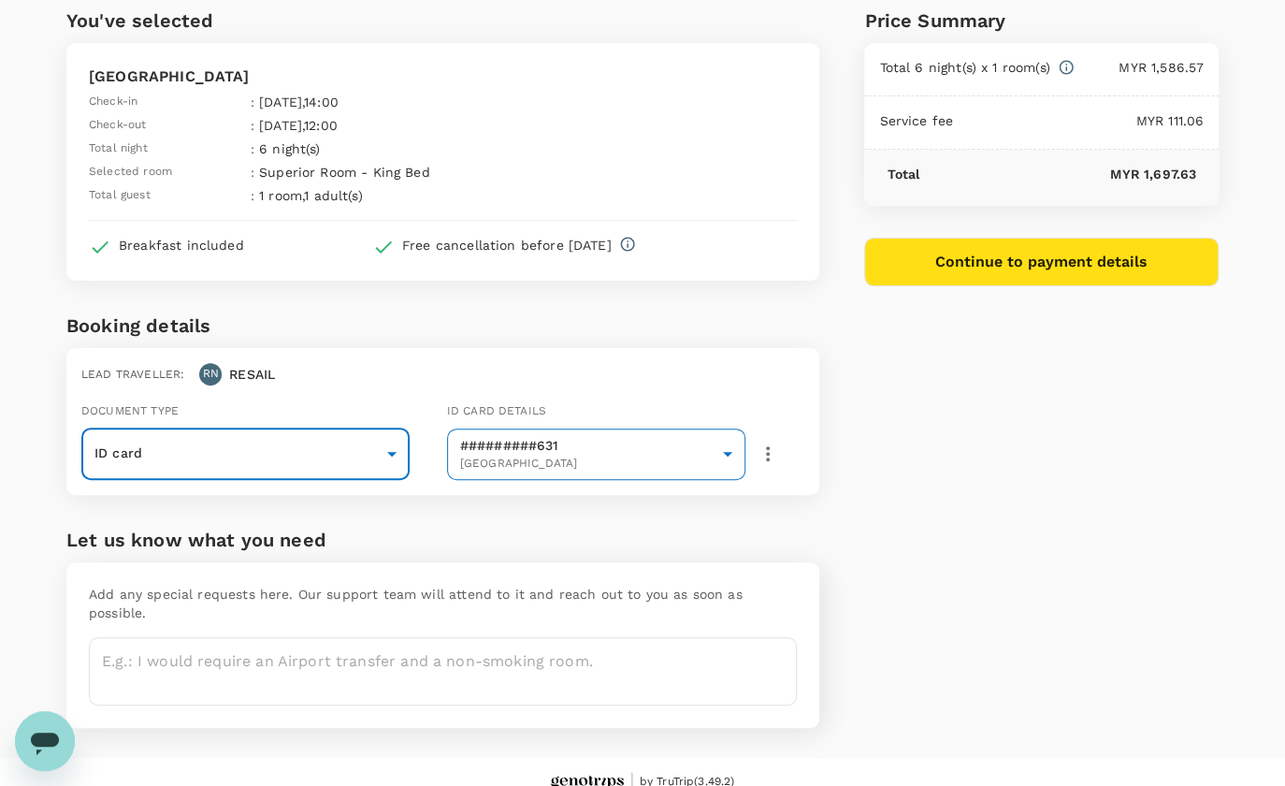
click at [620, 461] on body "Back to hotel details Review selection You've selected Imperial Riverbank Hotel…" at bounding box center [642, 364] width 1285 height 886
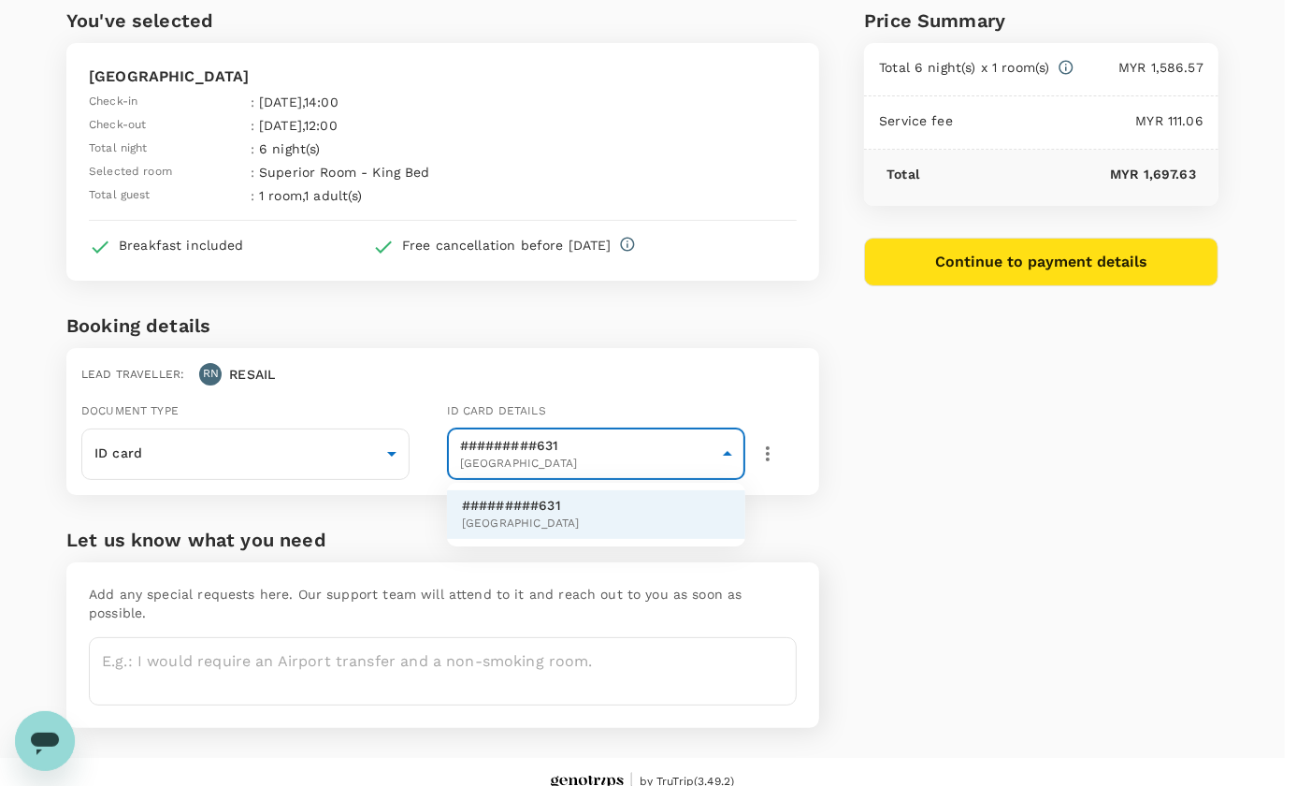
click at [620, 461] on div at bounding box center [648, 393] width 1297 height 786
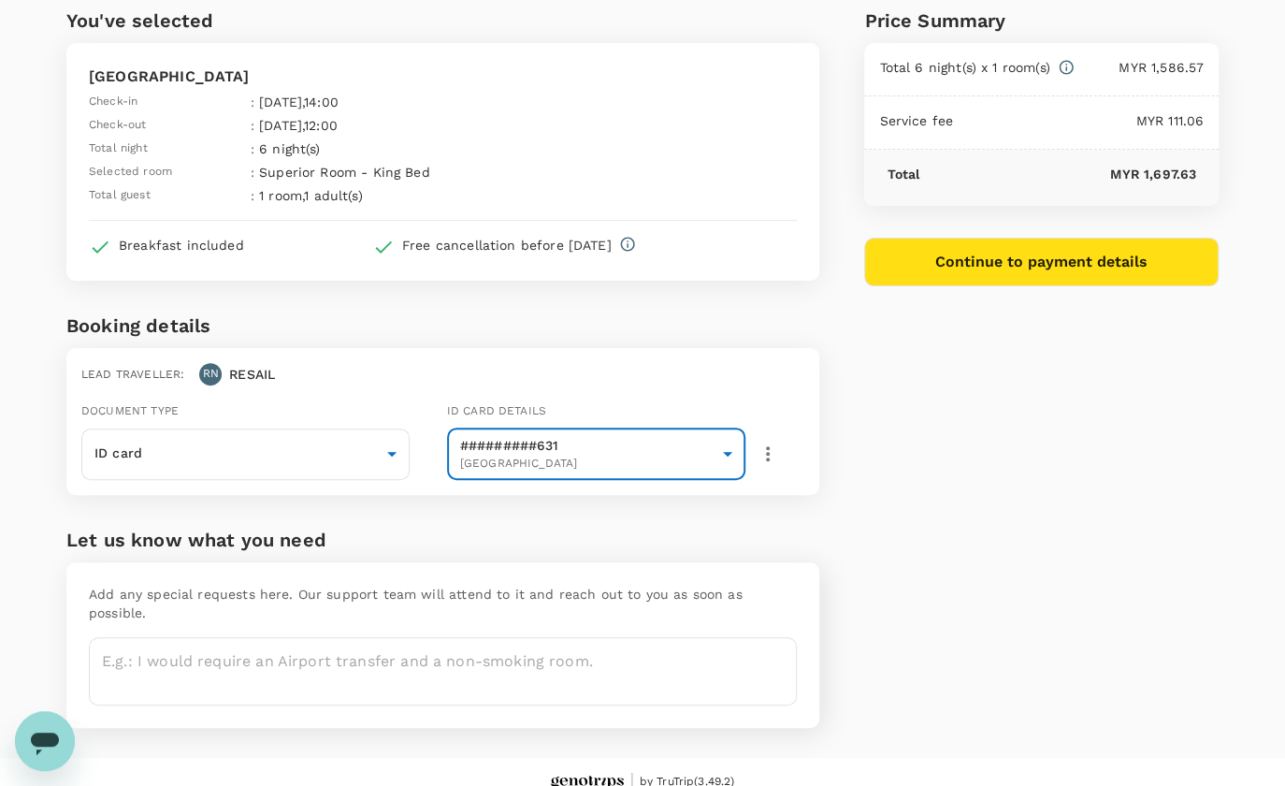
click at [621, 386] on div "Lead traveller : RN RESAIL Document type ID card Id card ​ Id card details ####…" at bounding box center [442, 421] width 753 height 147
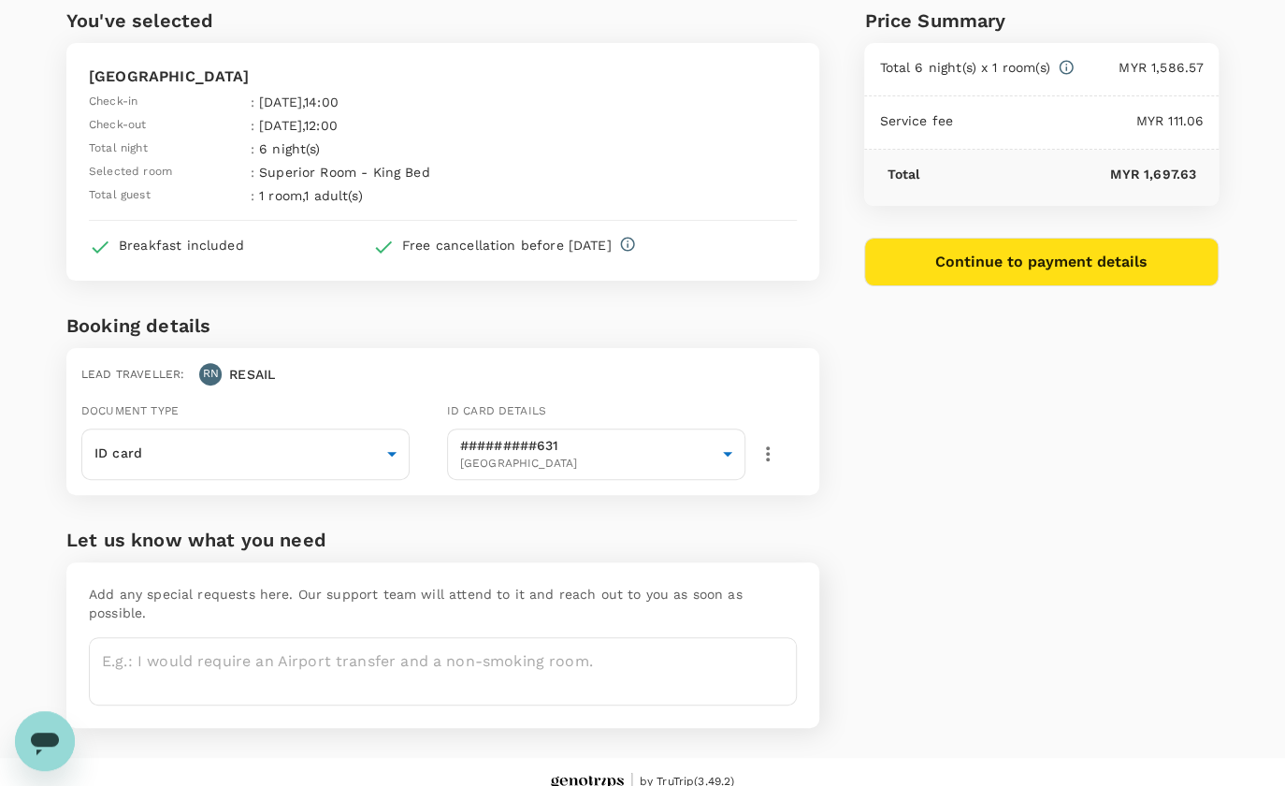
drag, startPoint x: 916, startPoint y: 748, endPoint x: 831, endPoint y: 734, distance: 85.3
click at [916, 758] on div "by TruTrip ( 3.49.2 )" at bounding box center [642, 782] width 1197 height 49
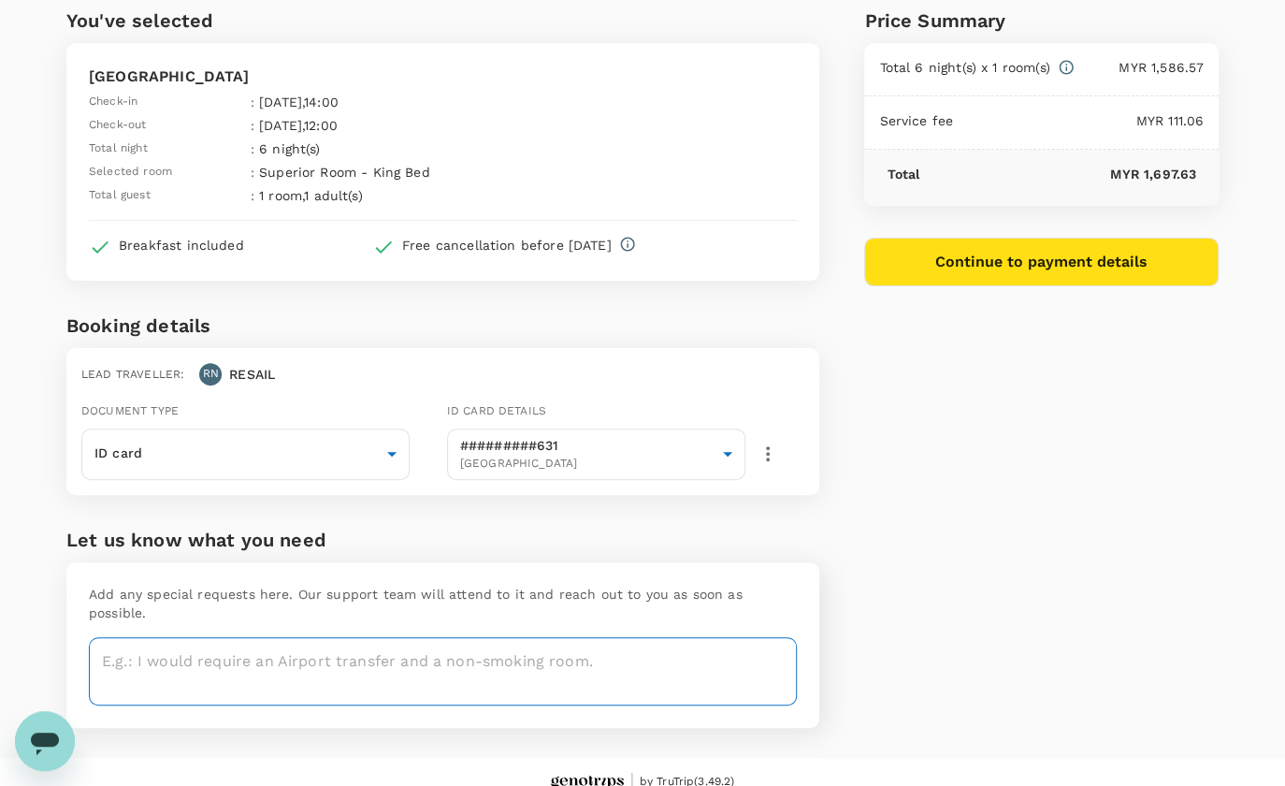
click at [448, 648] on textarea at bounding box center [443, 671] width 708 height 68
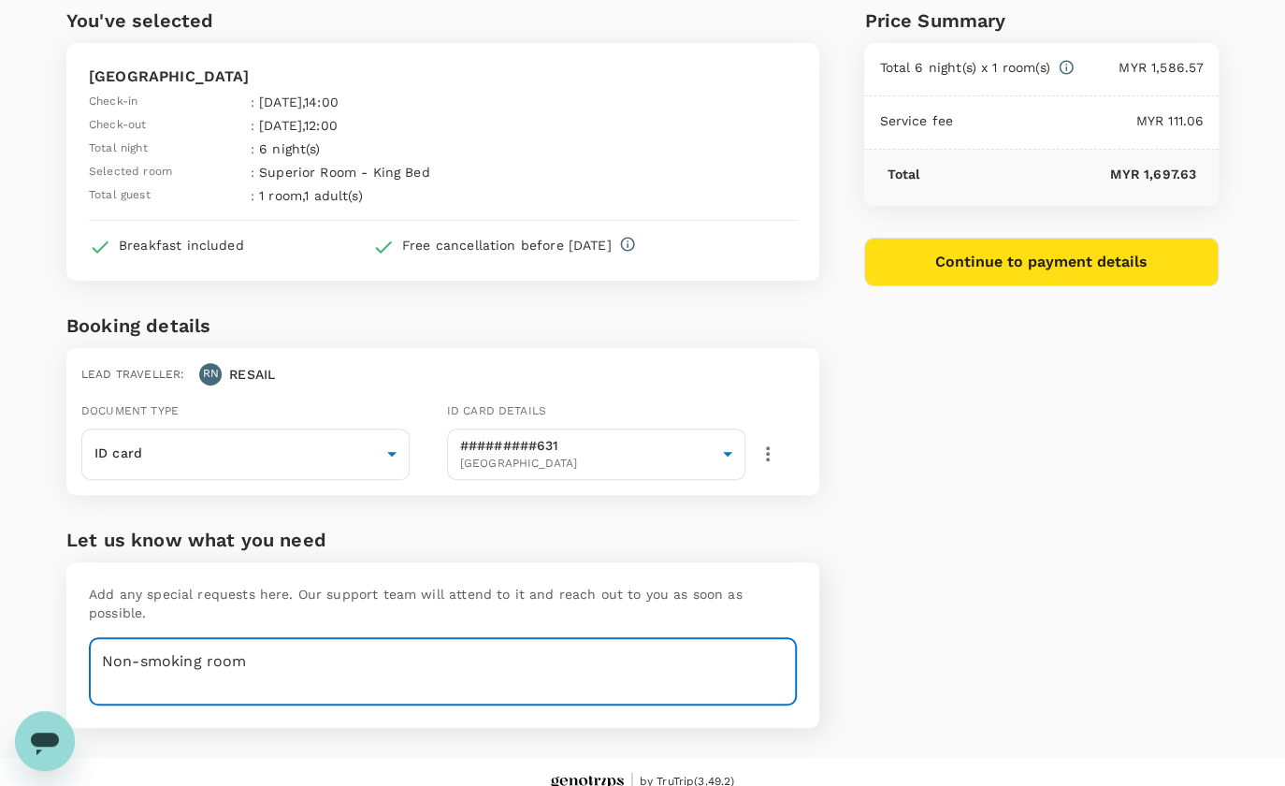
type textarea "Non-smoking room"
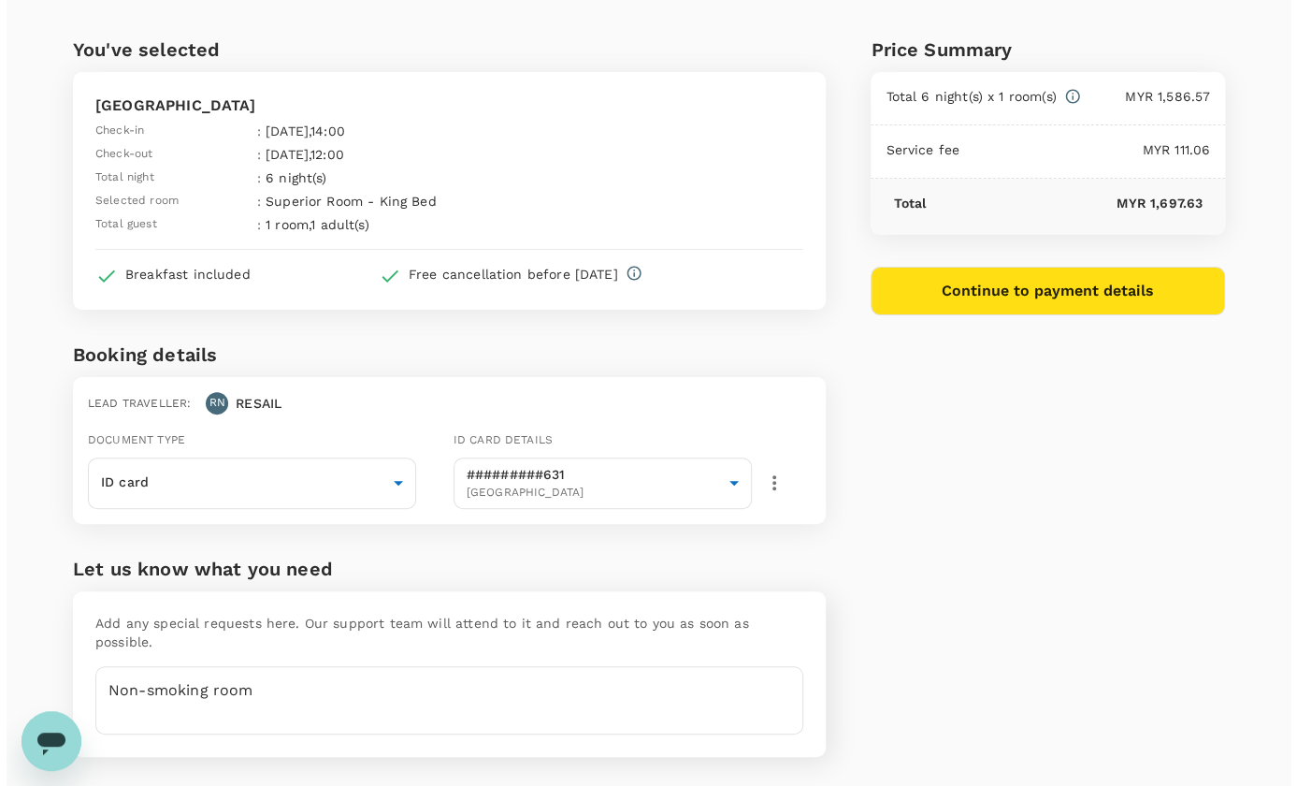
scroll to position [0, 0]
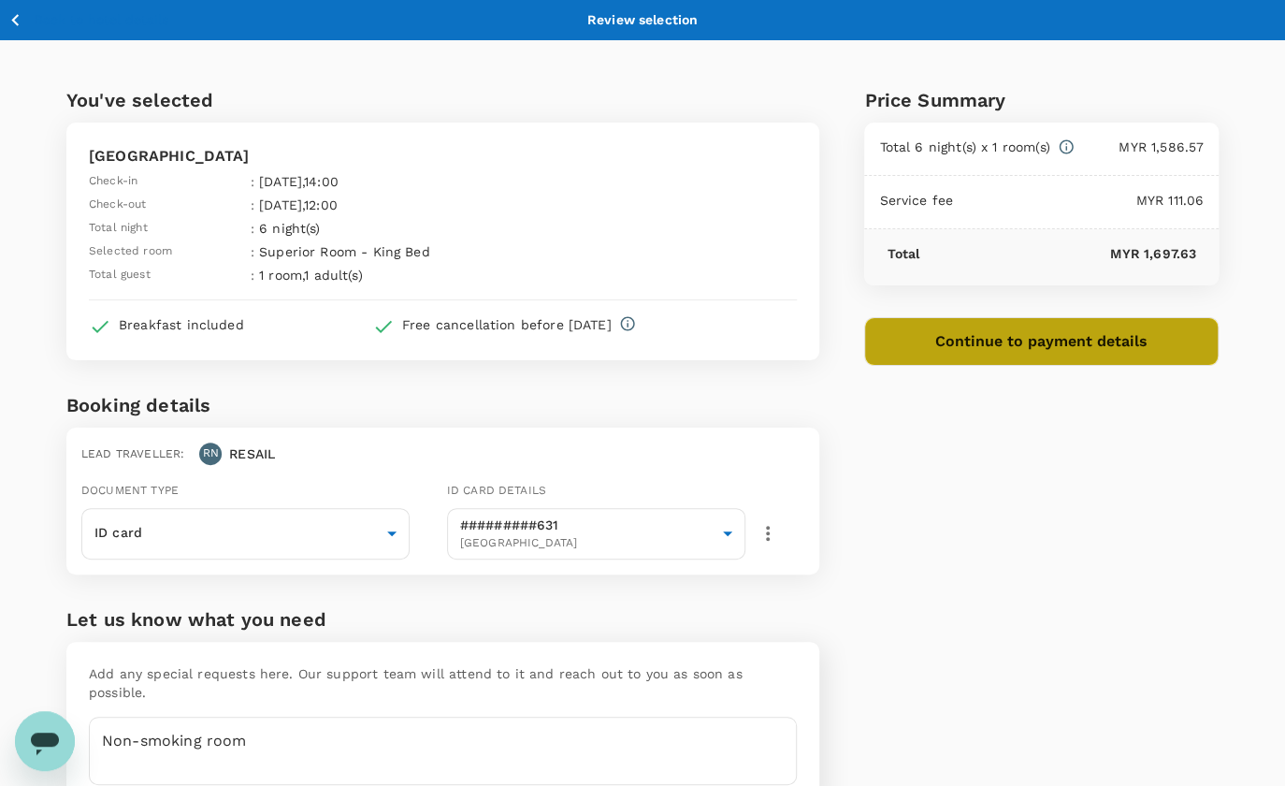
click at [1078, 356] on button "Continue to payment details" at bounding box center [1041, 341] width 354 height 49
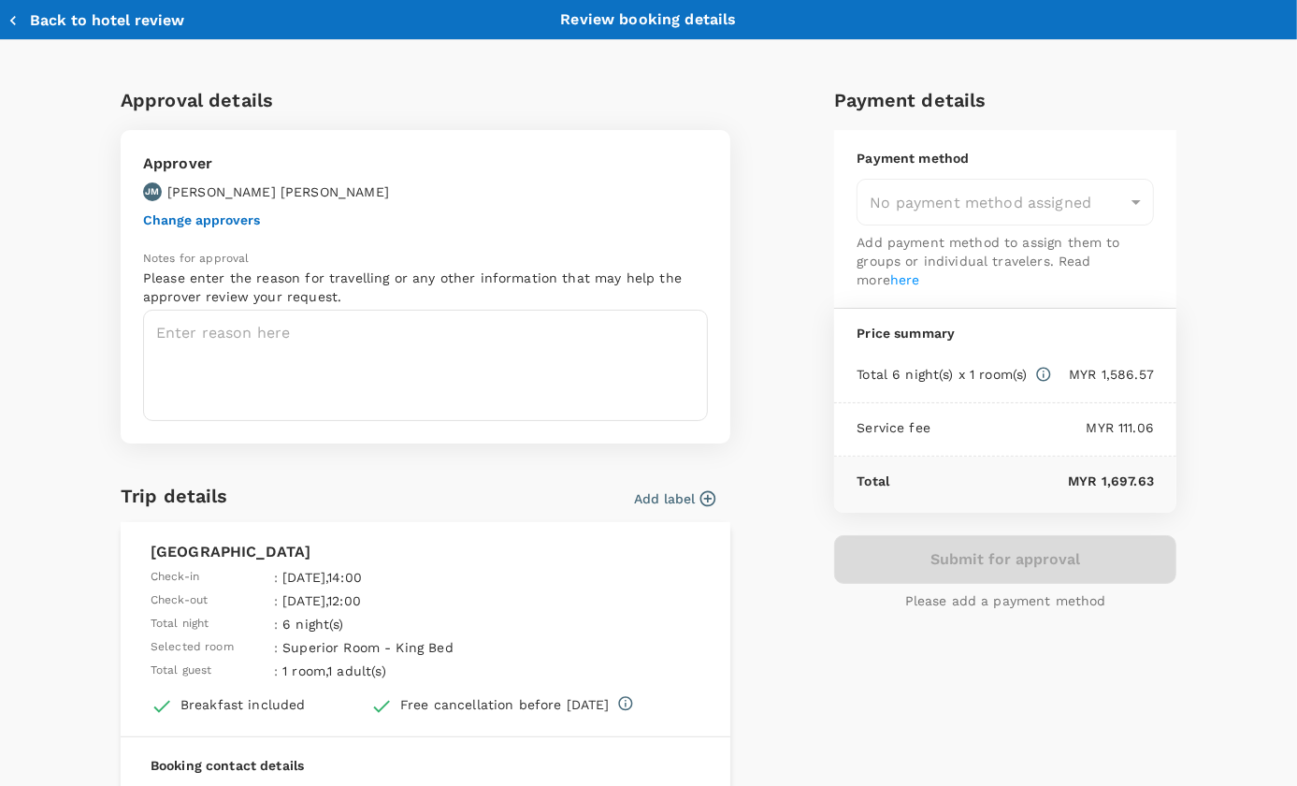
type input "9ea61a02-274a-4f65-9d5b-ca51ac7b2cfc"
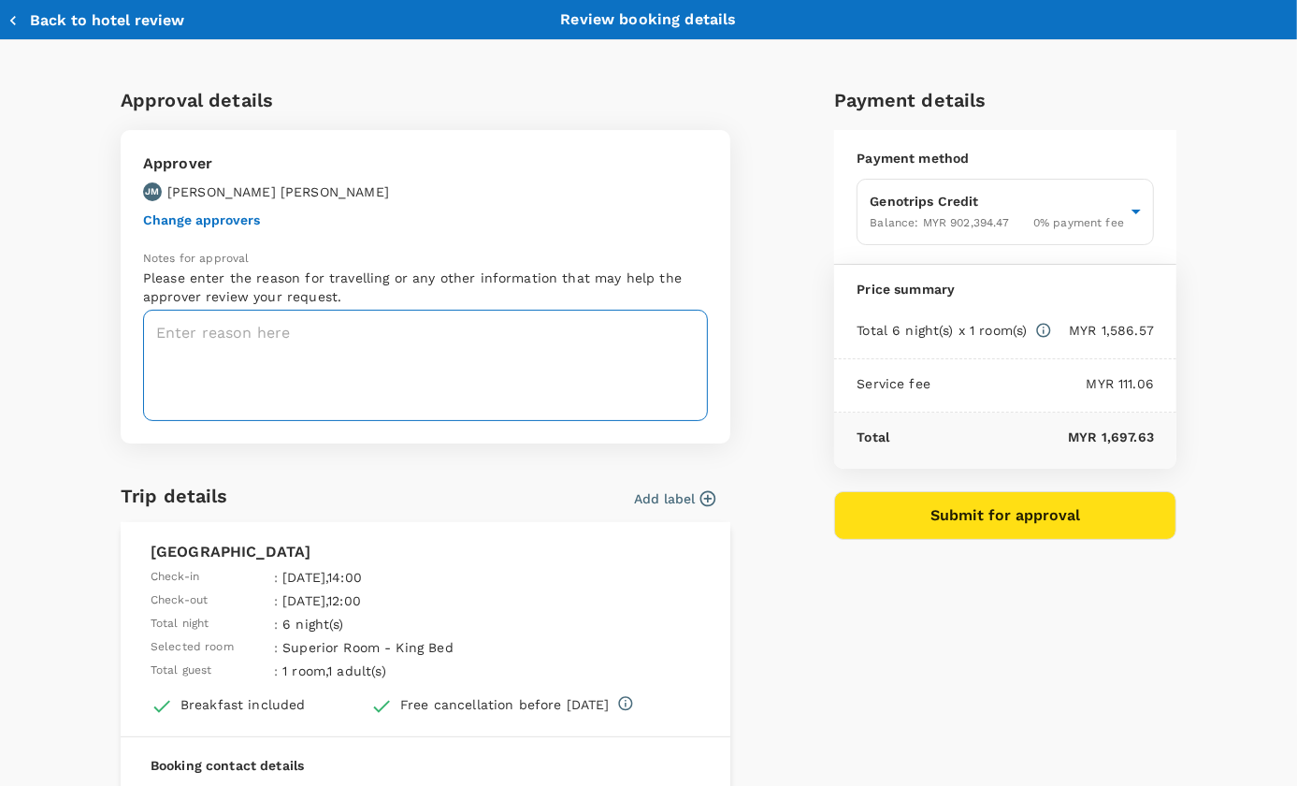
click at [322, 341] on textarea at bounding box center [425, 365] width 565 height 111
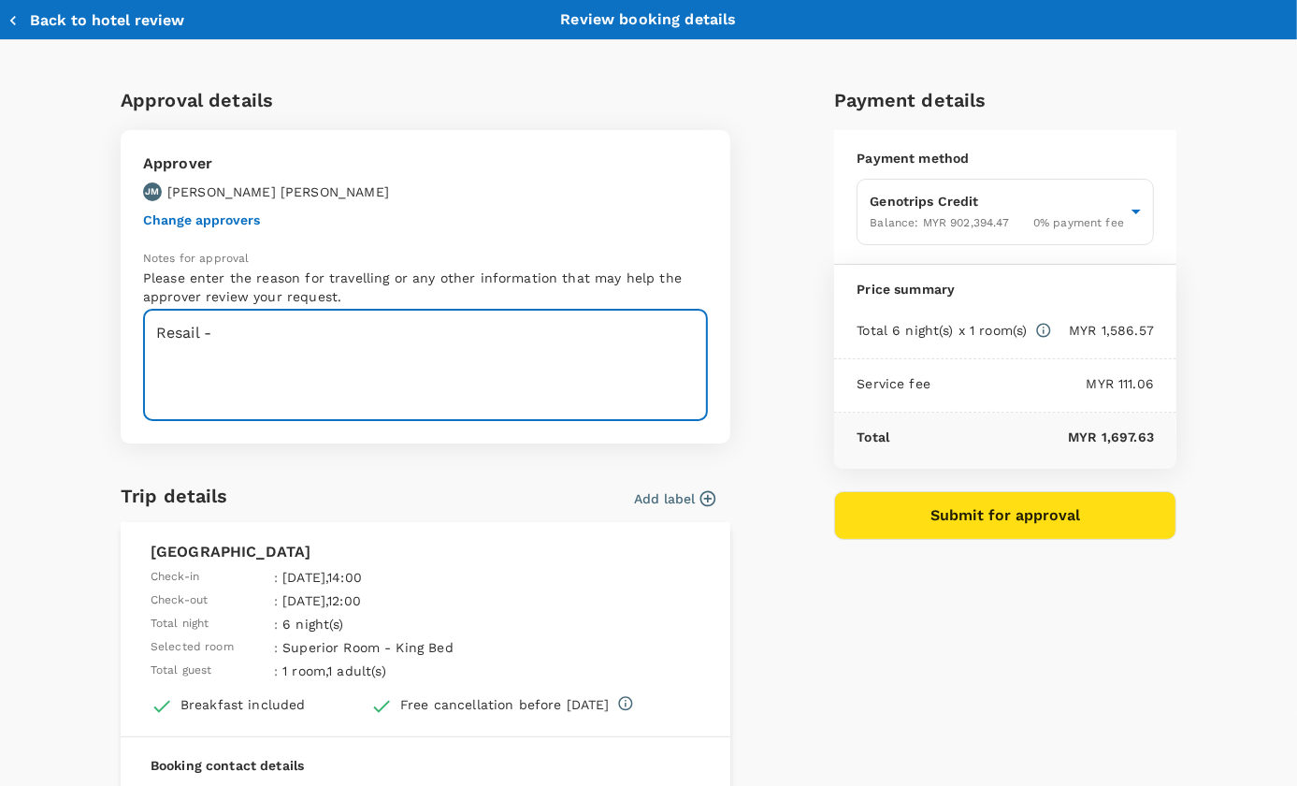
paste textarea "EIU Chargeman L1 at PLP, Kuching on 8-26 September 2025."
drag, startPoint x: 569, startPoint y: 335, endPoint x: 619, endPoint y: 337, distance: 50.5
click at [619, 337] on textarea "Resail - EIU Chargeman L1 at PLP, Kuching on 22-26 September 2025." at bounding box center [425, 365] width 565 height 111
click at [623, 331] on textarea "Resail - EIU Chargeman L1 at PLP, Kuching on 22-26 Sep 2025." at bounding box center [425, 365] width 565 height 111
paste textarea "EPOMS-OPS-GKA-TRF/25-054"
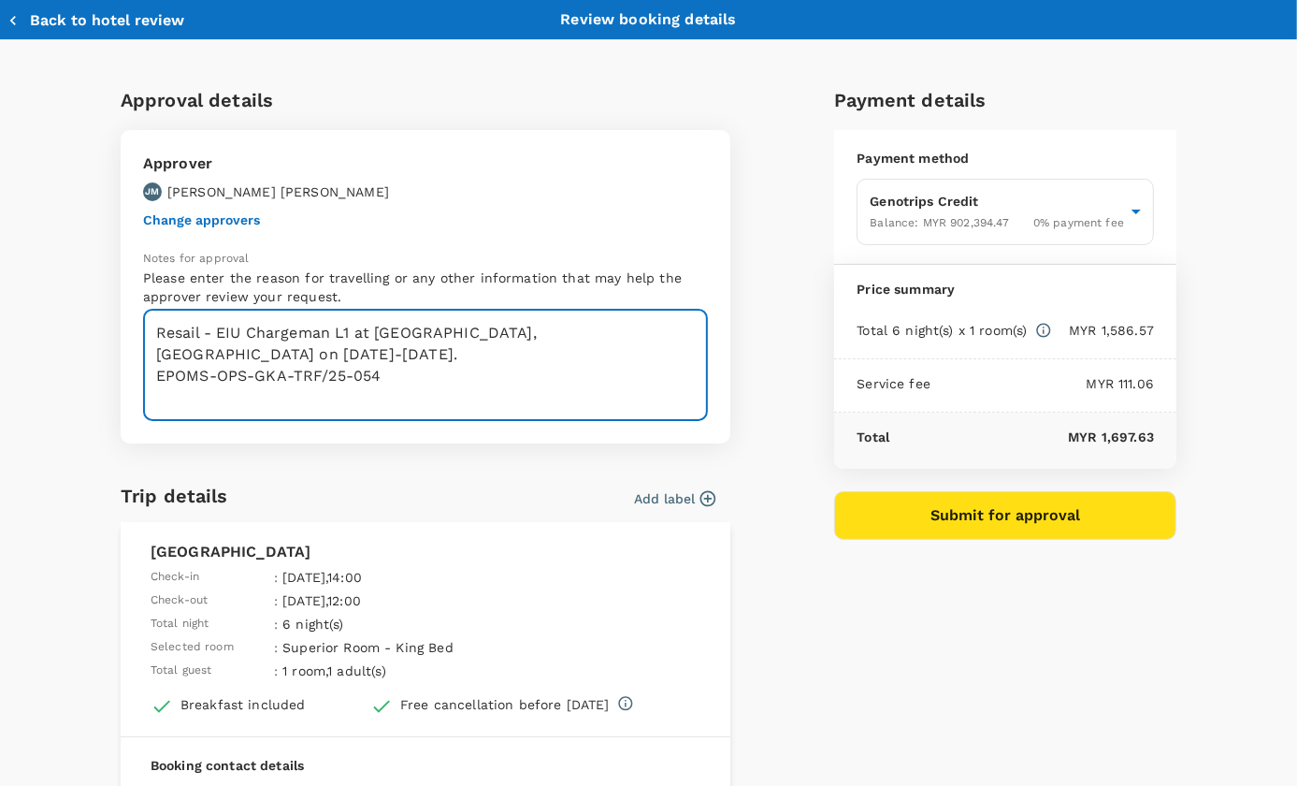
click at [381, 355] on textarea "Resail - EIU Chargeman L1 at PLP, Kuching on 22-26 Sep 2025. EPOMS-OPS-GKA-TRF/…" at bounding box center [425, 365] width 565 height 111
paste textarea "TAF-GKA-25-041"
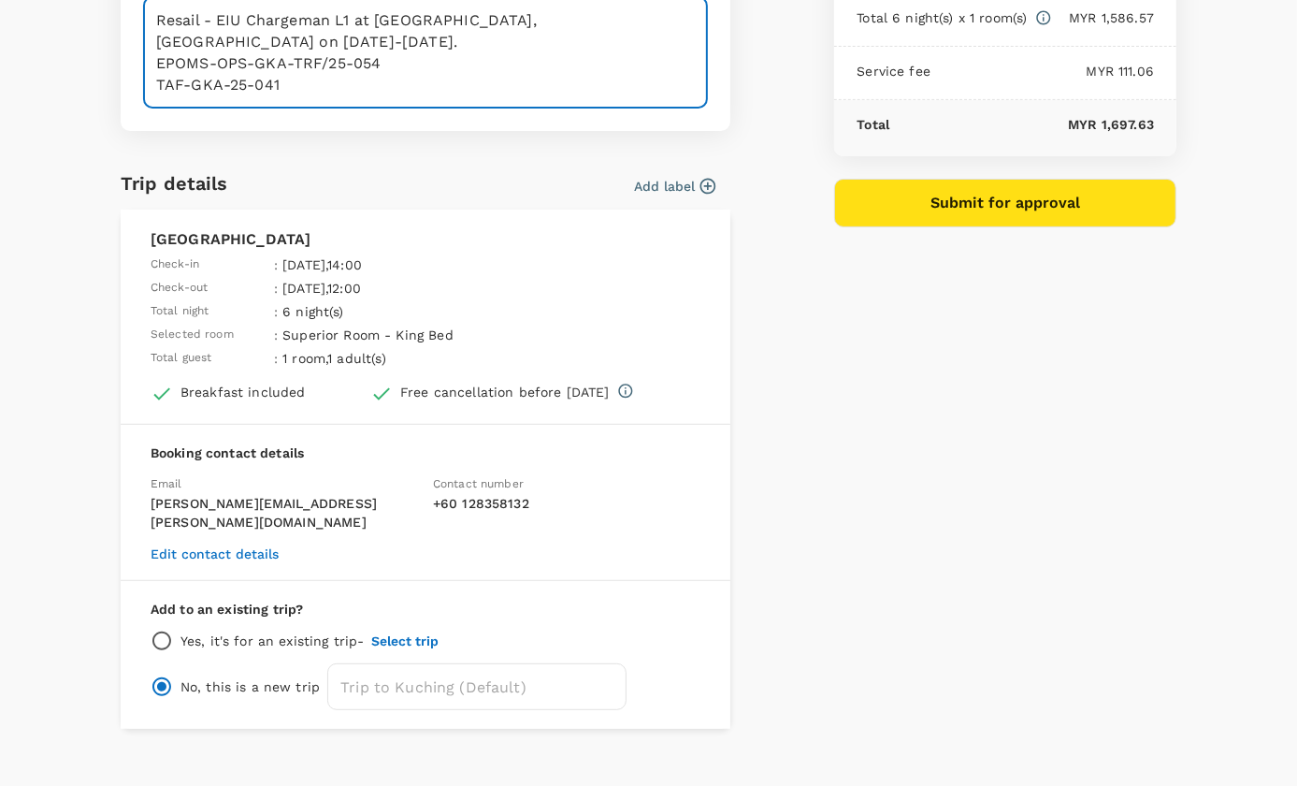
scroll to position [320, 0]
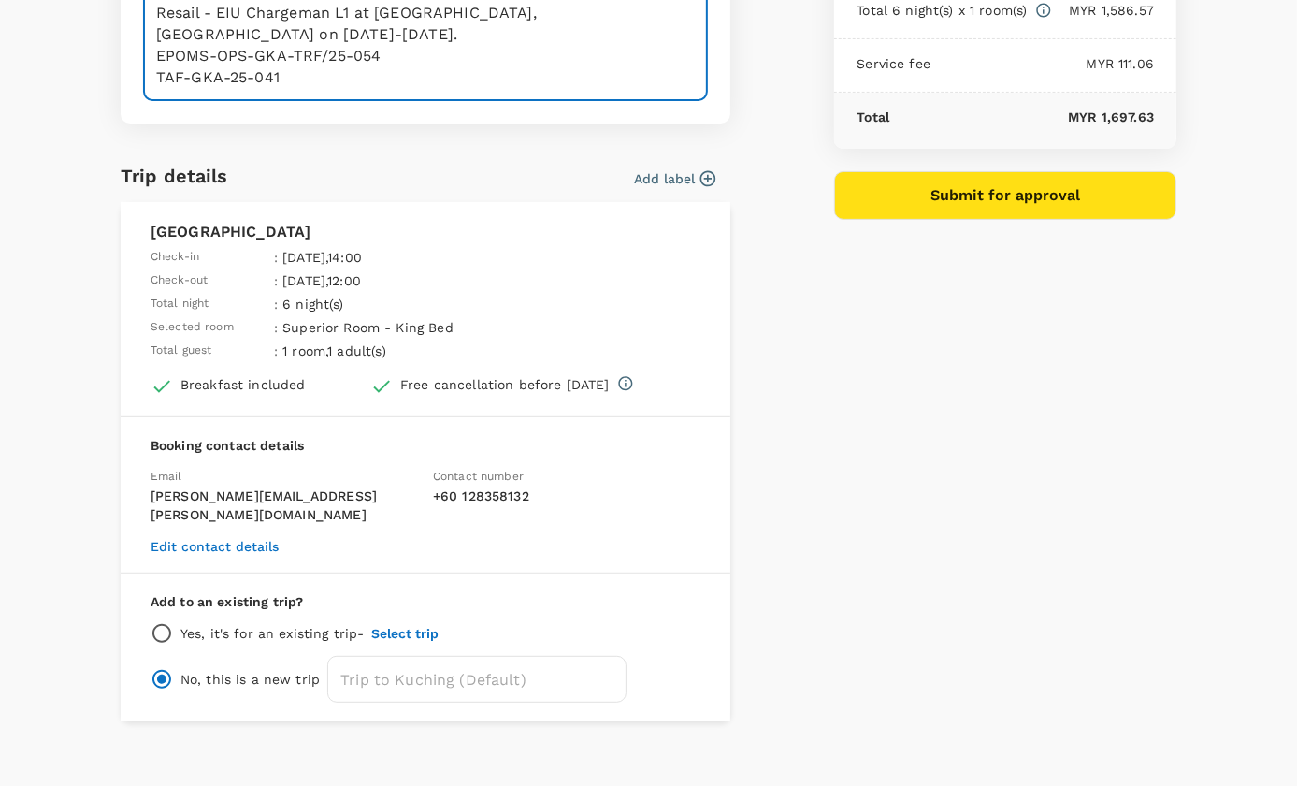
type textarea "Resail - EIU Chargeman L1 at PLP, Kuching on 22-26 Sep 2025. EPOMS-OPS-GKA-TRF/…"
click at [186, 539] on button "Edit contact details" at bounding box center [215, 546] width 128 height 15
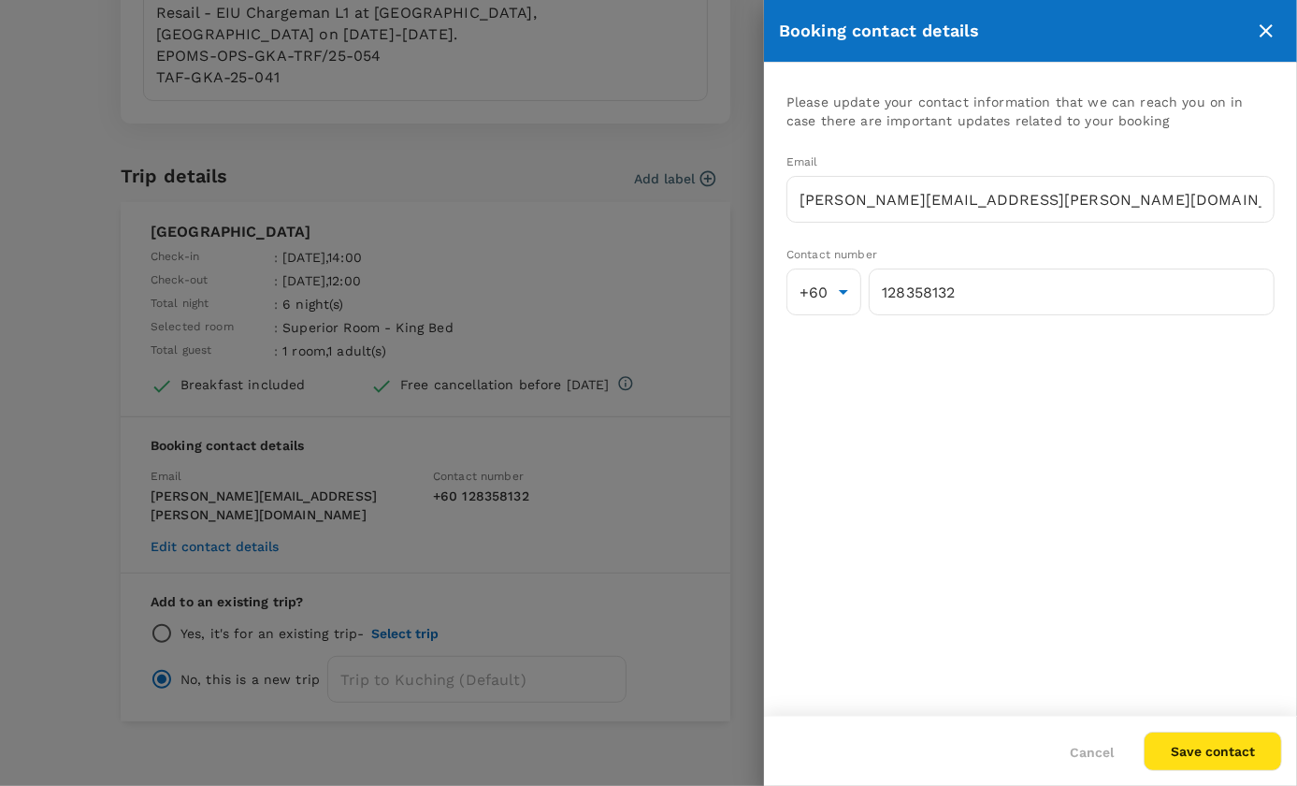
click at [626, 513] on div at bounding box center [648, 393] width 1297 height 786
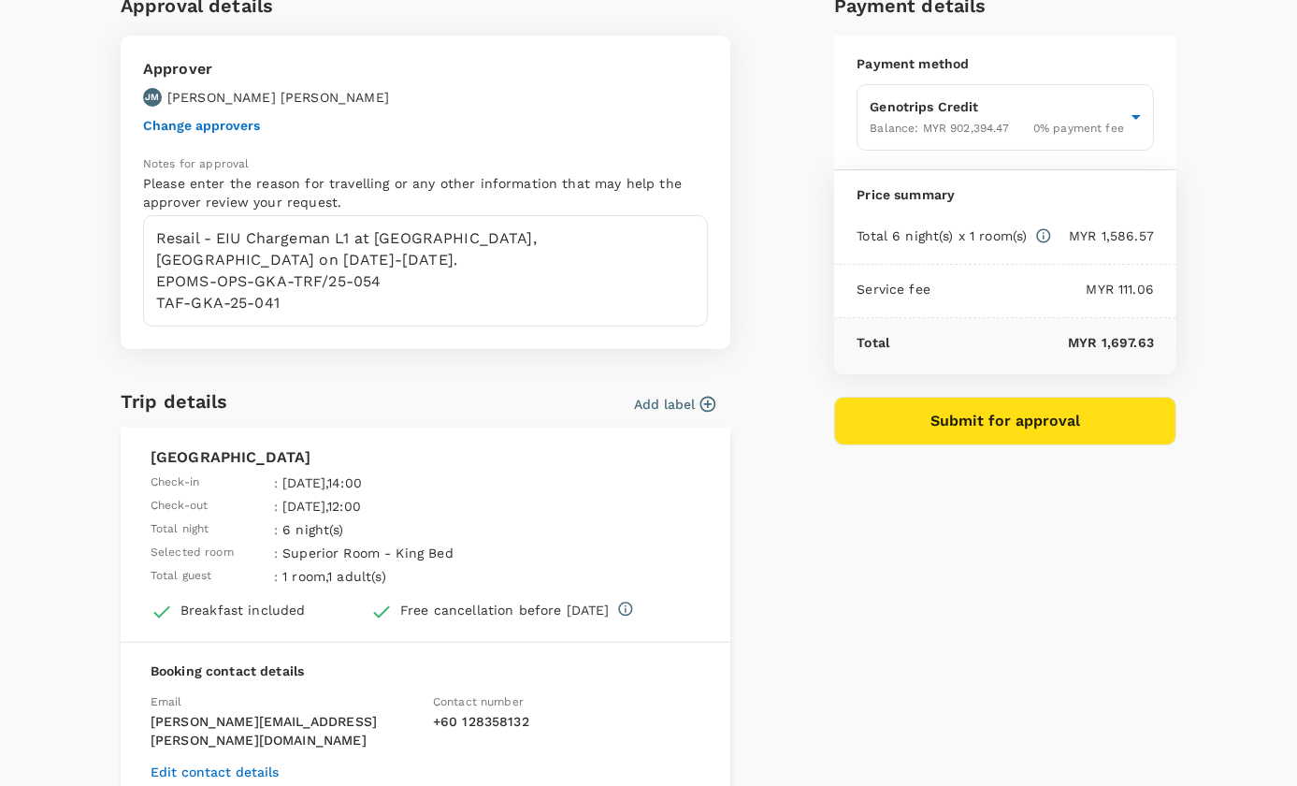
scroll to position [65, 0]
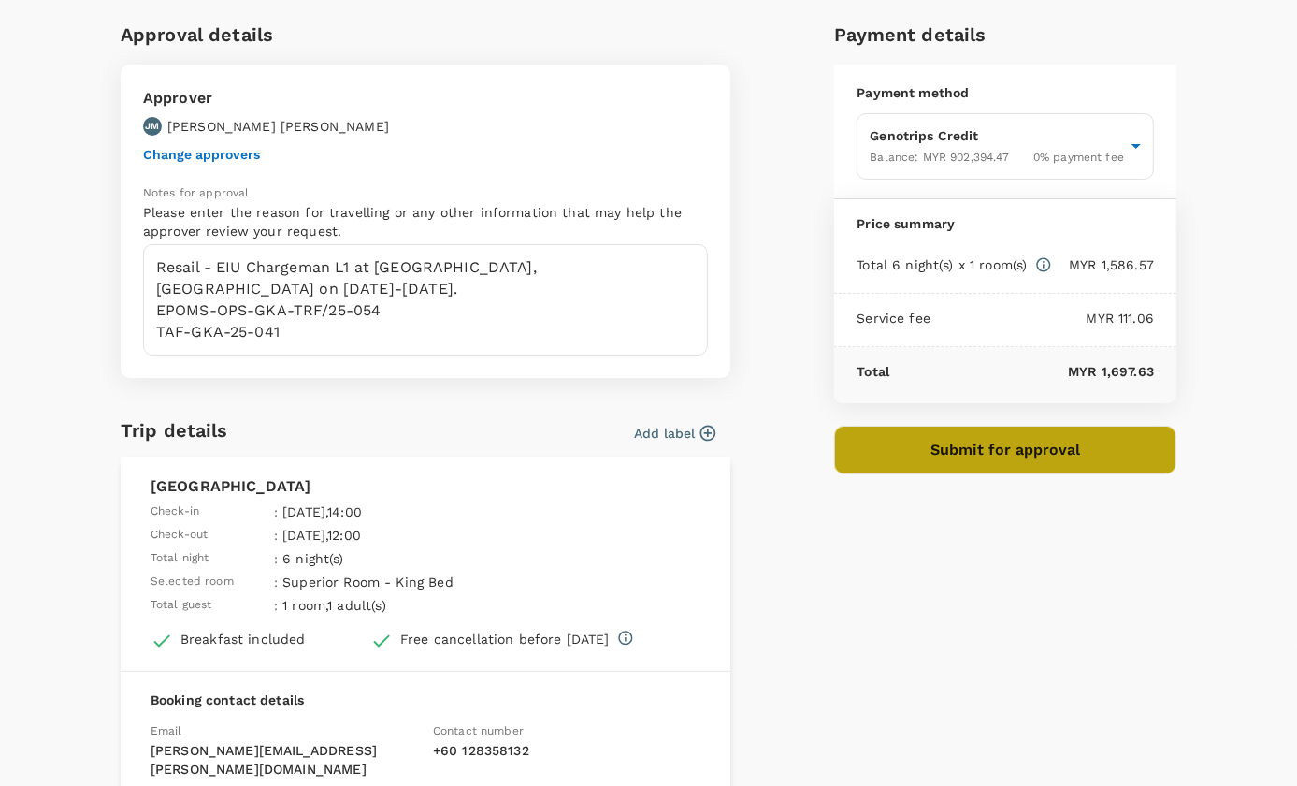
click at [1026, 450] on button "Submit for approval" at bounding box center [1005, 450] width 342 height 49
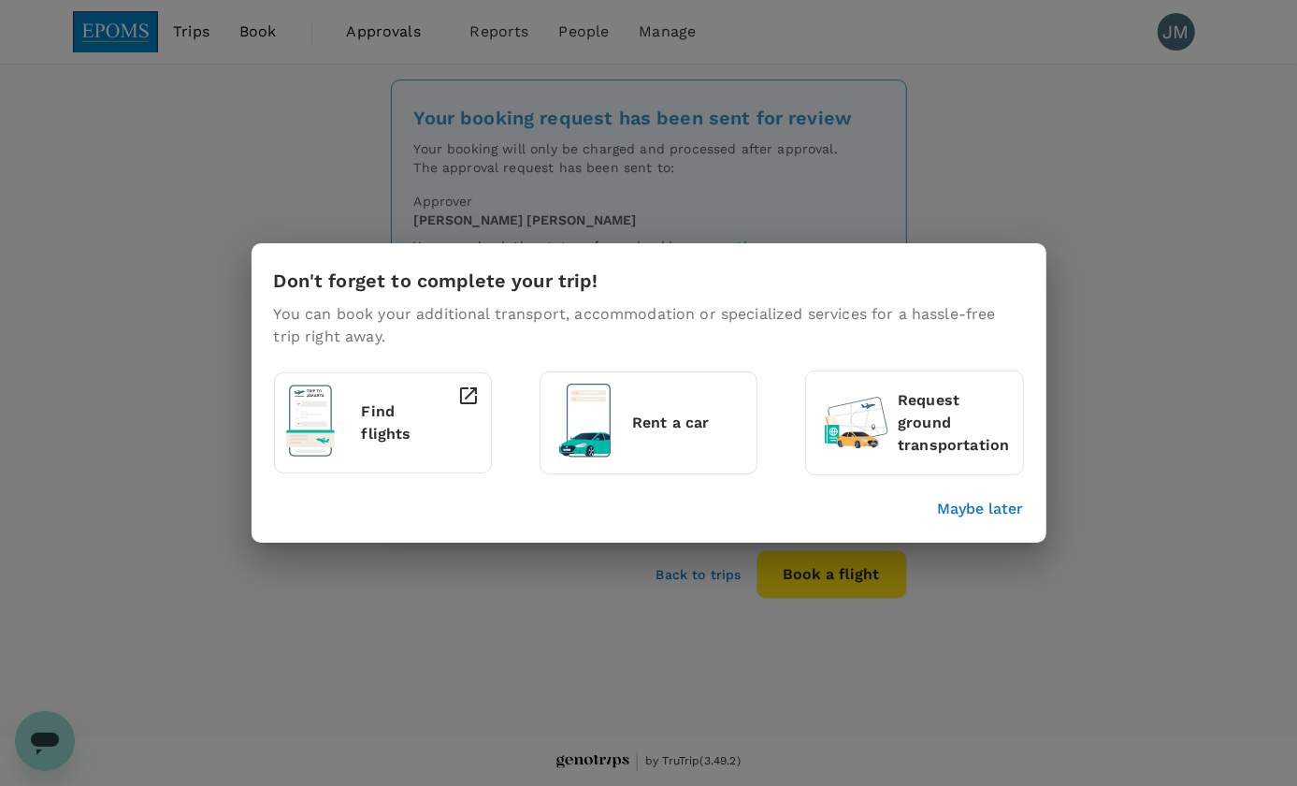
click at [983, 160] on div "Don't forget to complete your trip! You can book your additional transport, acc…" at bounding box center [648, 393] width 1297 height 786
click at [1003, 520] on div "Don't forget to complete your trip! You can book your additional transport, acc…" at bounding box center [649, 392] width 795 height 299
click at [1004, 508] on p "Maybe later" at bounding box center [981, 509] width 86 height 22
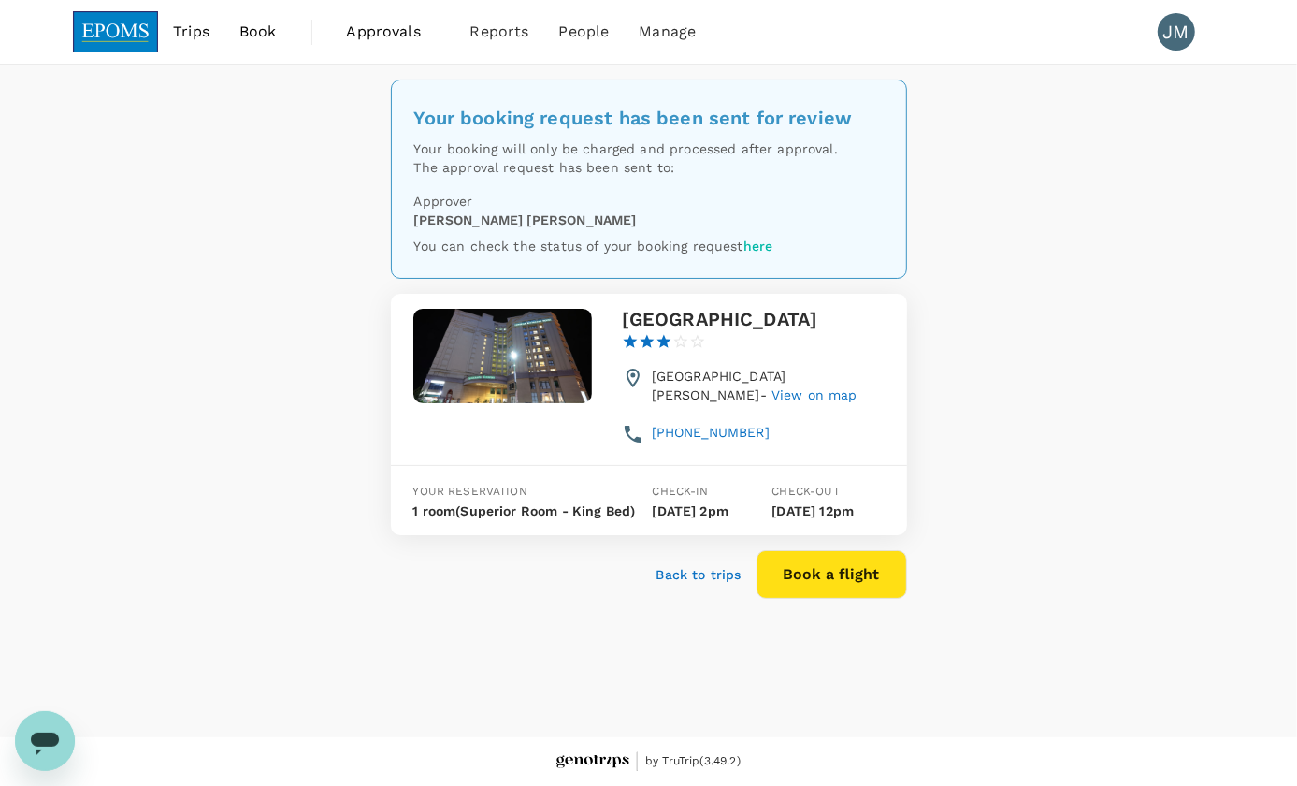
click at [1054, 424] on div "Your booking request has been sent for review Your booking will only be charged…" at bounding box center [648, 401] width 1297 height 672
